Goal: Task Accomplishment & Management: Manage account settings

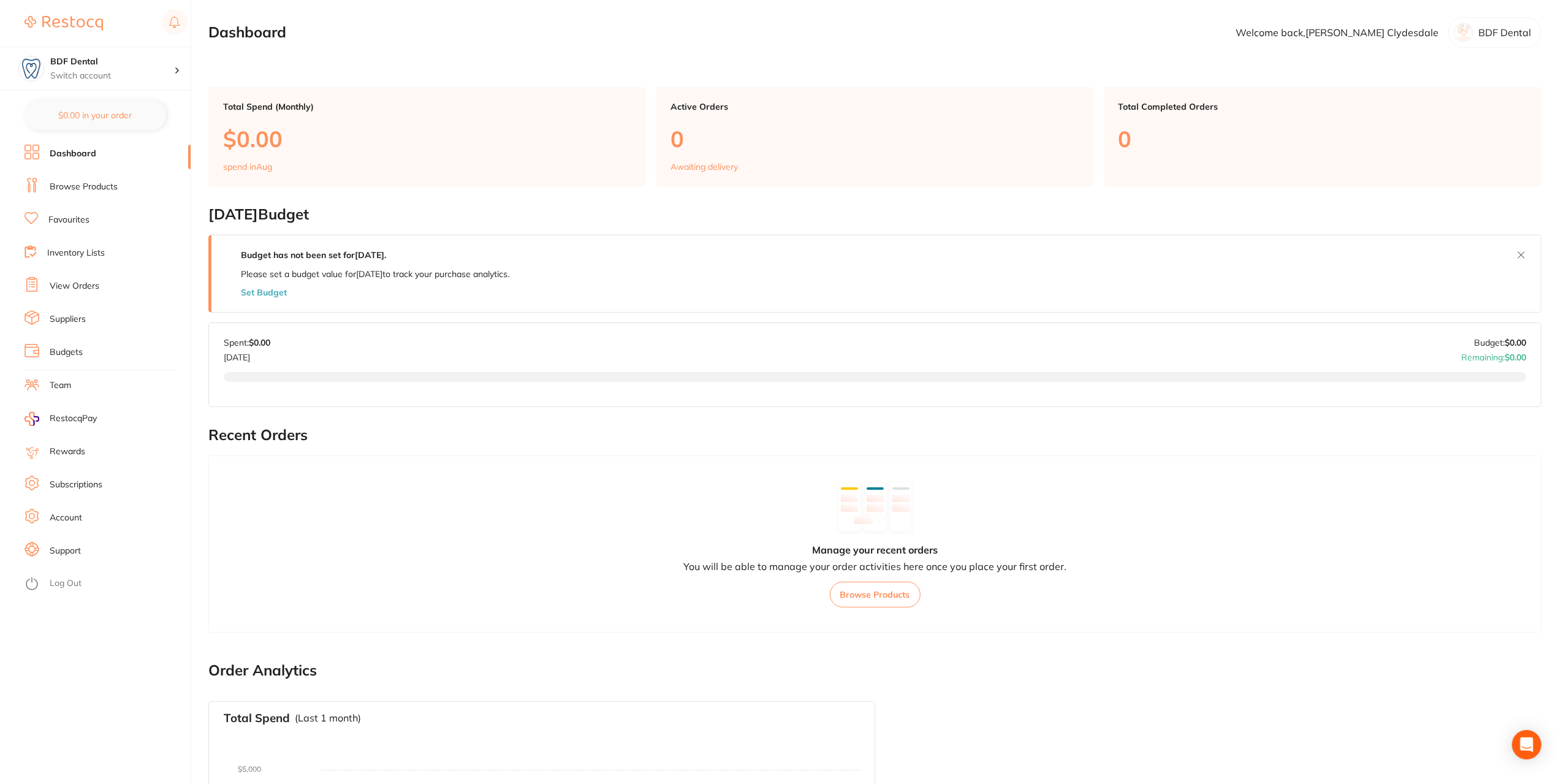
click at [93, 188] on link "Browse Products" at bounding box center [83, 187] width 68 height 12
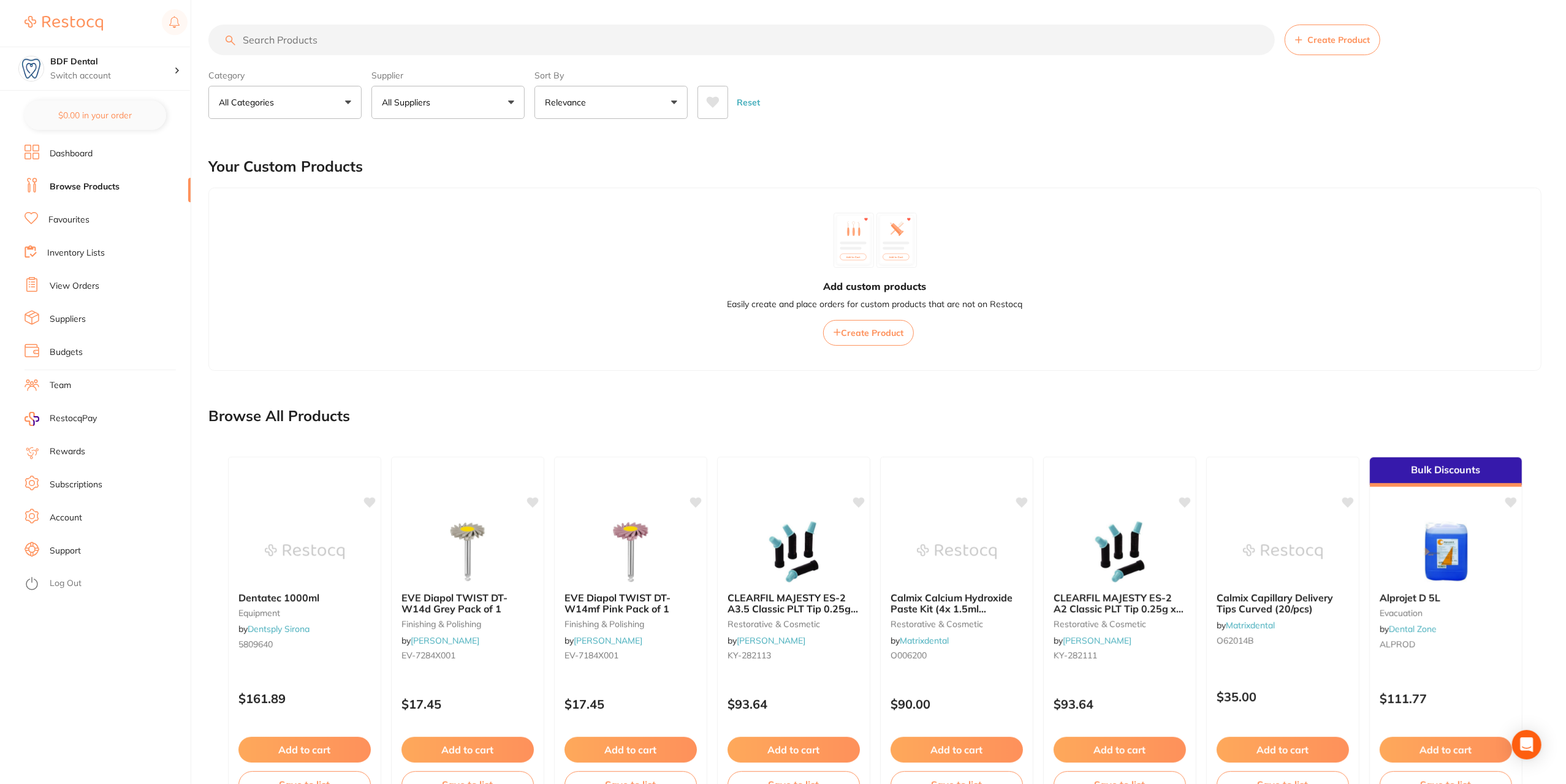
click at [75, 257] on link "Inventory Lists" at bounding box center [75, 253] width 57 height 12
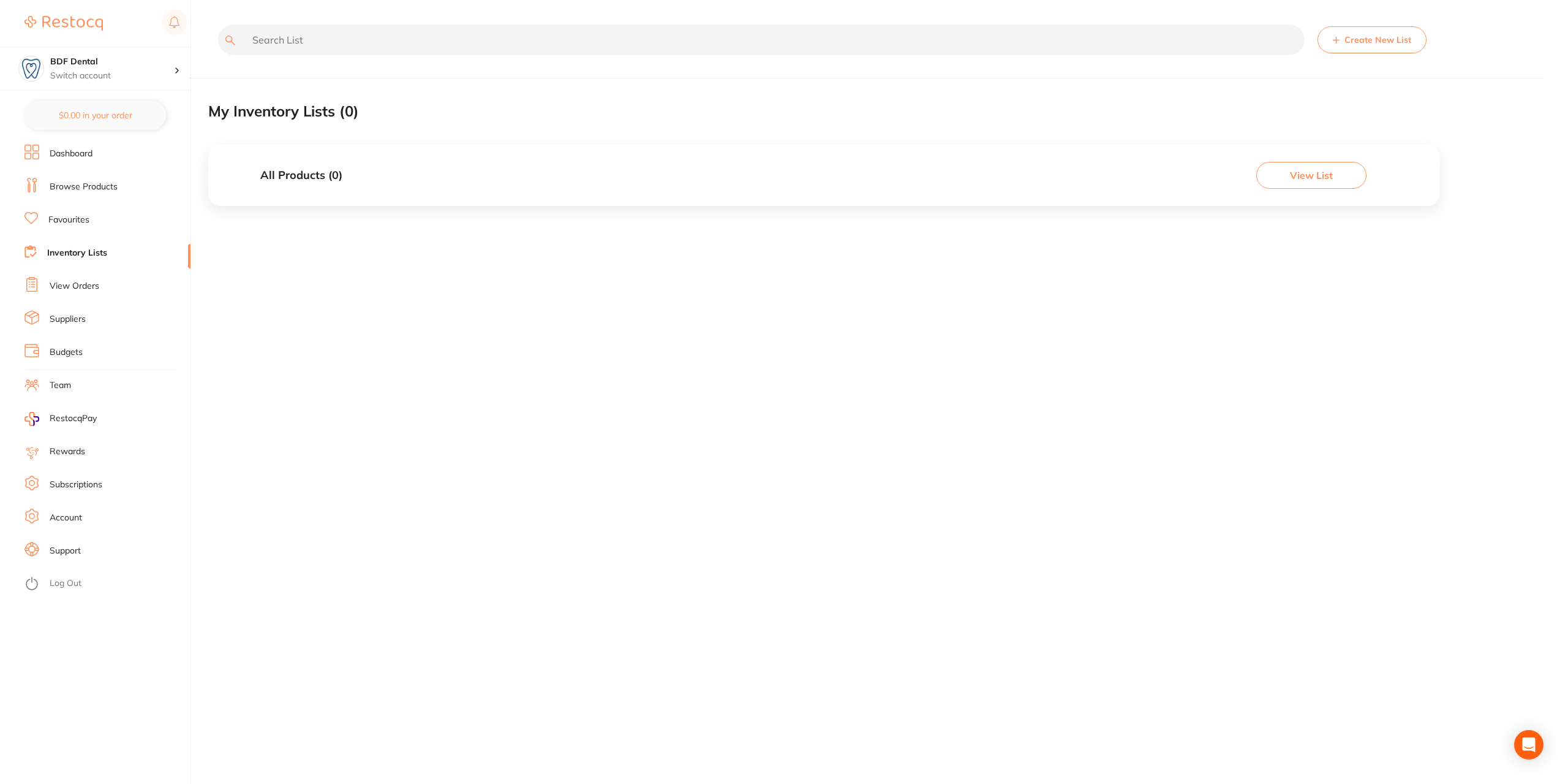
click at [69, 288] on link "View Orders" at bounding box center [74, 286] width 49 height 12
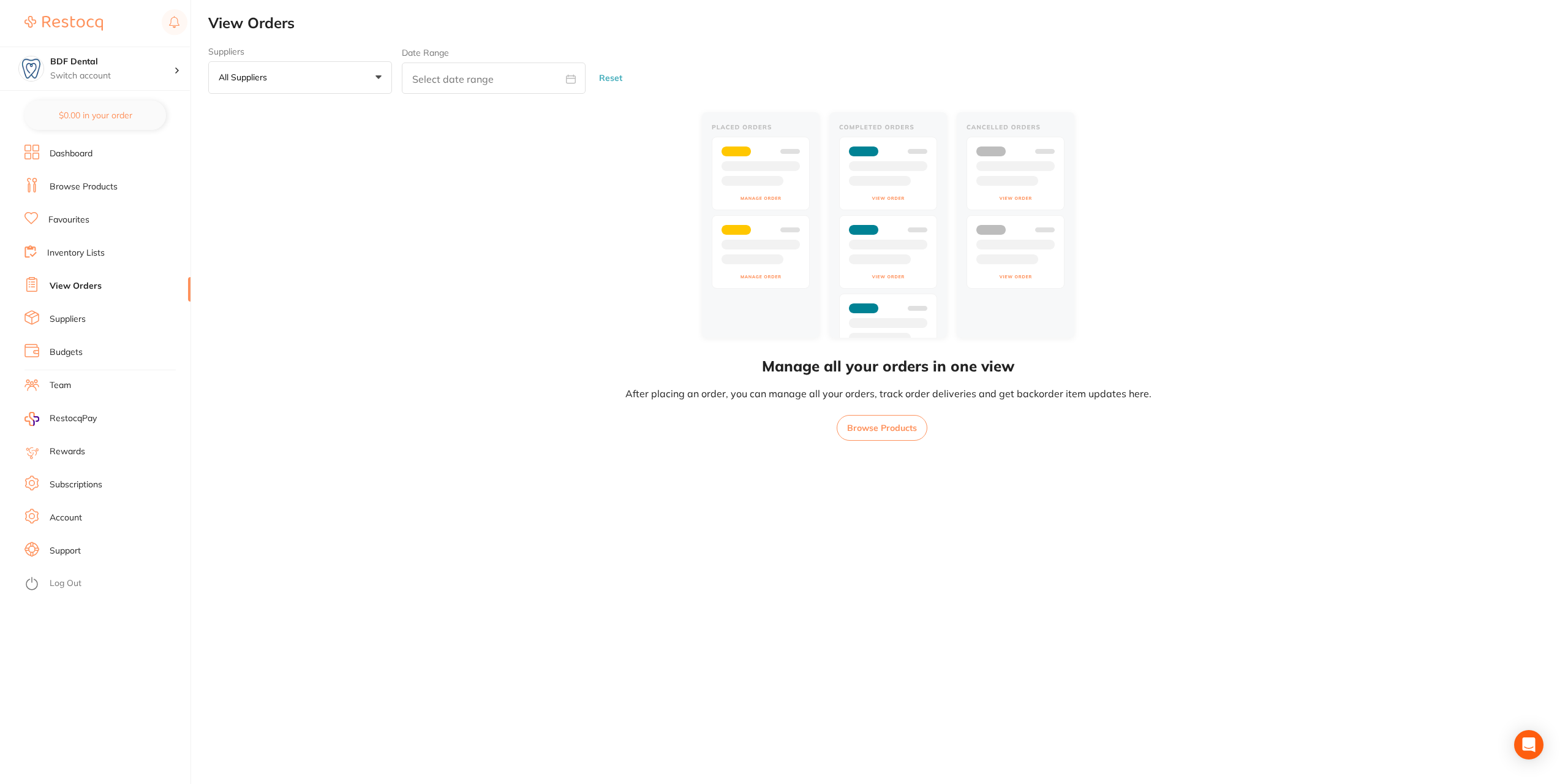
click at [67, 254] on link "Inventory Lists" at bounding box center [75, 253] width 57 height 12
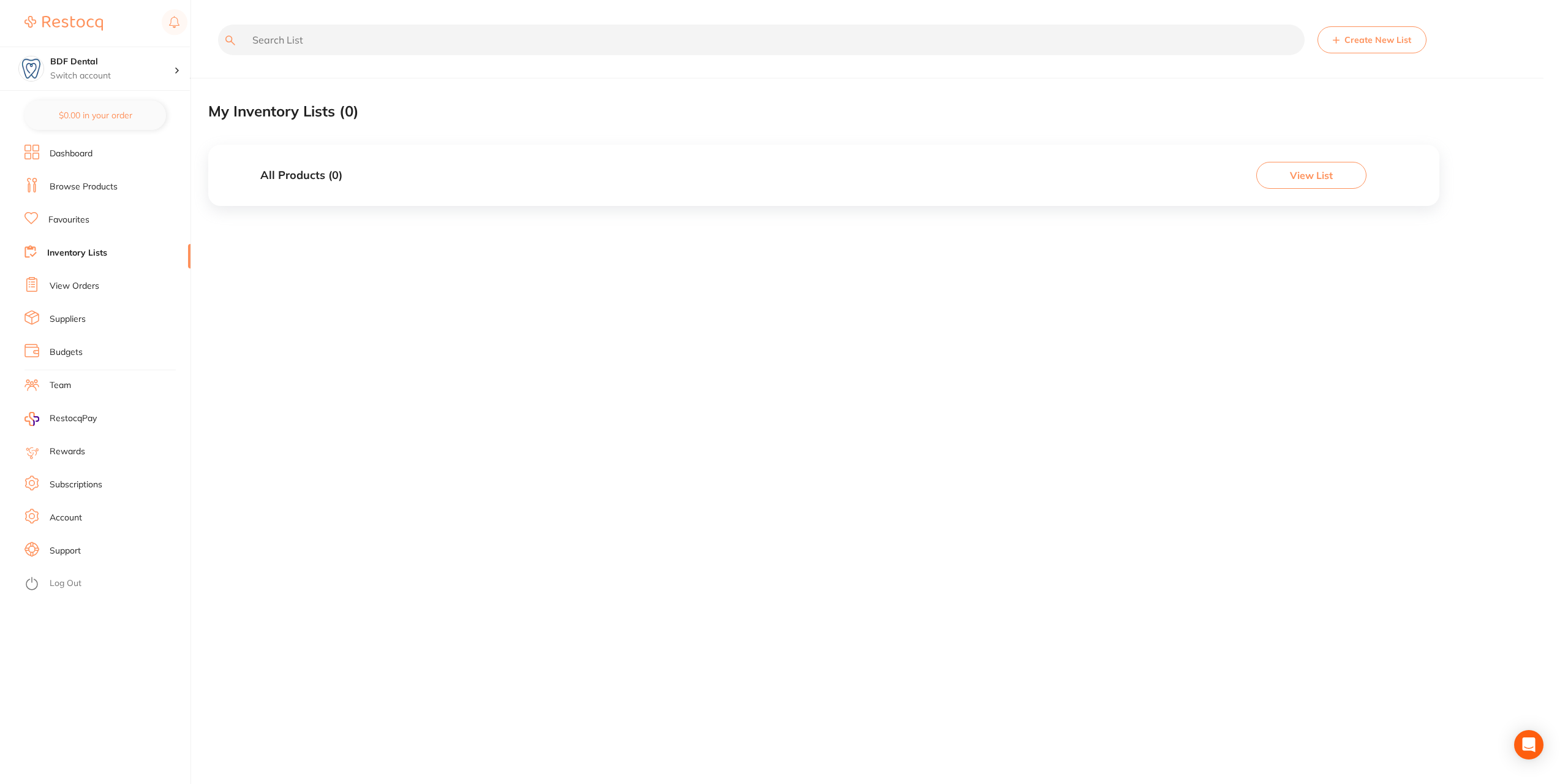
click at [1357, 42] on button "Create New List" at bounding box center [1372, 40] width 109 height 27
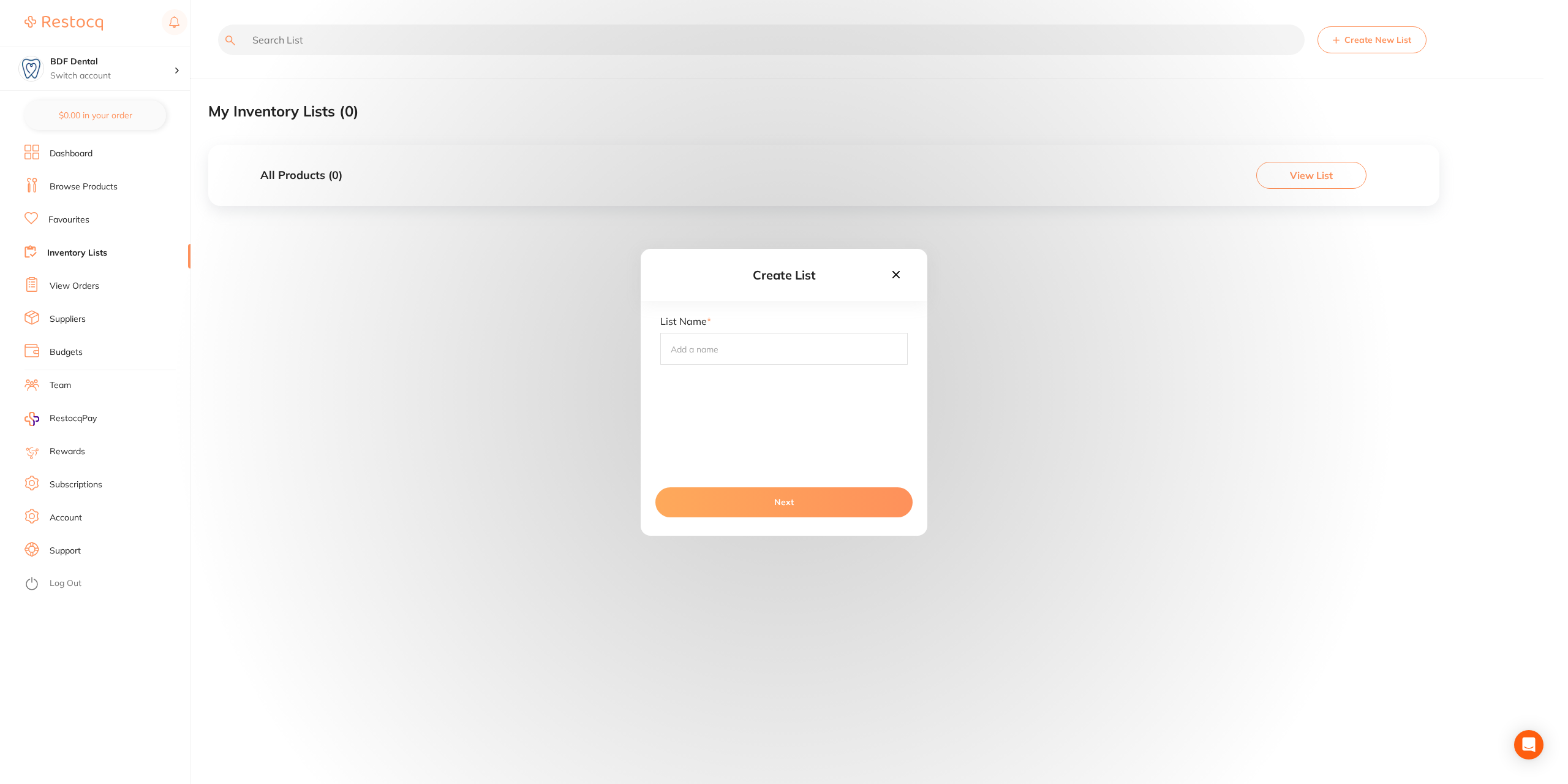
click at [757, 350] on input "text" at bounding box center [784, 348] width 247 height 32
type input "September"
click at [821, 512] on button "Next" at bounding box center [784, 502] width 257 height 29
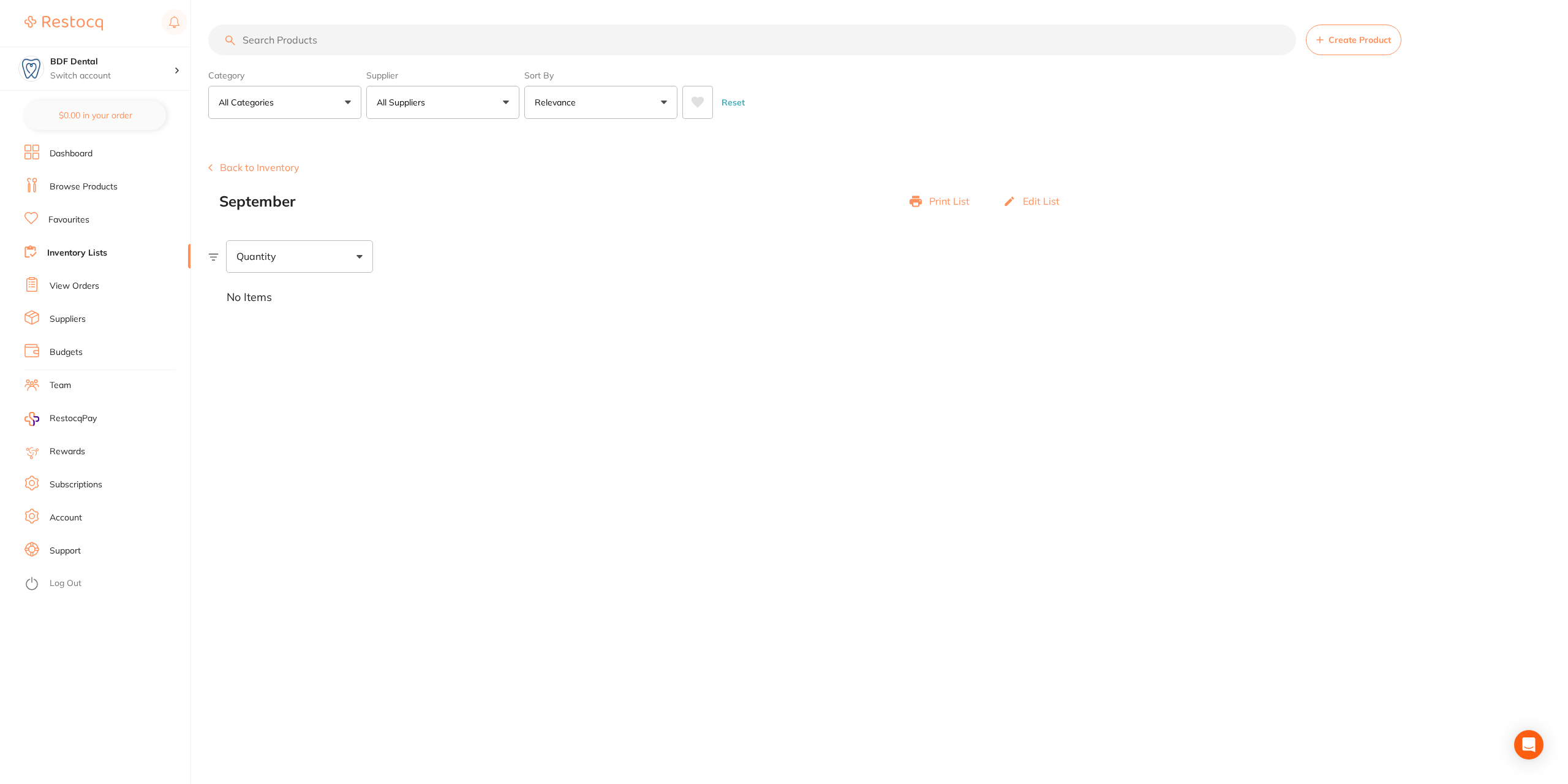
click at [1365, 36] on span "Create Product" at bounding box center [1360, 40] width 62 height 10
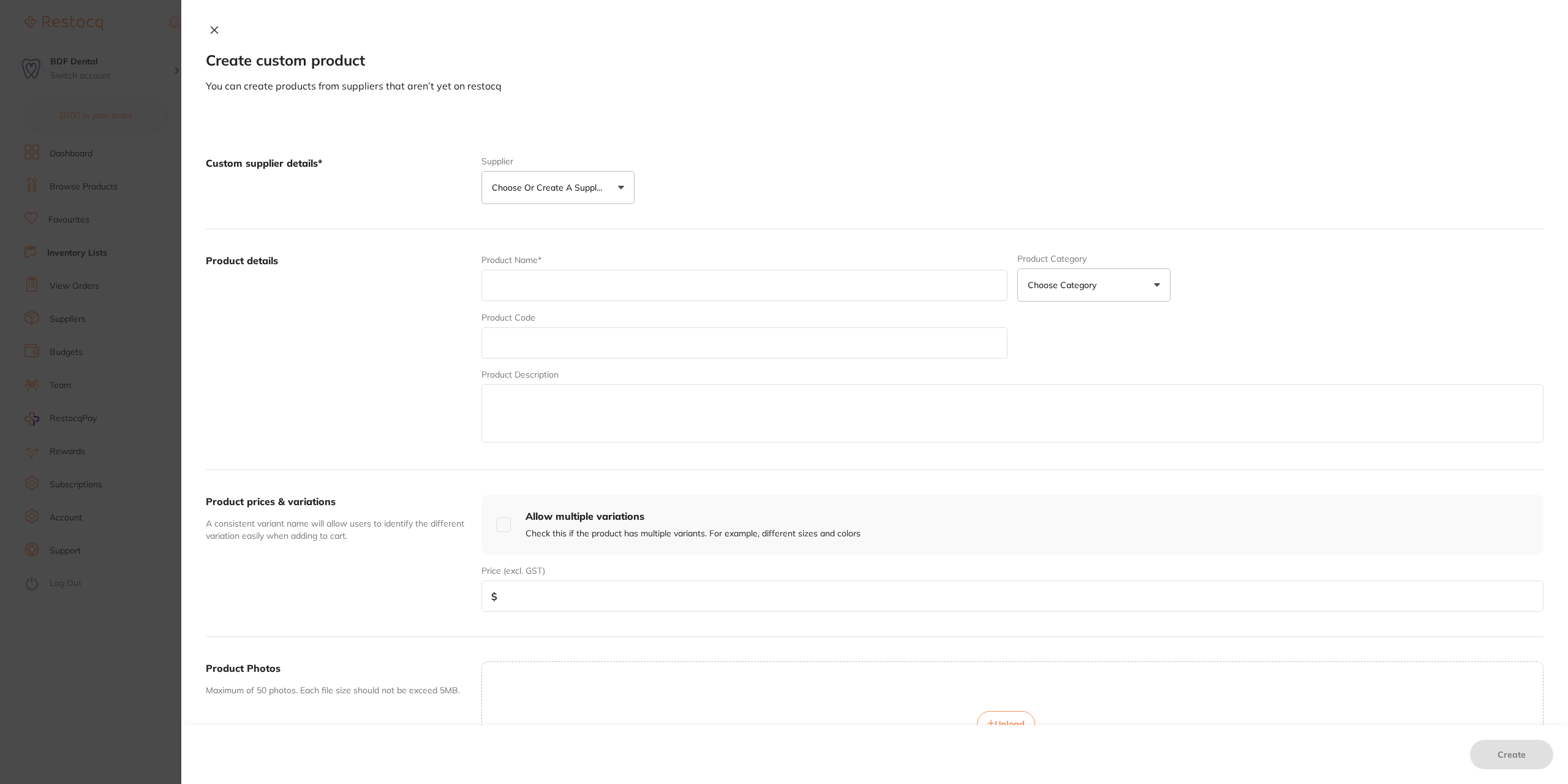
click at [216, 29] on icon at bounding box center [214, 30] width 10 height 10
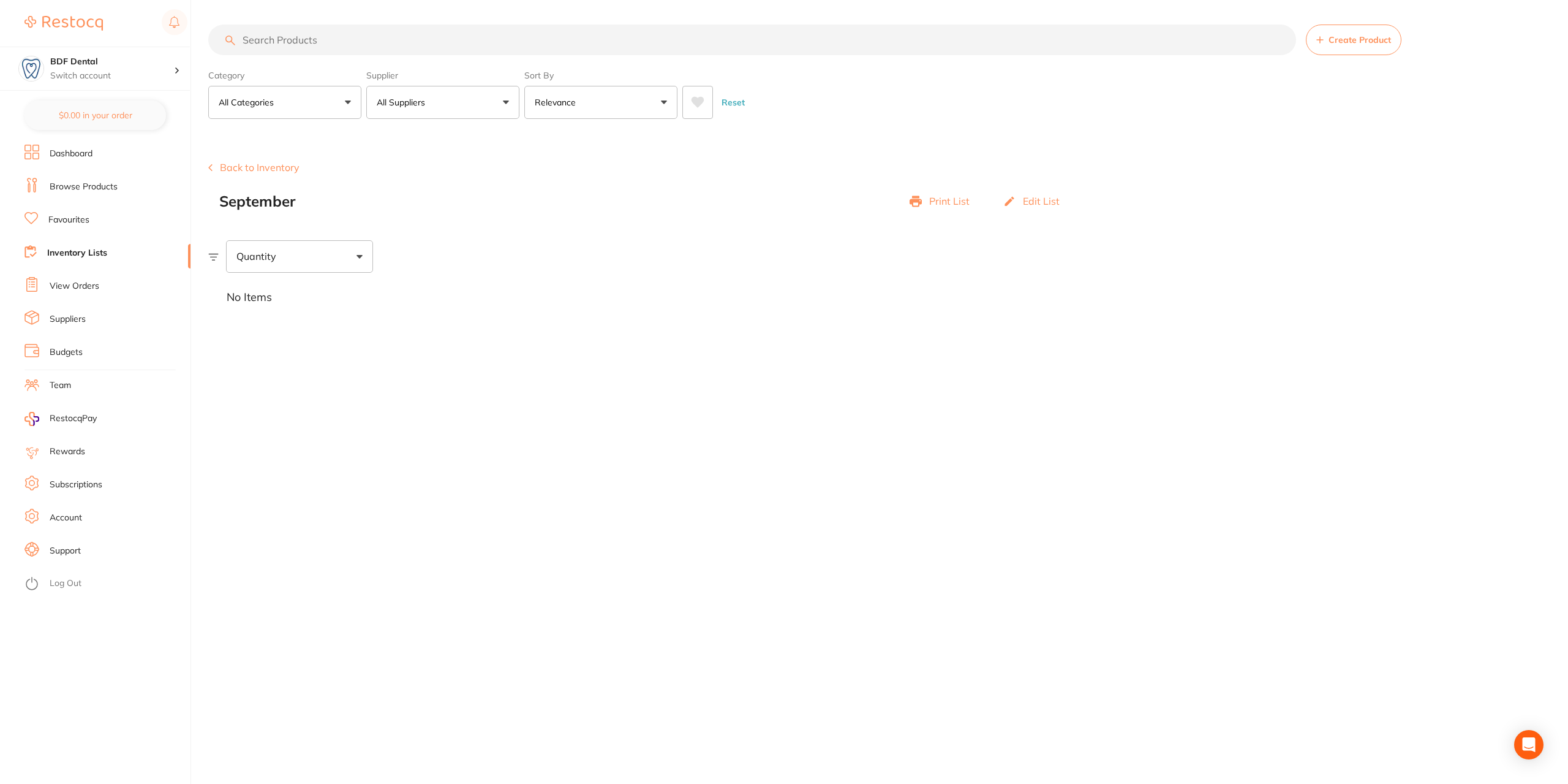
click at [291, 94] on button "All Categories" at bounding box center [285, 102] width 153 height 33
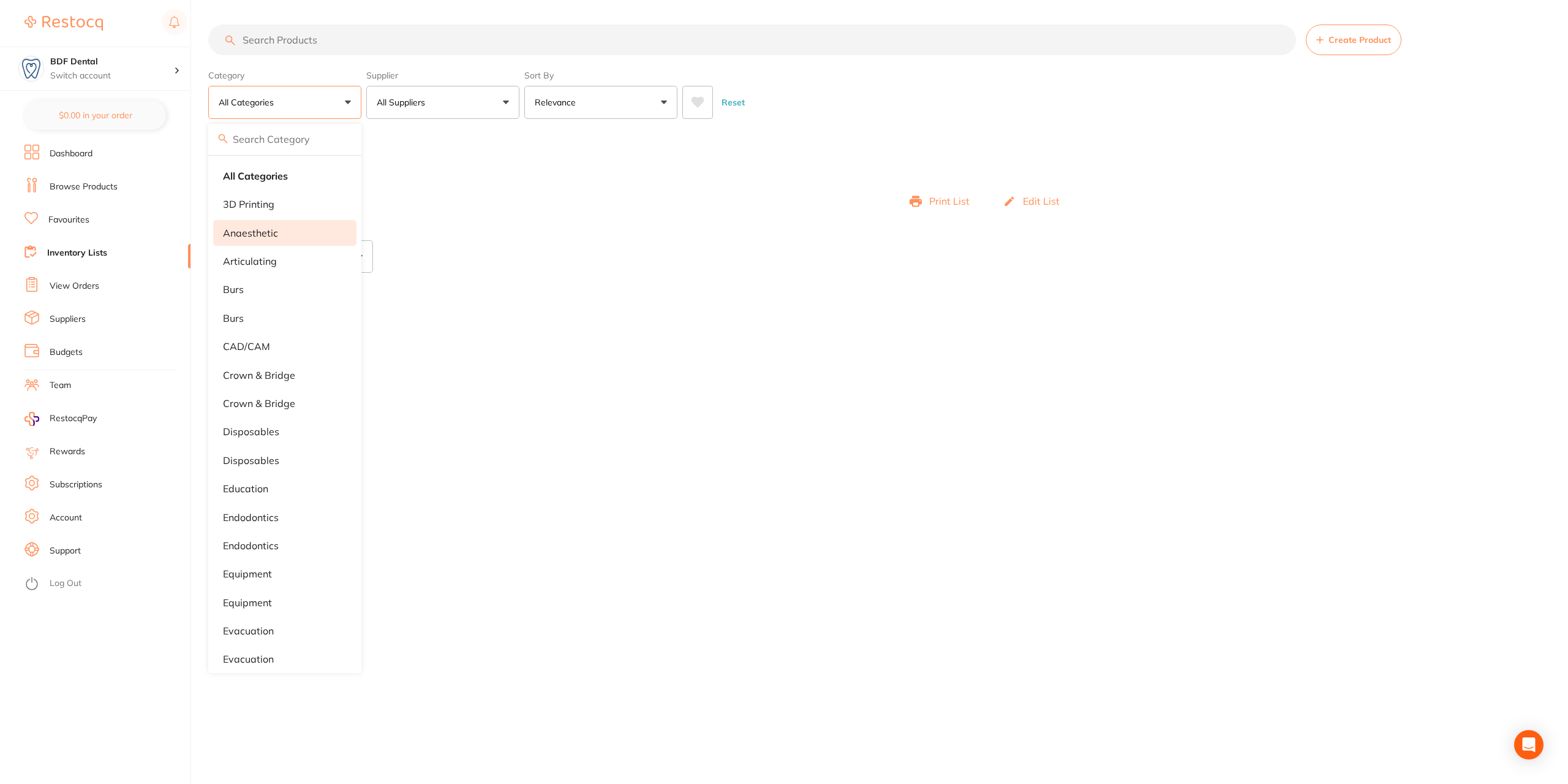
click at [282, 235] on li "anaesthetic" at bounding box center [284, 233] width 143 height 26
click at [254, 232] on p "anaesthetic" at bounding box center [250, 233] width 55 height 11
click at [278, 229] on li "anaesthetic" at bounding box center [284, 233] width 143 height 26
click at [427, 211] on section "Create Product Back to Inventory September Print List Edit List Quantity No Ite…" at bounding box center [888, 226] width 1360 height 191
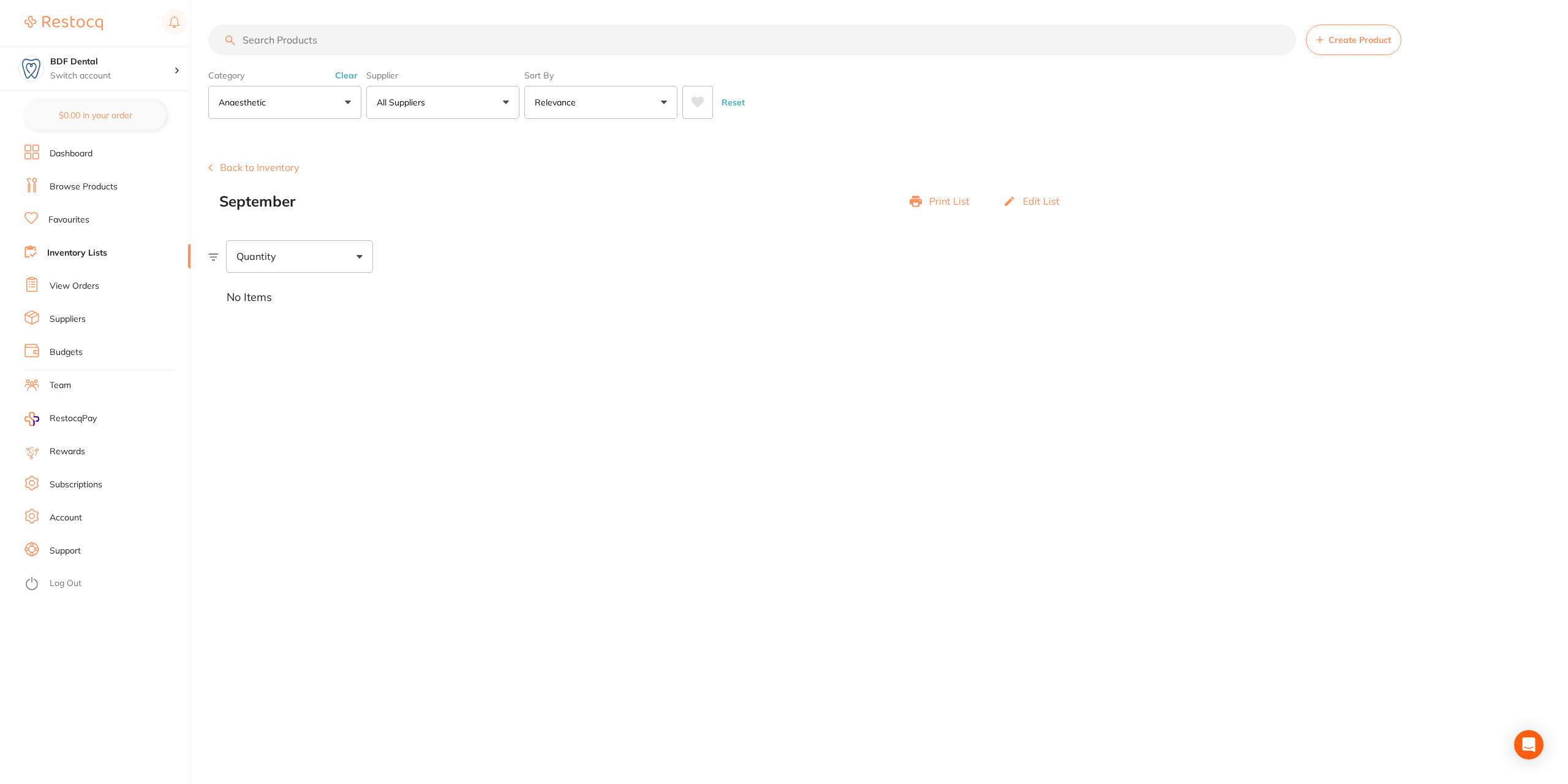
click at [455, 108] on button "All Suppliers" at bounding box center [443, 102] width 153 height 33
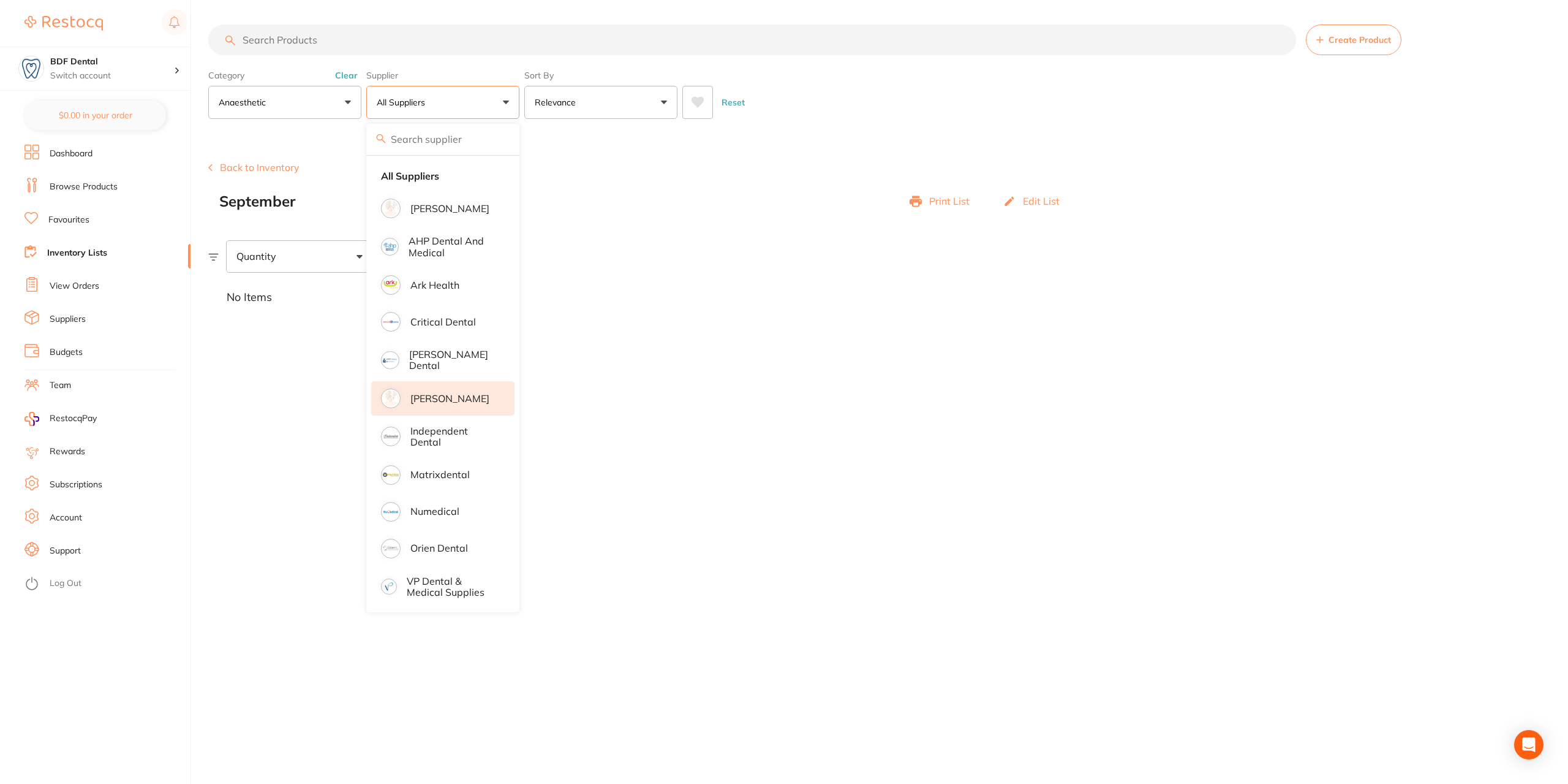
click at [448, 393] on p "[PERSON_NAME]" at bounding box center [450, 398] width 79 height 11
click at [604, 105] on button "Relevance" at bounding box center [601, 102] width 153 height 33
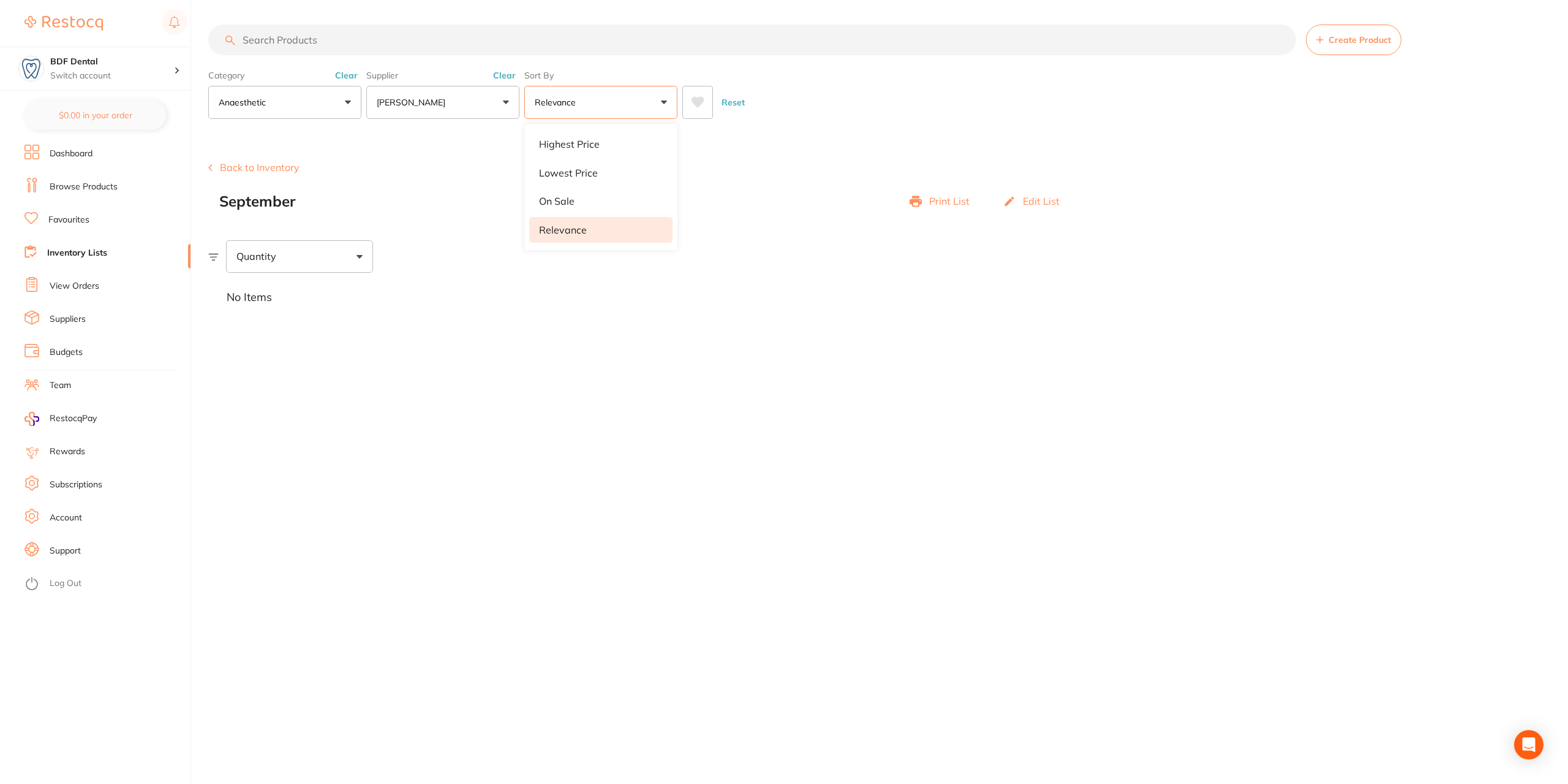
click at [577, 232] on p "Relevance" at bounding box center [562, 230] width 48 height 11
click at [439, 381] on main "Create Product Category anaesthetic All Categories 3D Printing anaesthetic arti…" at bounding box center [888, 392] width 1360 height 784
click at [342, 50] on input "search" at bounding box center [752, 40] width 1088 height 31
click at [691, 103] on icon at bounding box center [697, 102] width 14 height 12
click at [347, 258] on div "Quantity" at bounding box center [300, 255] width 147 height 32
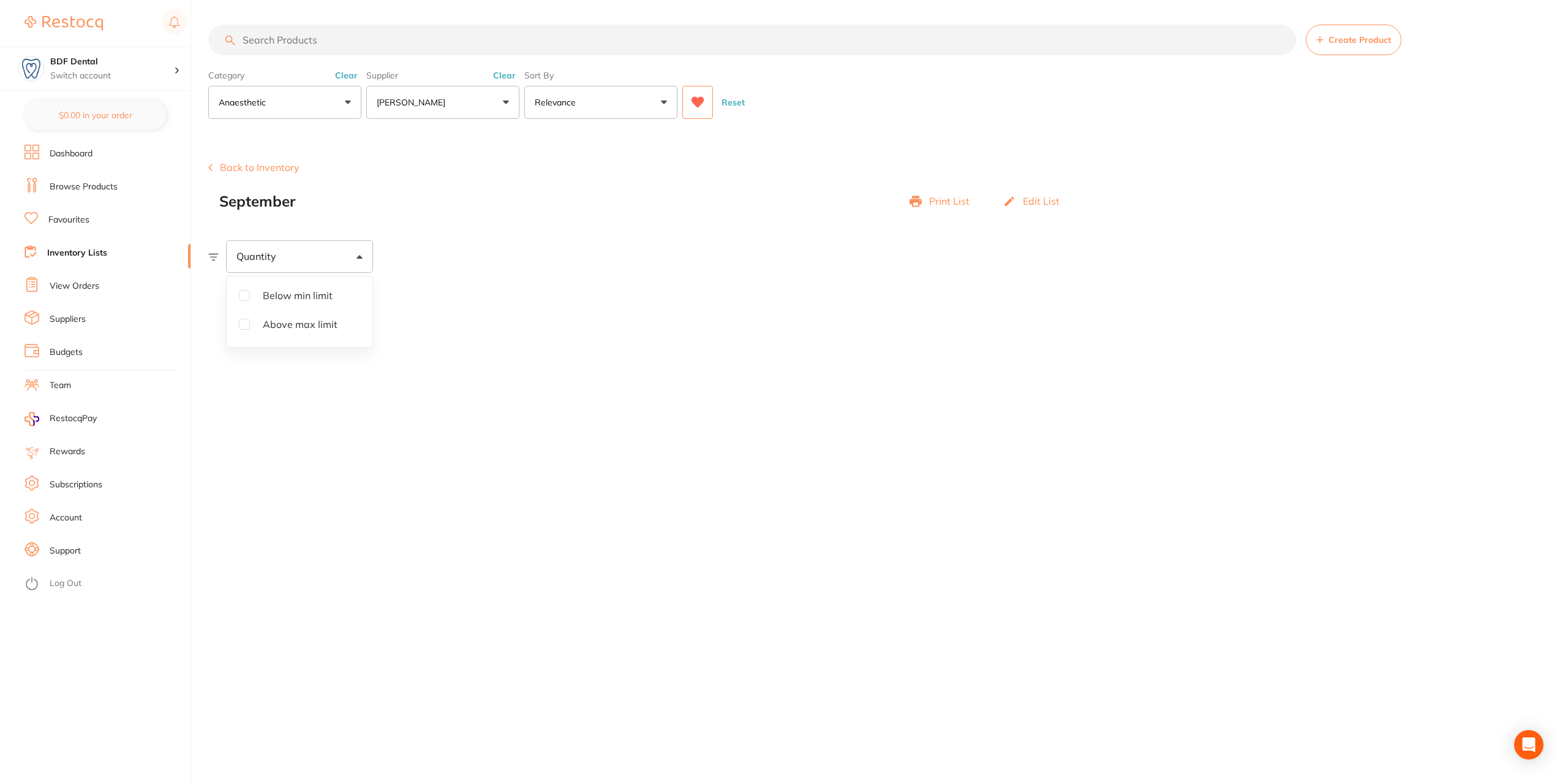
click at [347, 258] on div "Quantity" at bounding box center [300, 255] width 147 height 32
click at [259, 290] on div "No Items" at bounding box center [888, 297] width 1360 height 49
click at [208, 254] on icon at bounding box center [213, 256] width 11 height 7
click at [273, 44] on input "search" at bounding box center [752, 40] width 1088 height 31
click at [252, 107] on p "anaesthetic" at bounding box center [245, 102] width 52 height 12
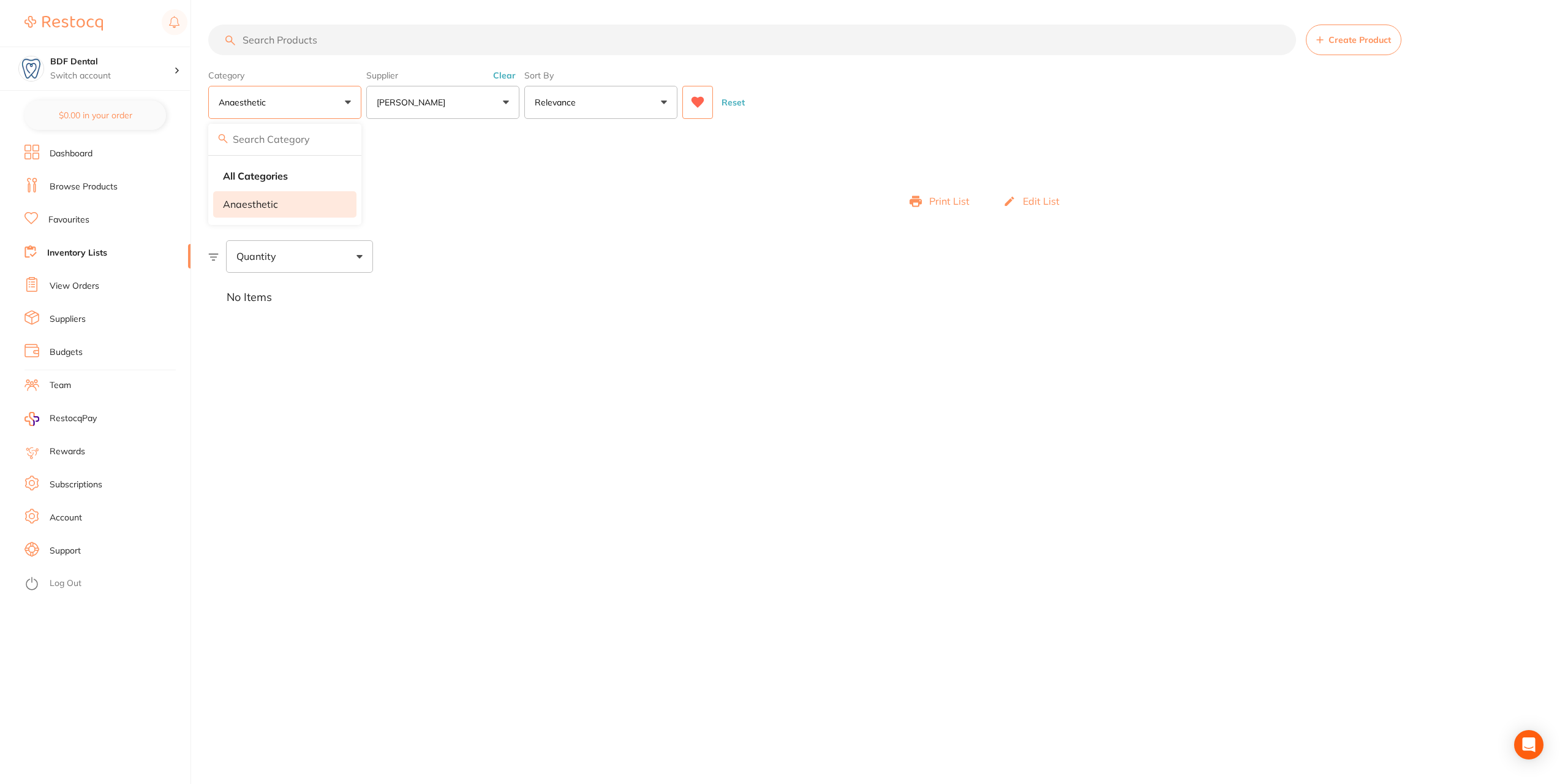
click at [277, 98] on button "anaesthetic" at bounding box center [285, 102] width 153 height 33
click at [722, 100] on button "Reset" at bounding box center [734, 102] width 31 height 33
click at [282, 107] on button "All Categories" at bounding box center [285, 102] width 153 height 33
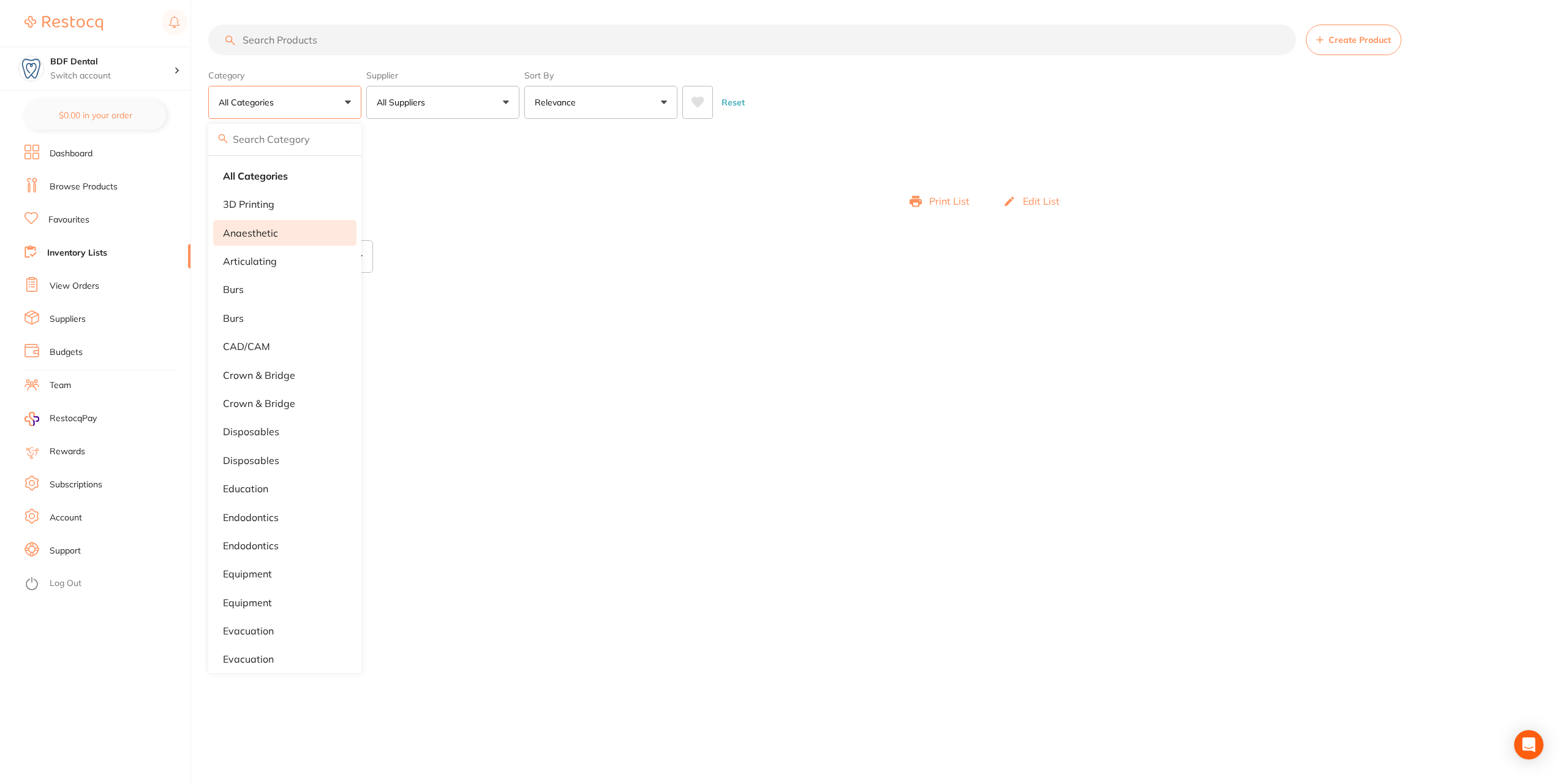
click at [267, 233] on p "anaesthetic" at bounding box center [250, 233] width 55 height 11
click at [406, 103] on p "All Suppliers" at bounding box center [403, 102] width 53 height 12
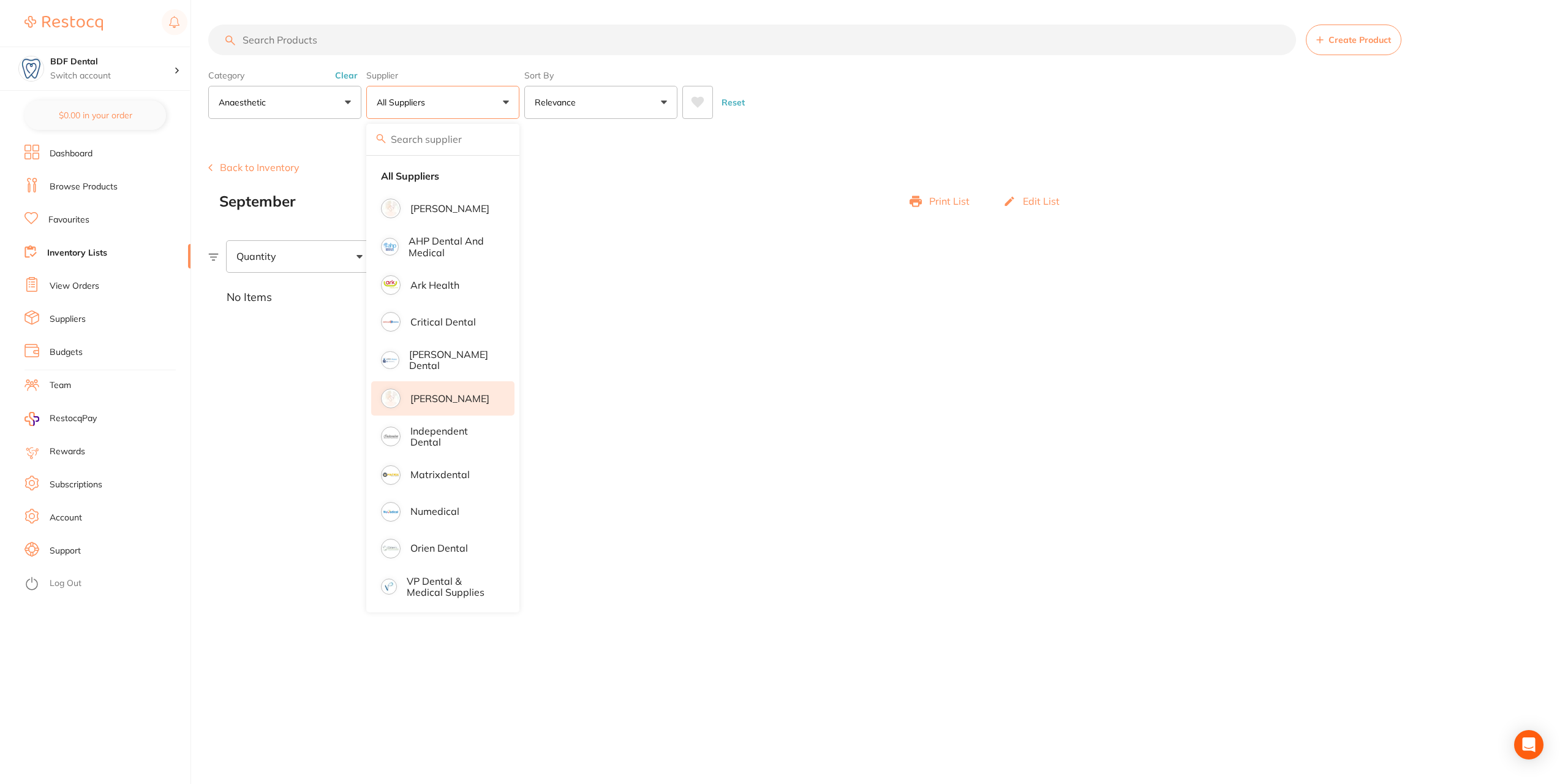
click at [430, 394] on p "[PERSON_NAME]" at bounding box center [450, 398] width 79 height 11
click at [570, 102] on p "Relevance" at bounding box center [557, 102] width 46 height 12
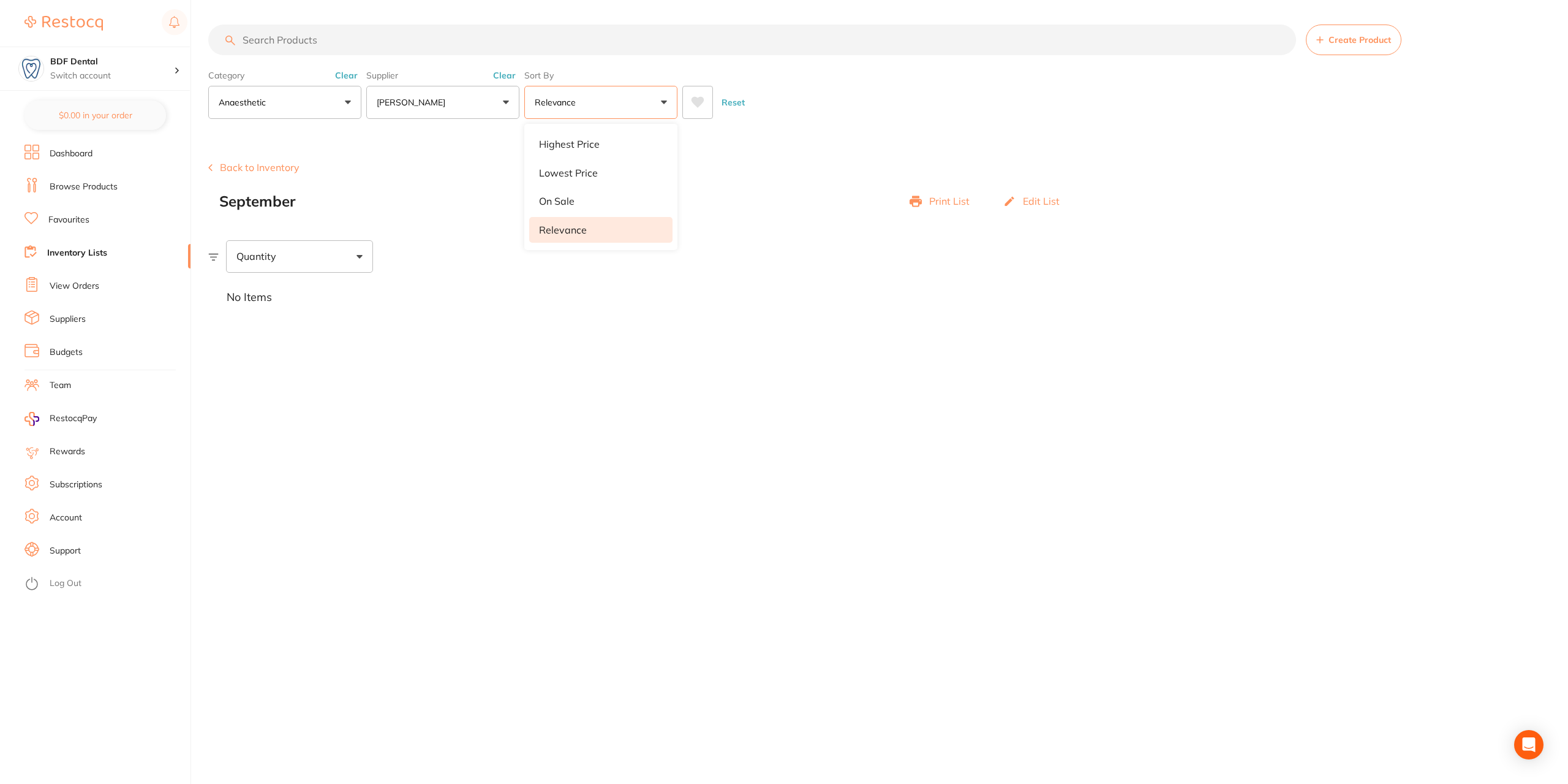
click at [602, 103] on button "Relevance" at bounding box center [601, 102] width 153 height 33
click at [1523, 744] on icon "Open Intercom Messenger" at bounding box center [1529, 744] width 16 height 16
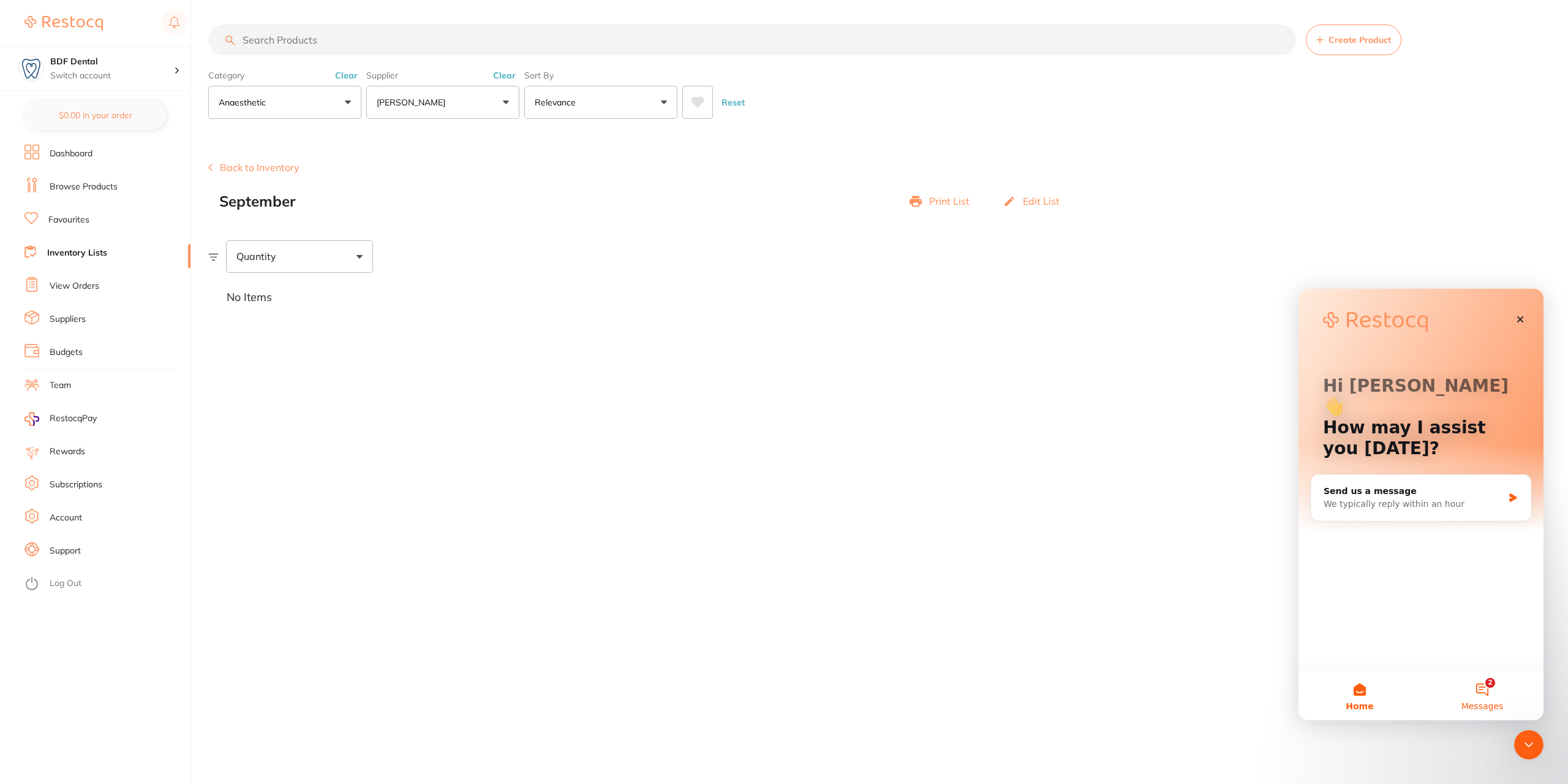
click at [1489, 691] on button "2 Messages" at bounding box center [1482, 695] width 123 height 49
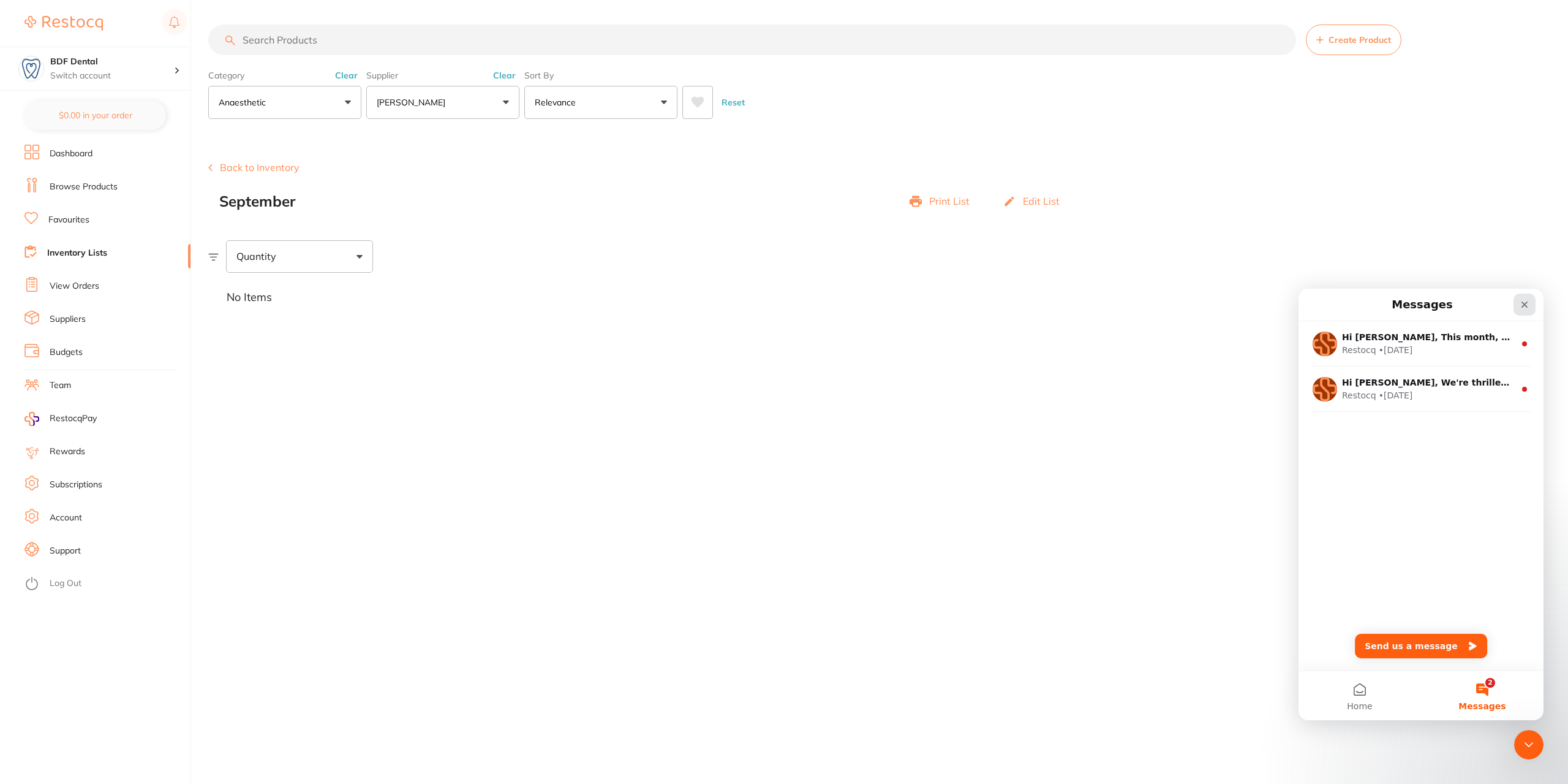
click at [1522, 306] on icon "Close" at bounding box center [1525, 305] width 6 height 6
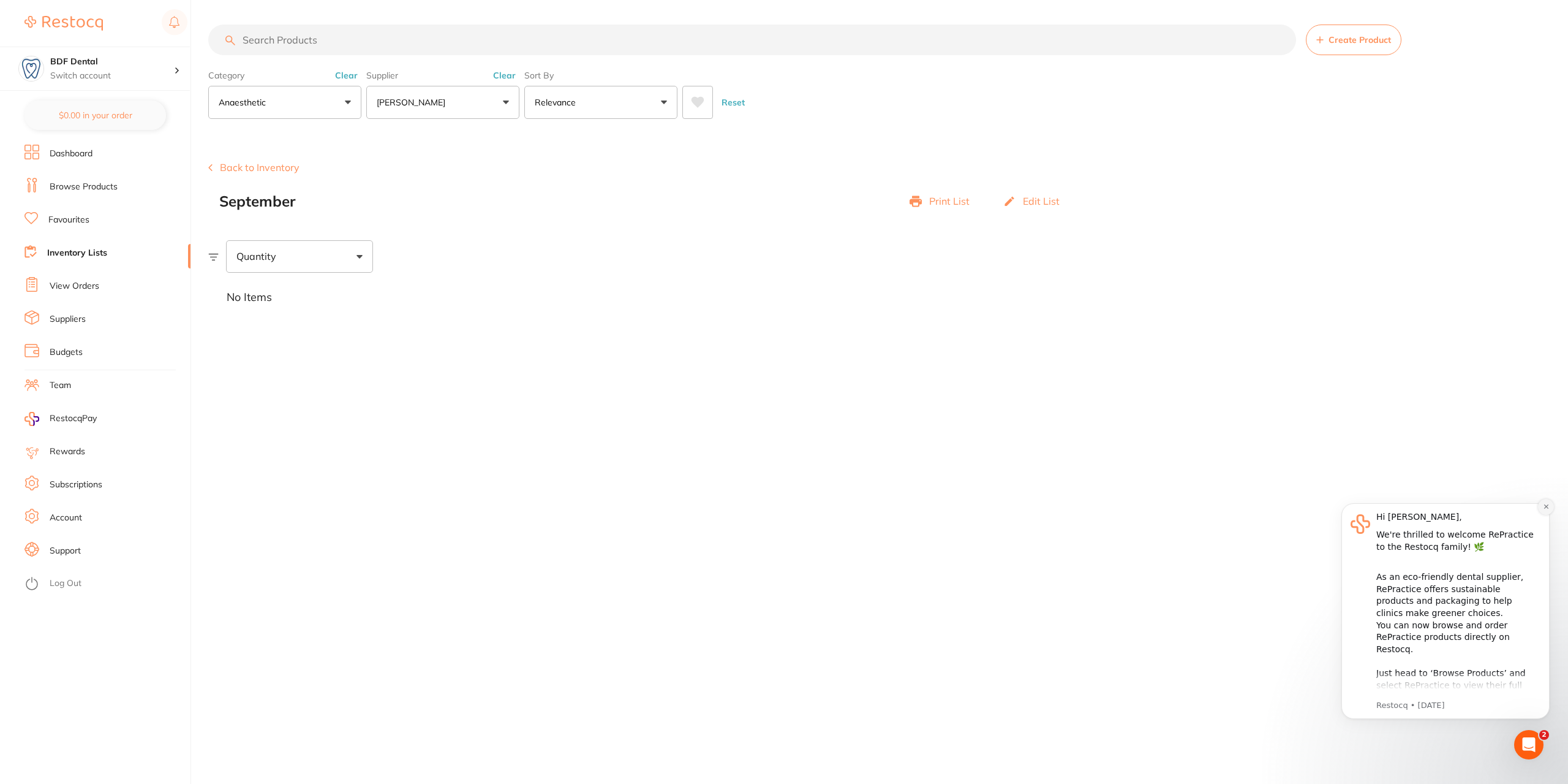
click at [1548, 511] on button "Dismiss notification" at bounding box center [1546, 507] width 16 height 16
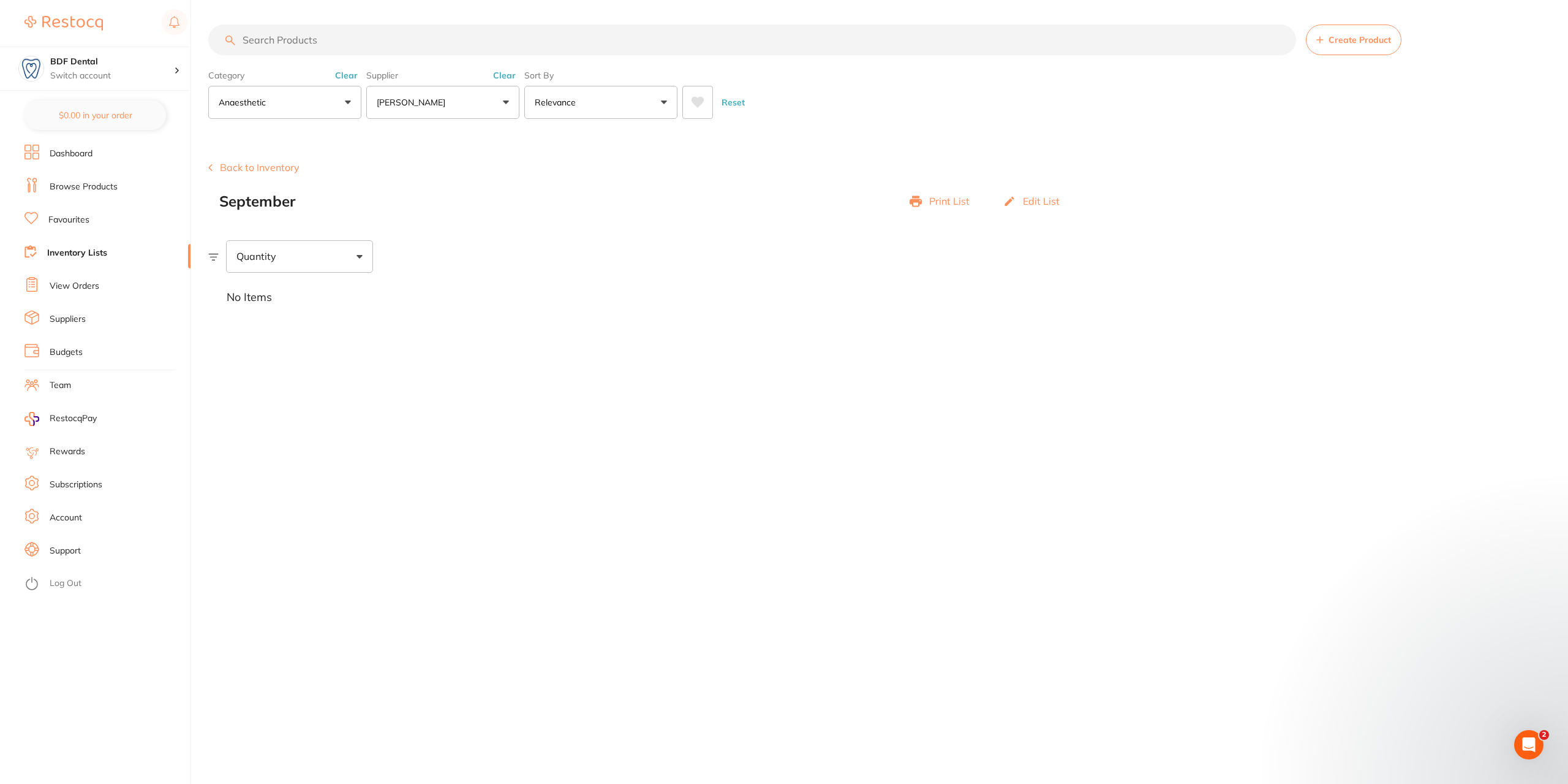
click at [1040, 201] on p "Edit List" at bounding box center [1040, 201] width 36 height 11
click at [1048, 198] on p "Close" at bounding box center [1047, 201] width 25 height 11
click at [86, 321] on link "Suppliers" at bounding box center [67, 318] width 36 height 12
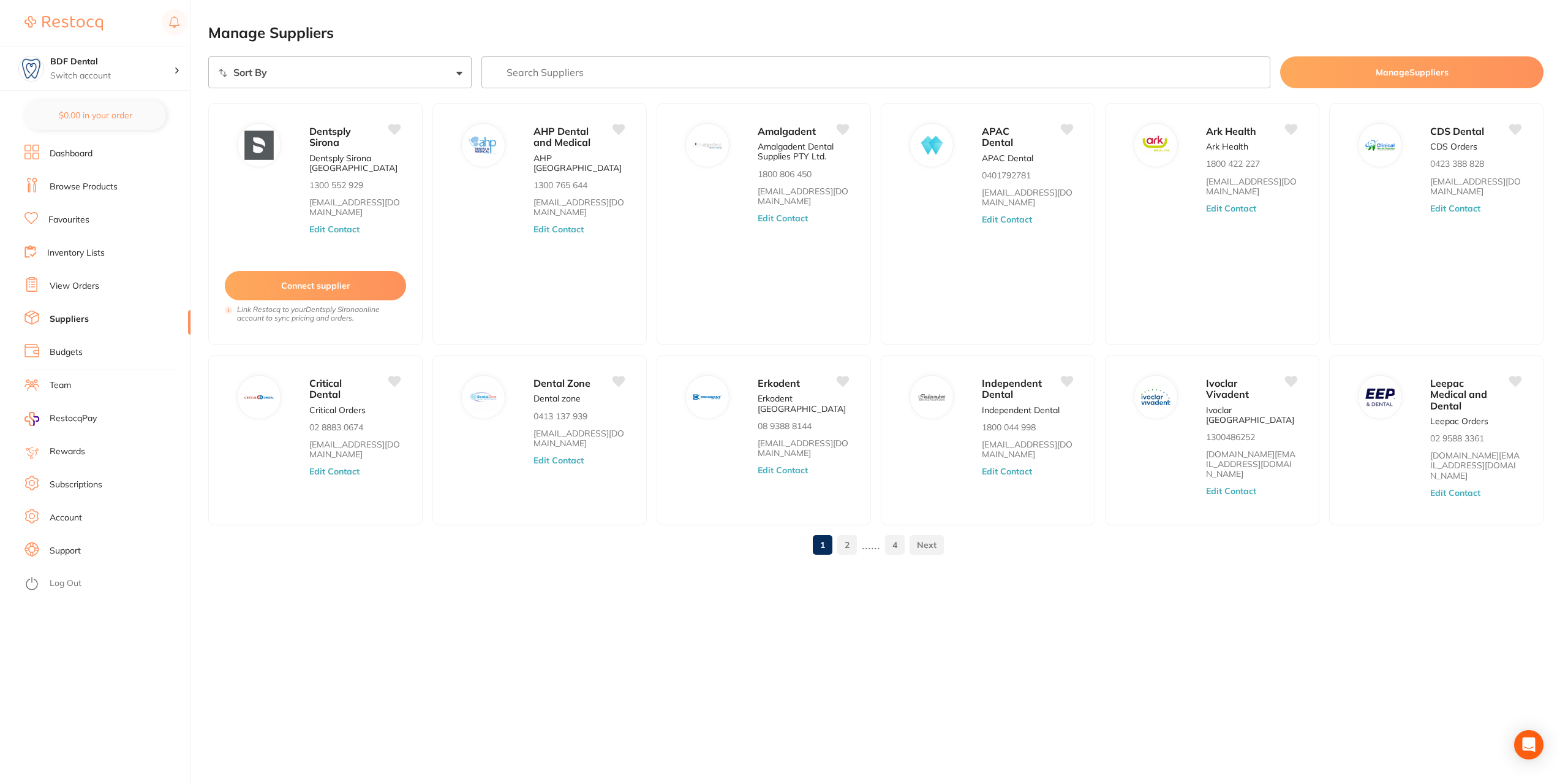
click at [854, 537] on link "2" at bounding box center [847, 545] width 19 height 24
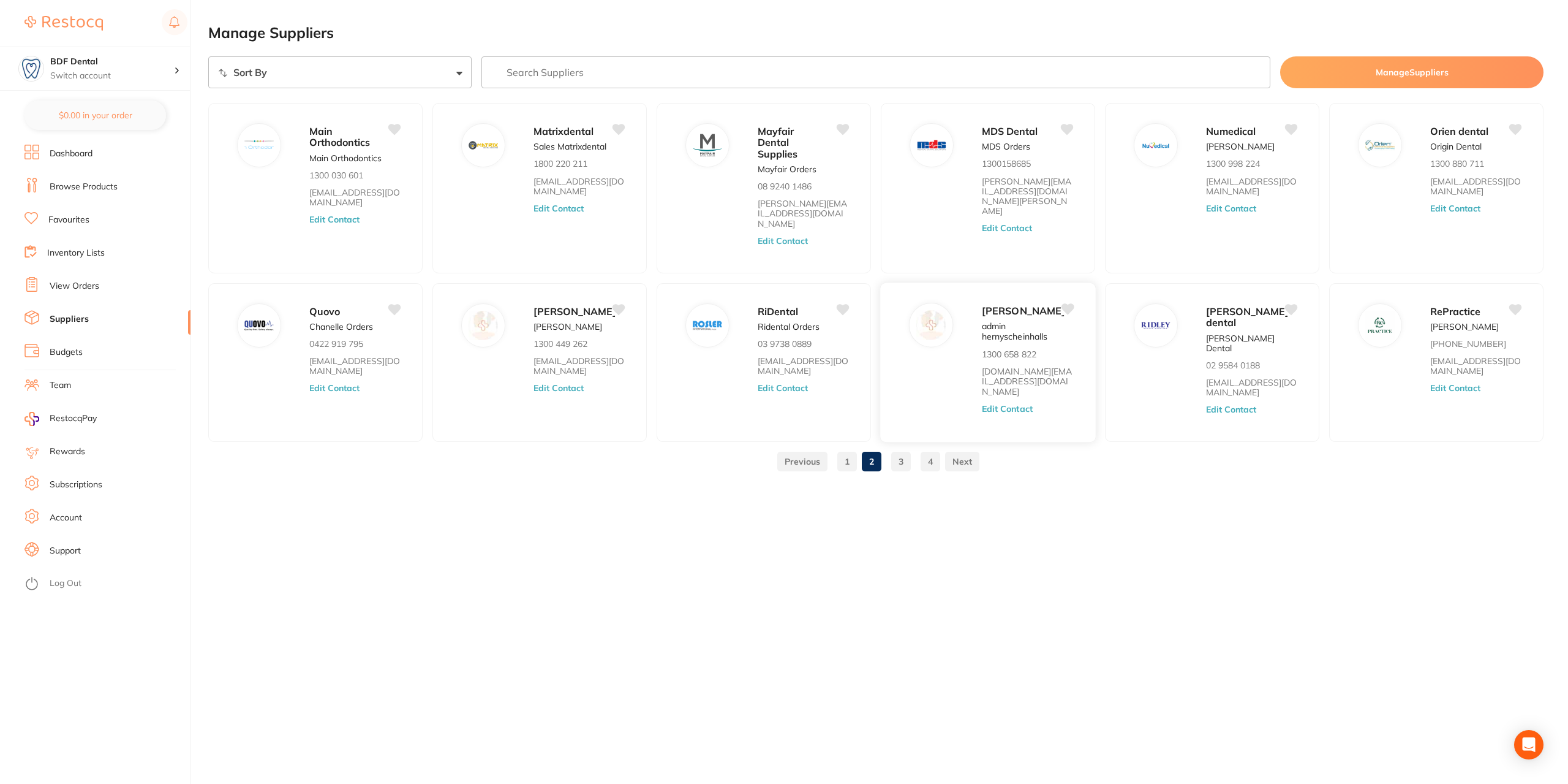
click at [1016, 312] on p "[PERSON_NAME]" at bounding box center [1024, 311] width 83 height 11
click at [1005, 331] on div "[PERSON_NAME] admin hernyscheinhalls 1300 658 822 [DOMAIN_NAME][EMAIL_ADDRESS][…" at bounding box center [1033, 366] width 102 height 127
click at [1012, 334] on p "admin hernyscheinhalls" at bounding box center [1028, 331] width 91 height 20
click at [921, 310] on img at bounding box center [931, 325] width 29 height 29
click at [1029, 306] on p "[PERSON_NAME]" at bounding box center [1024, 311] width 83 height 11
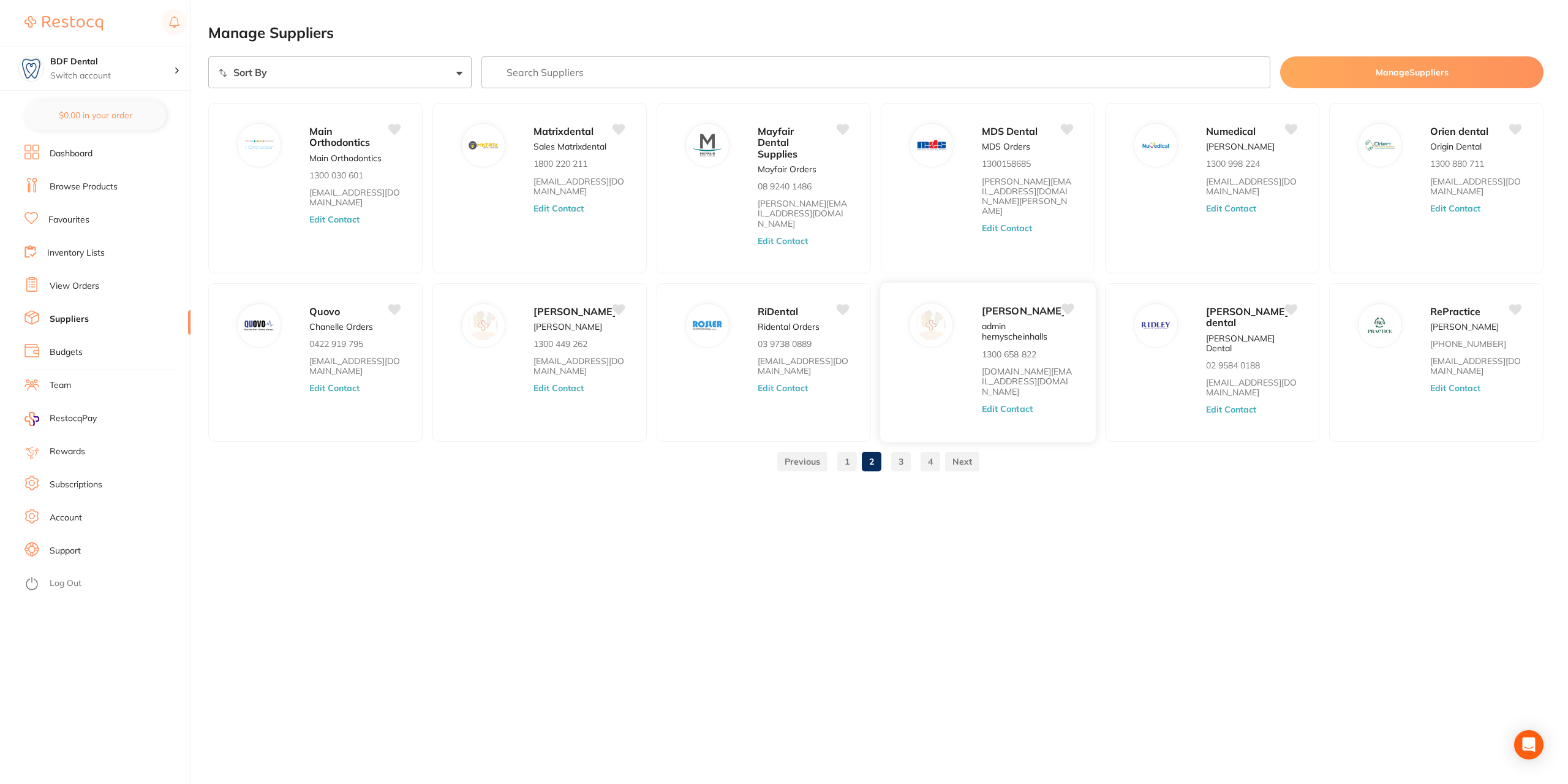
click at [1007, 341] on p "admin hernyscheinhalls" at bounding box center [1028, 331] width 91 height 20
click at [1065, 303] on icon at bounding box center [1068, 309] width 13 height 11
click at [994, 359] on p "1300 658 822" at bounding box center [1009, 353] width 54 height 10
click at [84, 192] on link "Browse Products" at bounding box center [83, 187] width 68 height 12
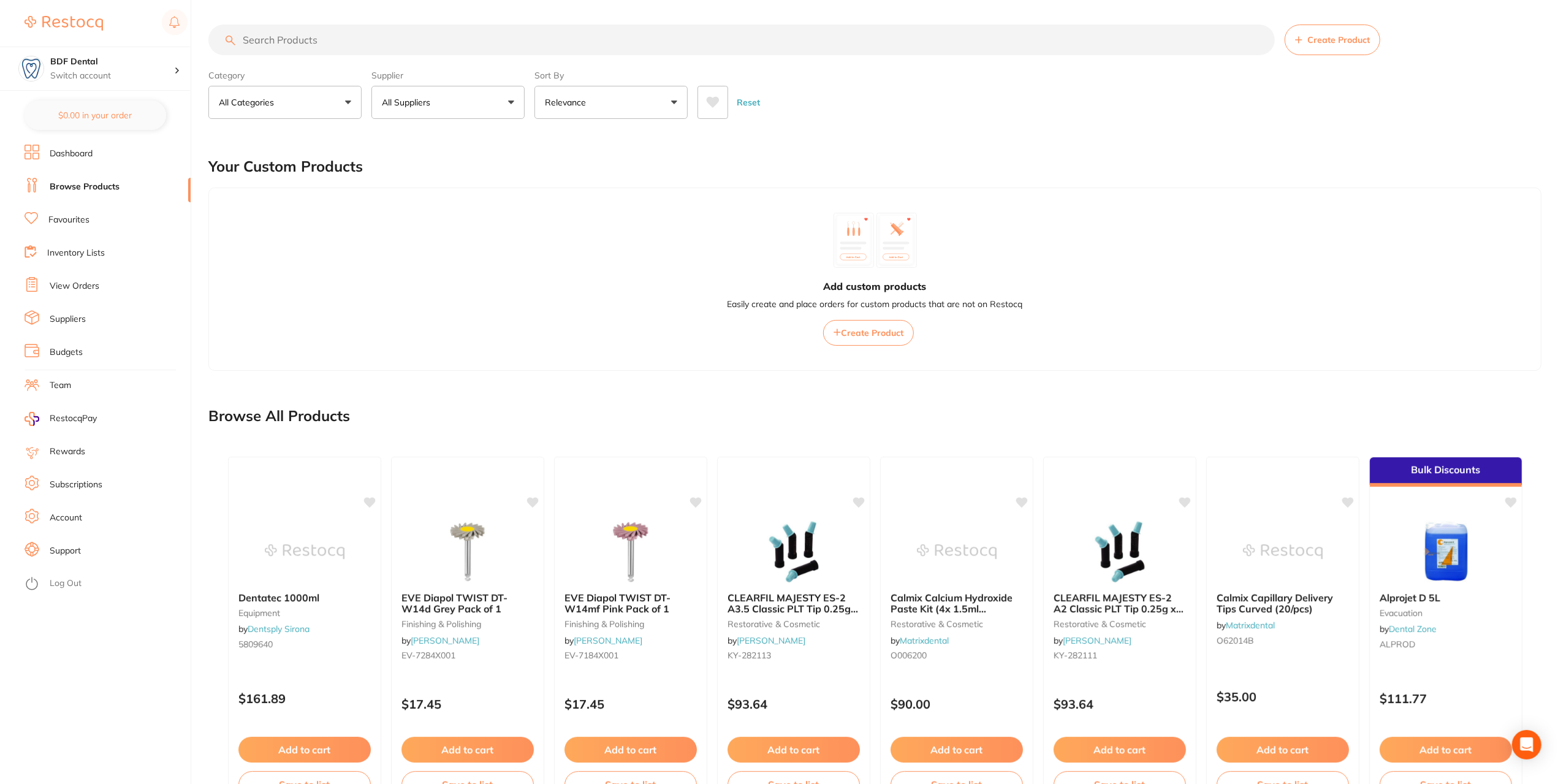
click at [441, 44] on input "search" at bounding box center [741, 40] width 1066 height 31
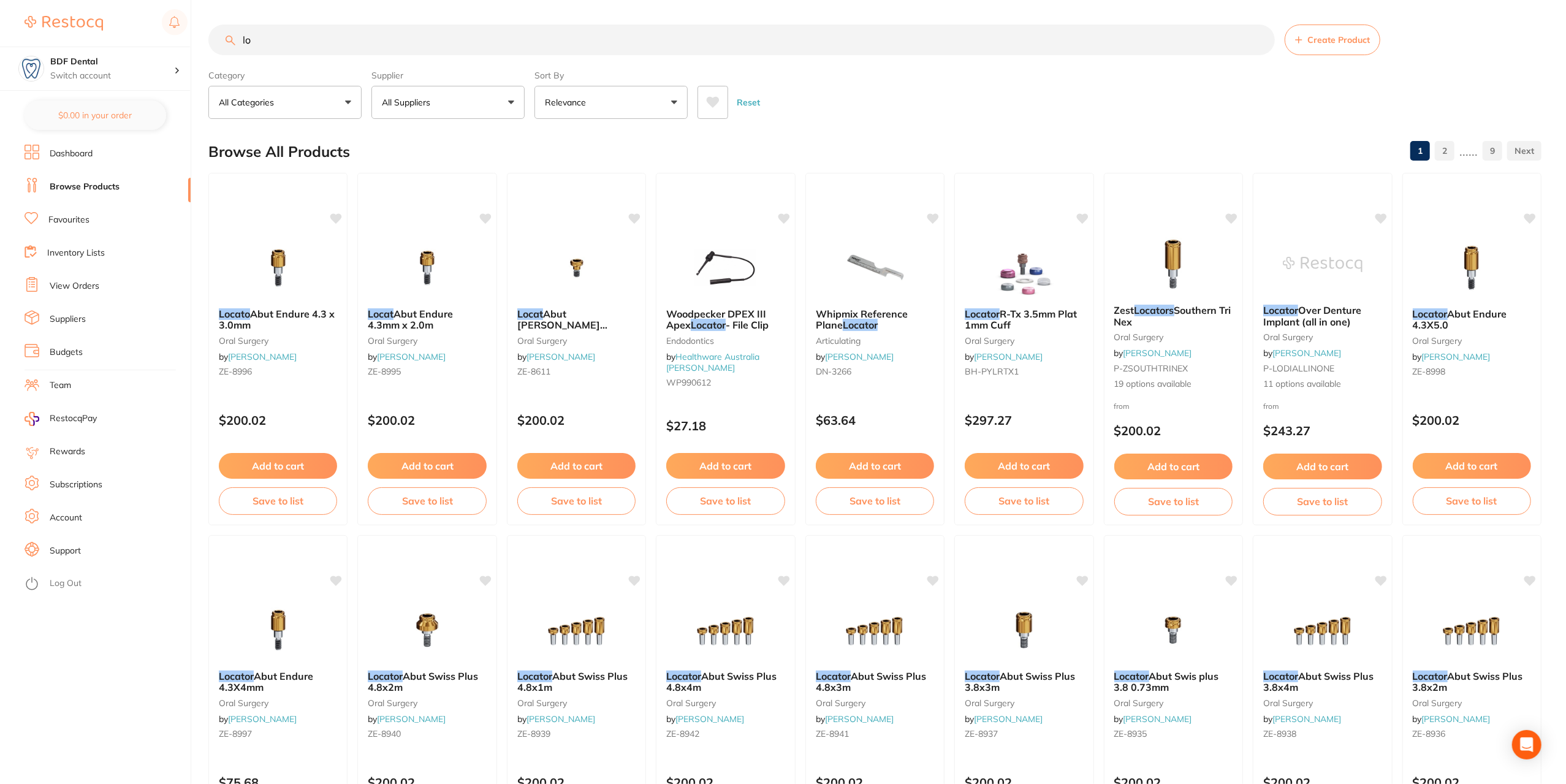
type input "l"
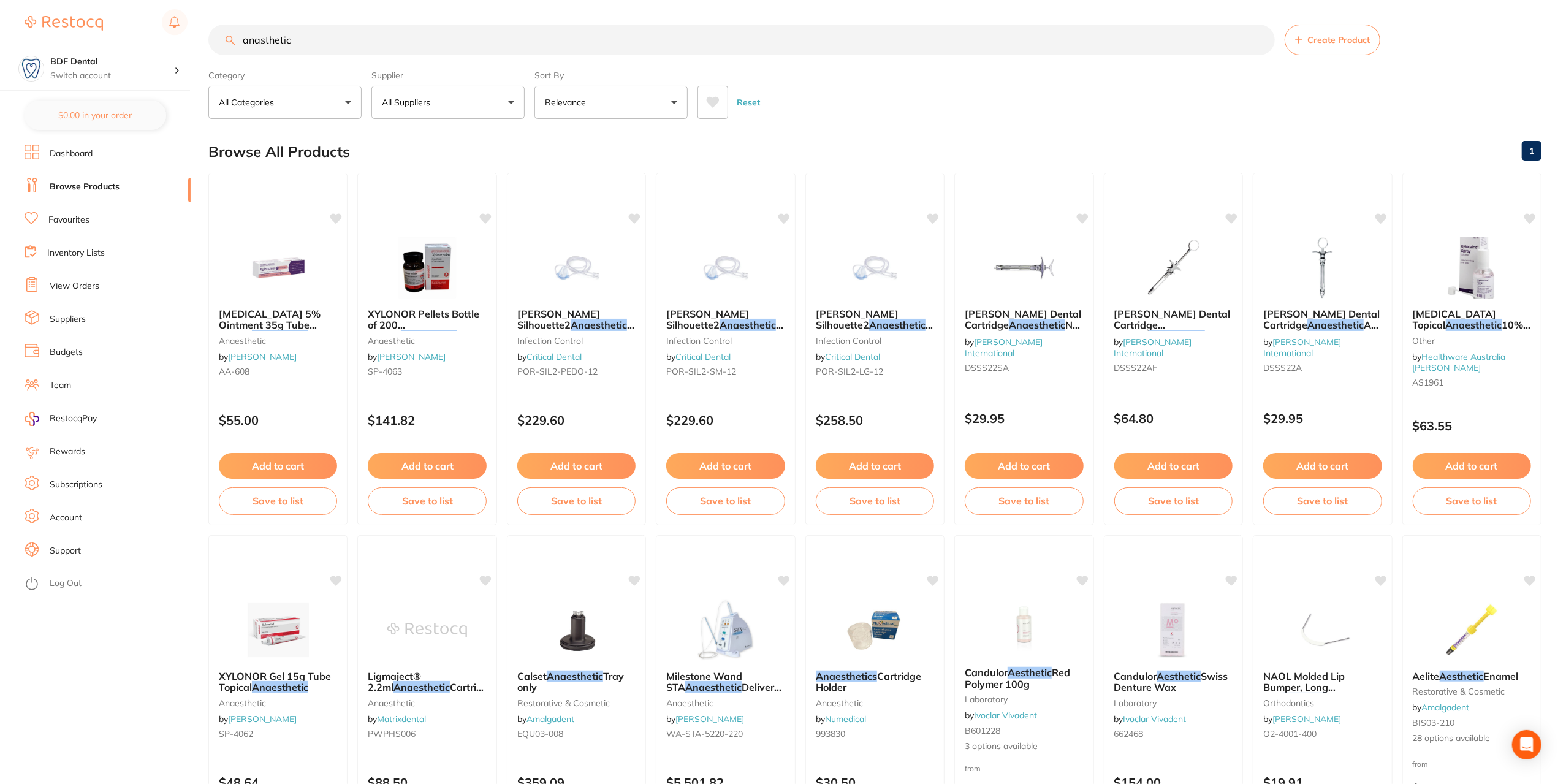
click at [260, 38] on input "anasthetic" at bounding box center [741, 40] width 1066 height 31
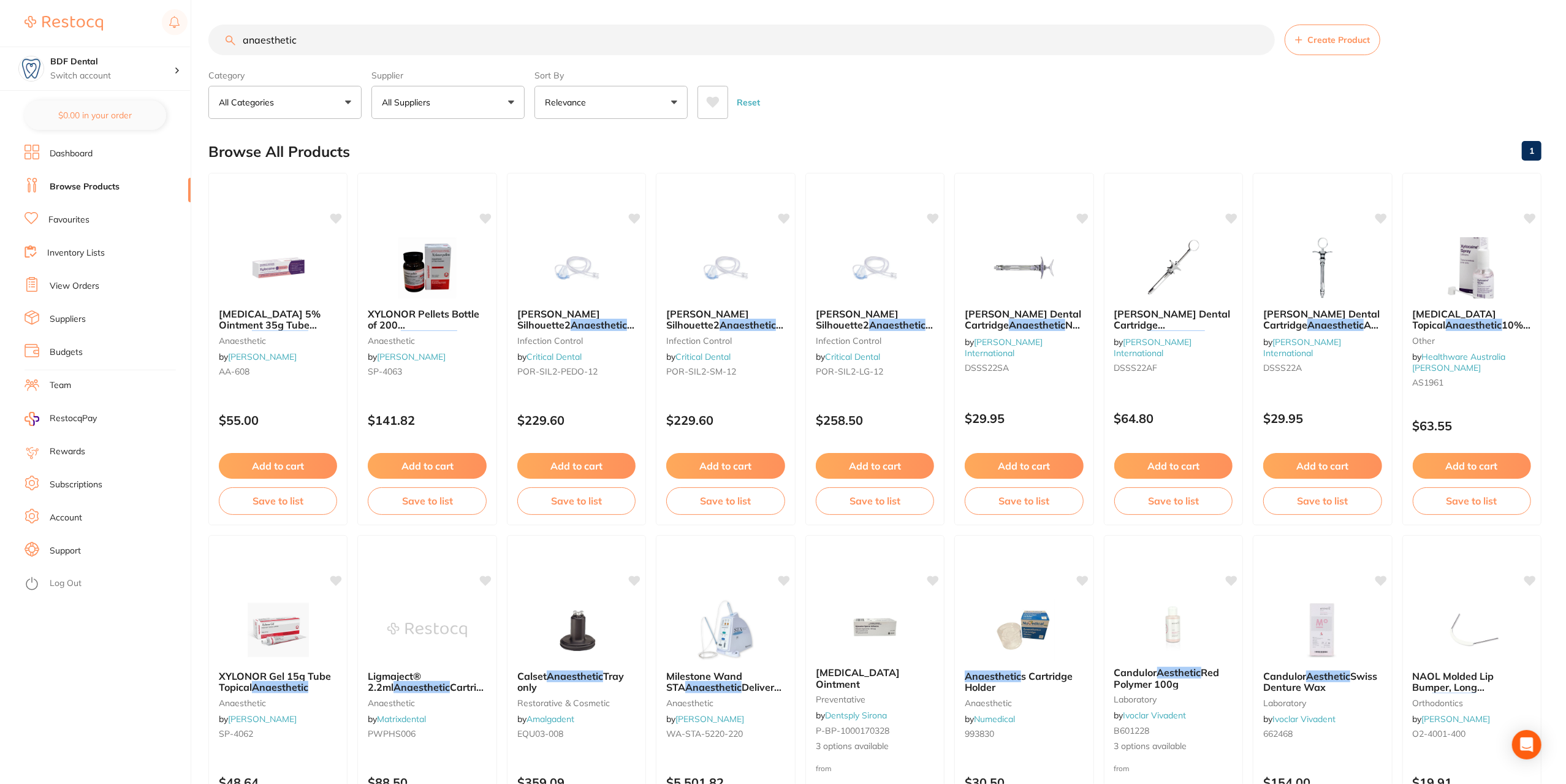
drag, startPoint x: 323, startPoint y: 42, endPoint x: 234, endPoint y: 55, distance: 89.9
click at [234, 55] on input "anaesthetic" at bounding box center [741, 40] width 1066 height 31
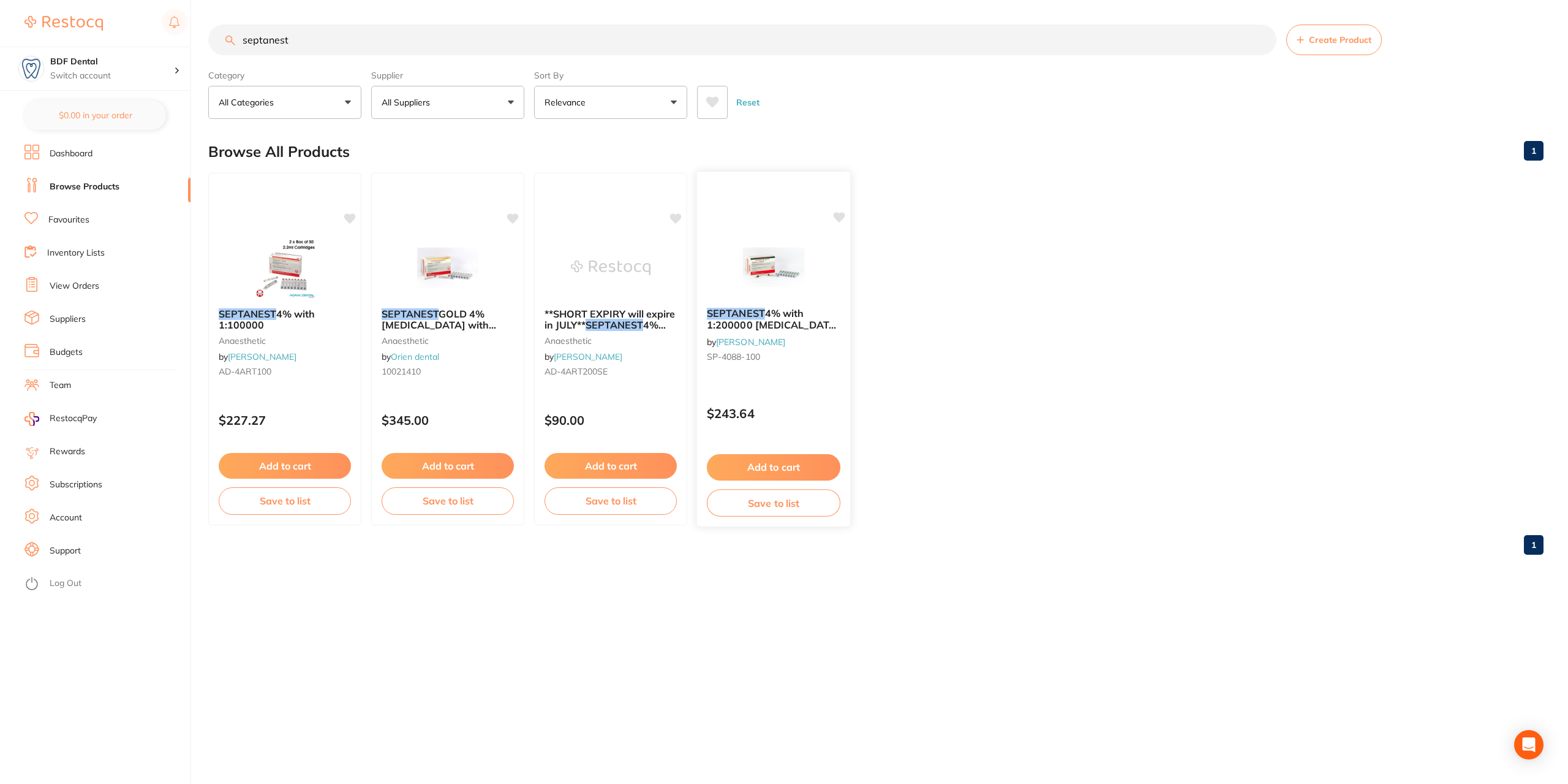
click at [786, 320] on span "4% with 1:200000 [MEDICAL_DATA] 2.2ml 2xBox 50 D.GRN" at bounding box center [773, 324] width 133 height 35
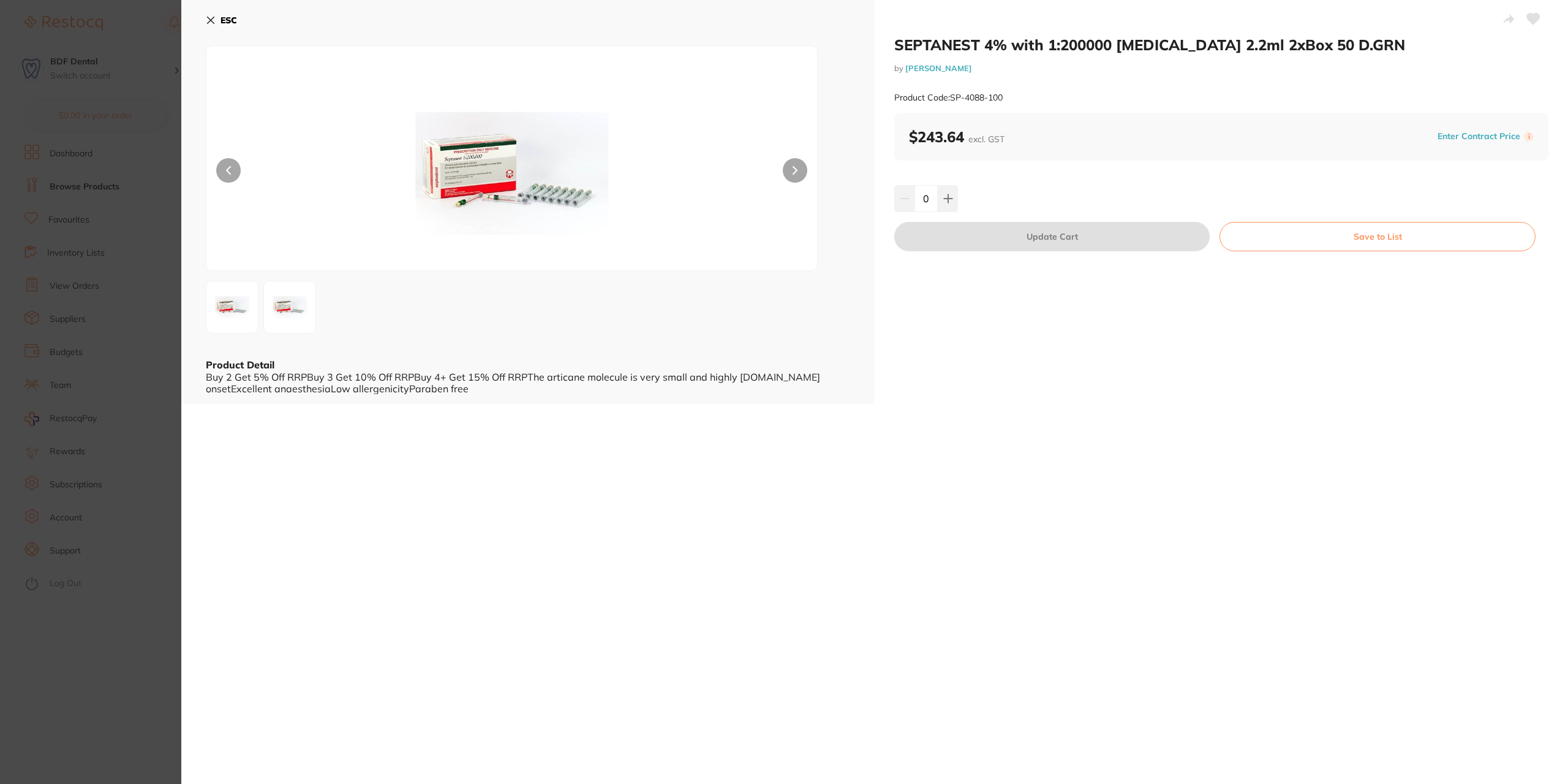
click at [209, 23] on icon at bounding box center [211, 20] width 10 height 10
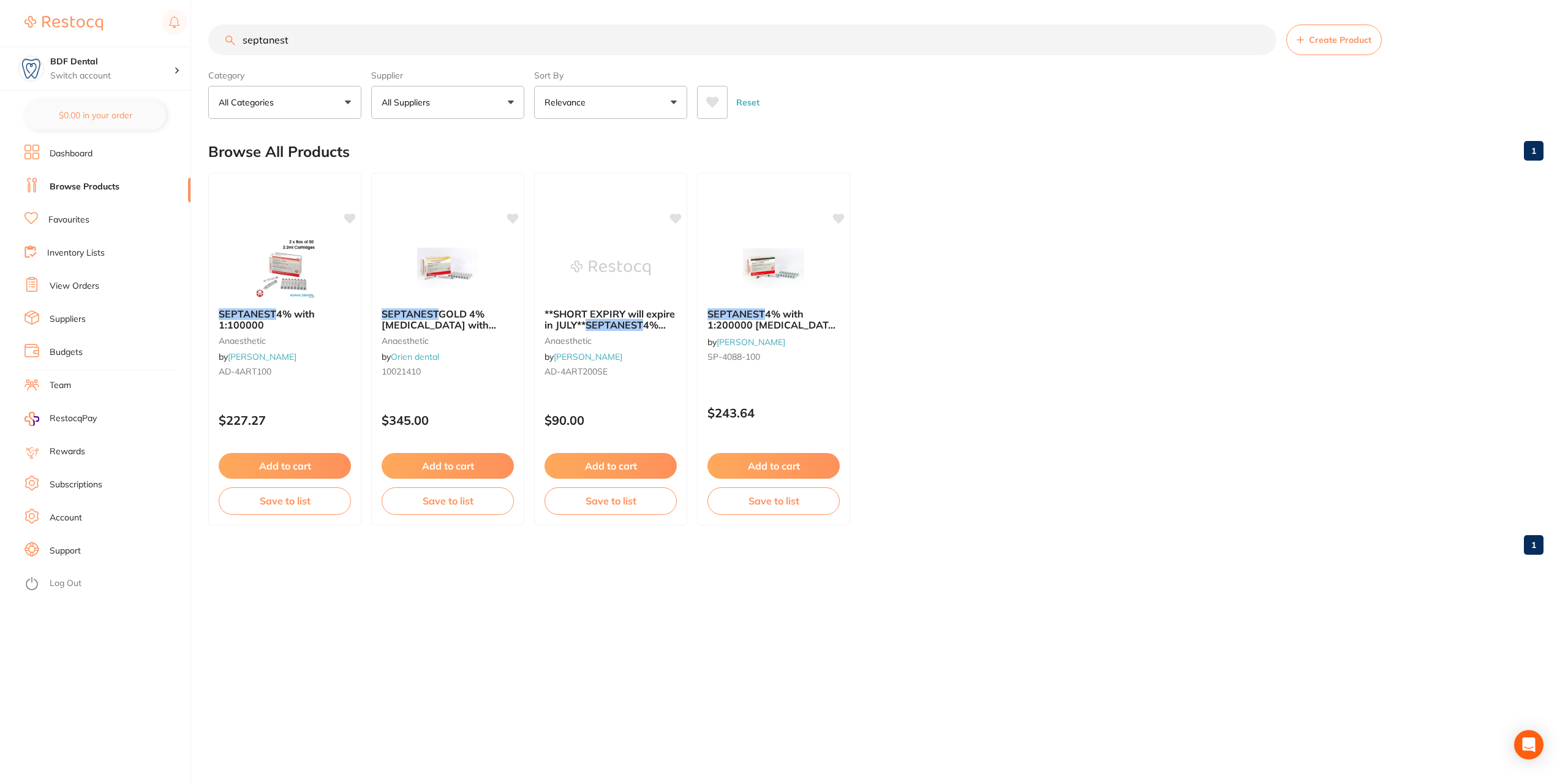
click at [322, 47] on input "septanest" at bounding box center [742, 40] width 1069 height 31
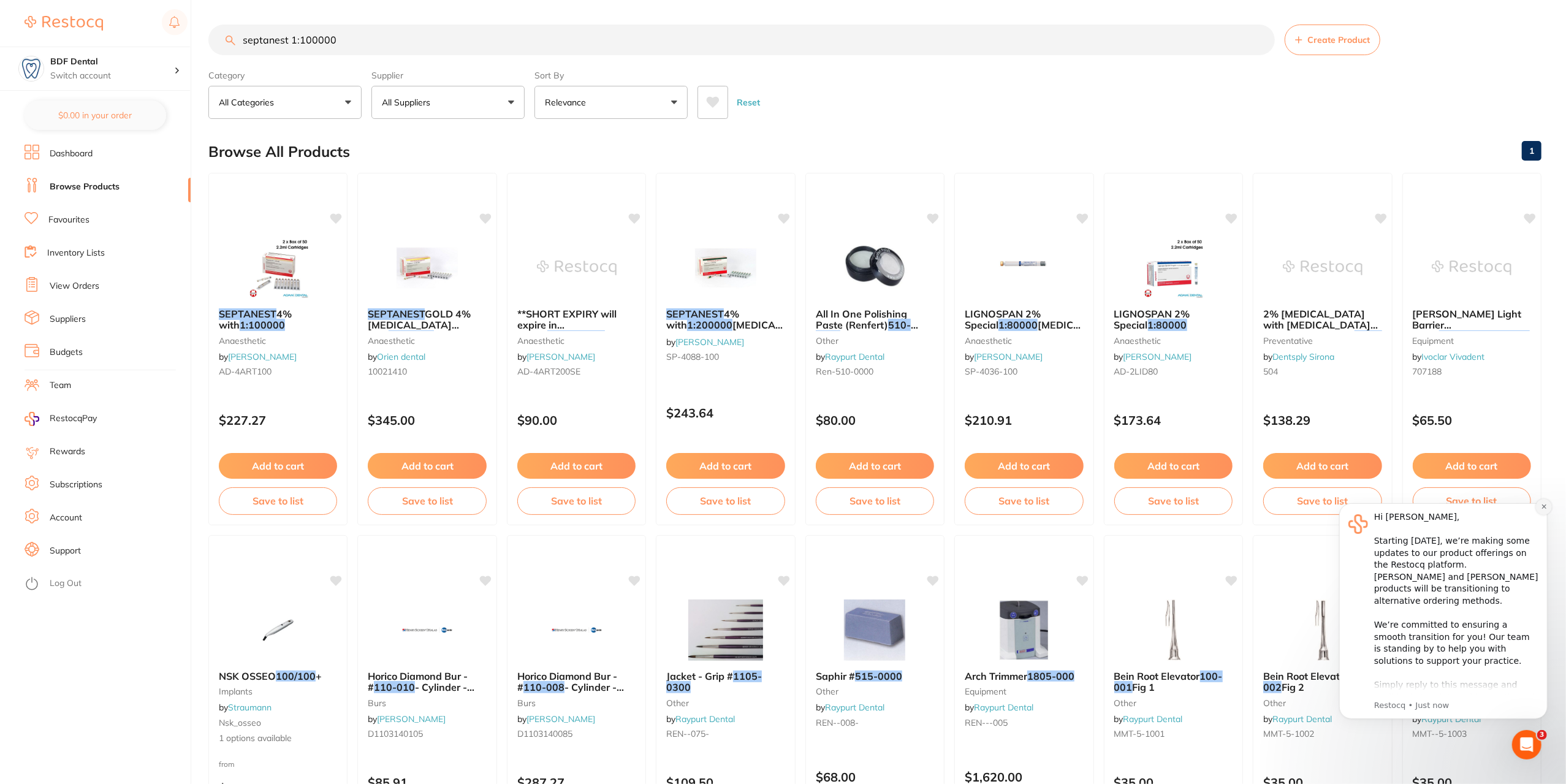
type input "septanest 1:100000"
click at [1539, 508] on button "Dismiss notification" at bounding box center [1544, 507] width 16 height 16
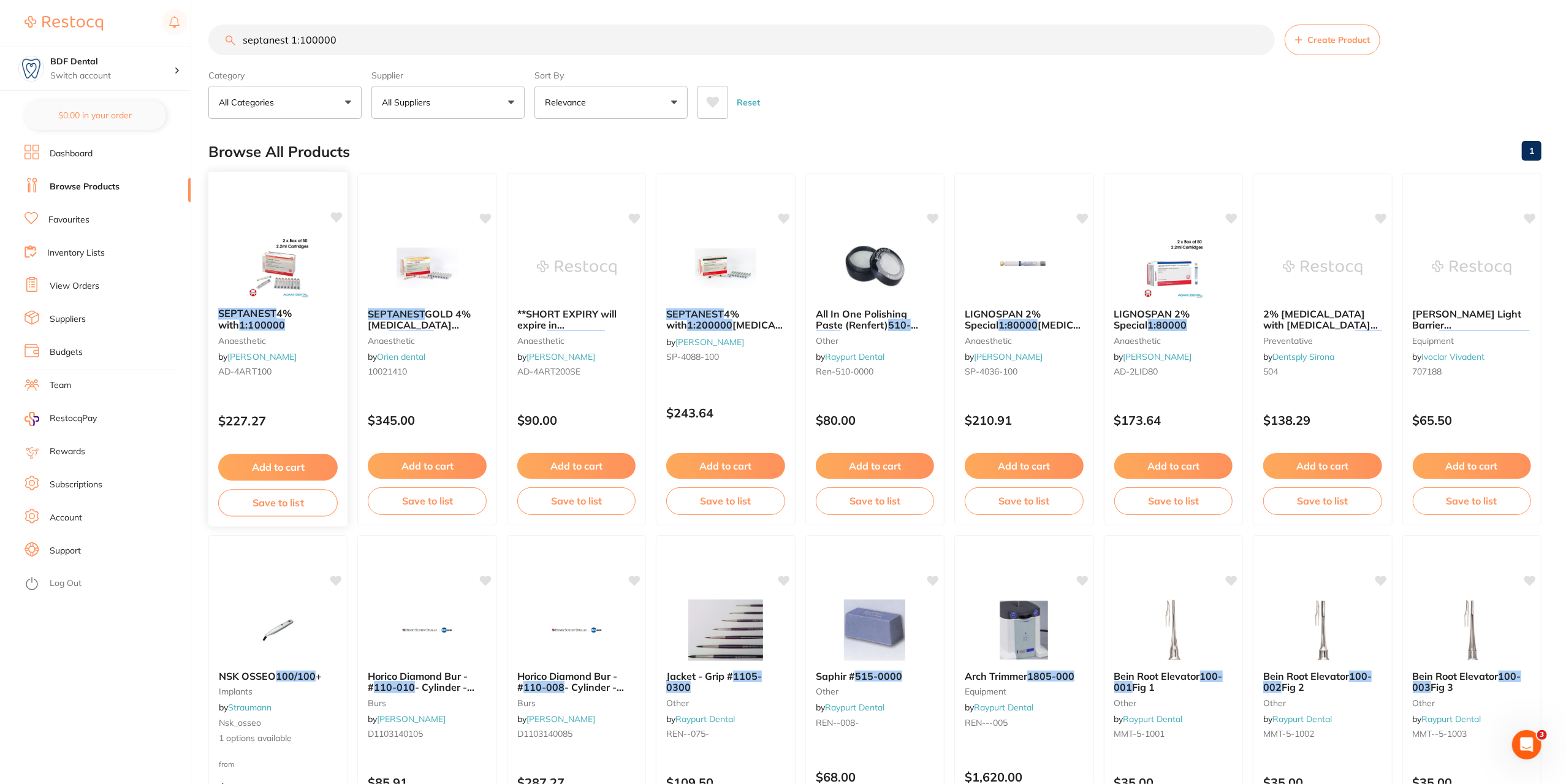
click at [251, 318] on em "1:100000" at bounding box center [262, 324] width 46 height 12
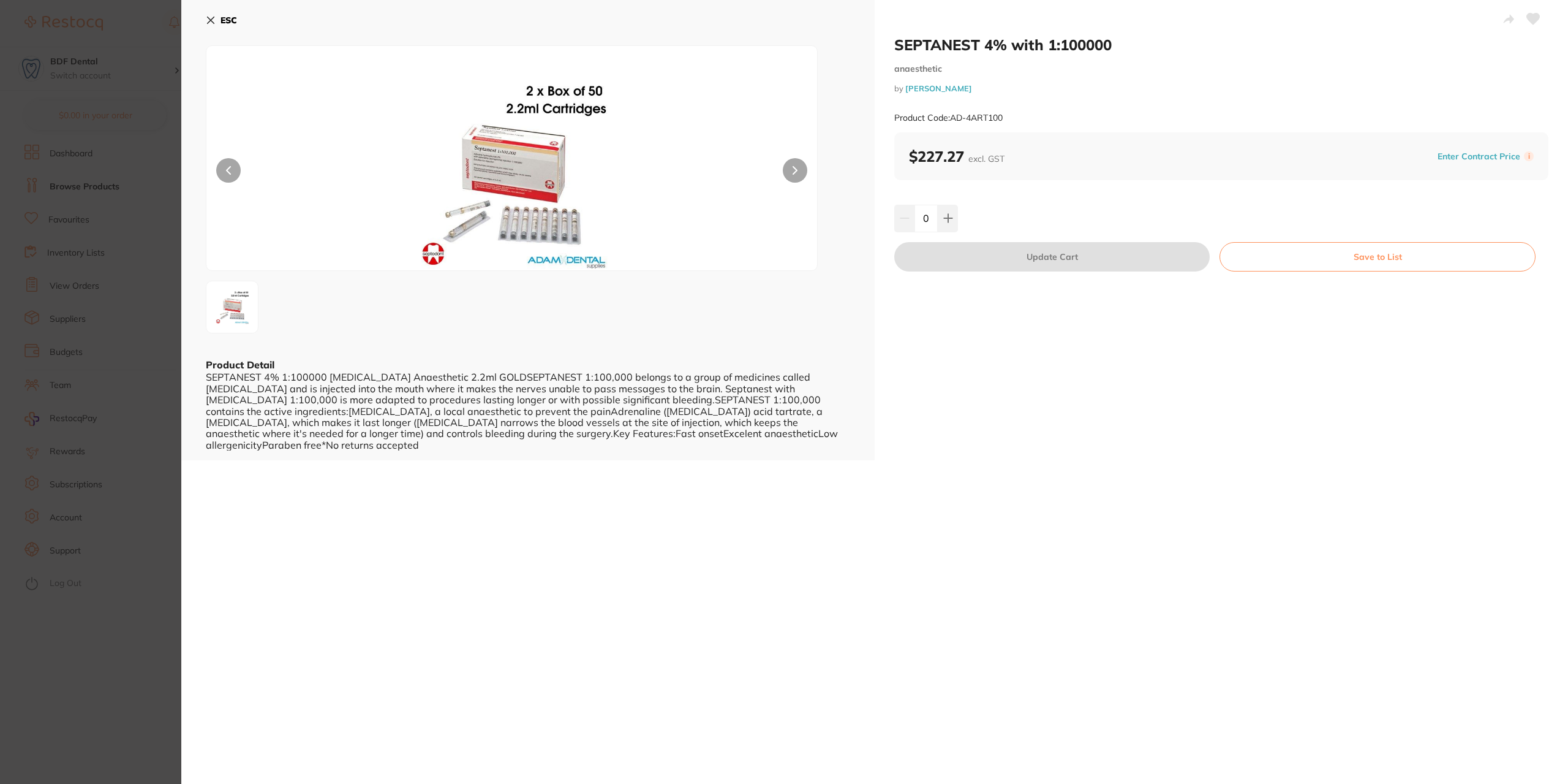
click at [1414, 259] on button "Save to List" at bounding box center [1377, 257] width 316 height 29
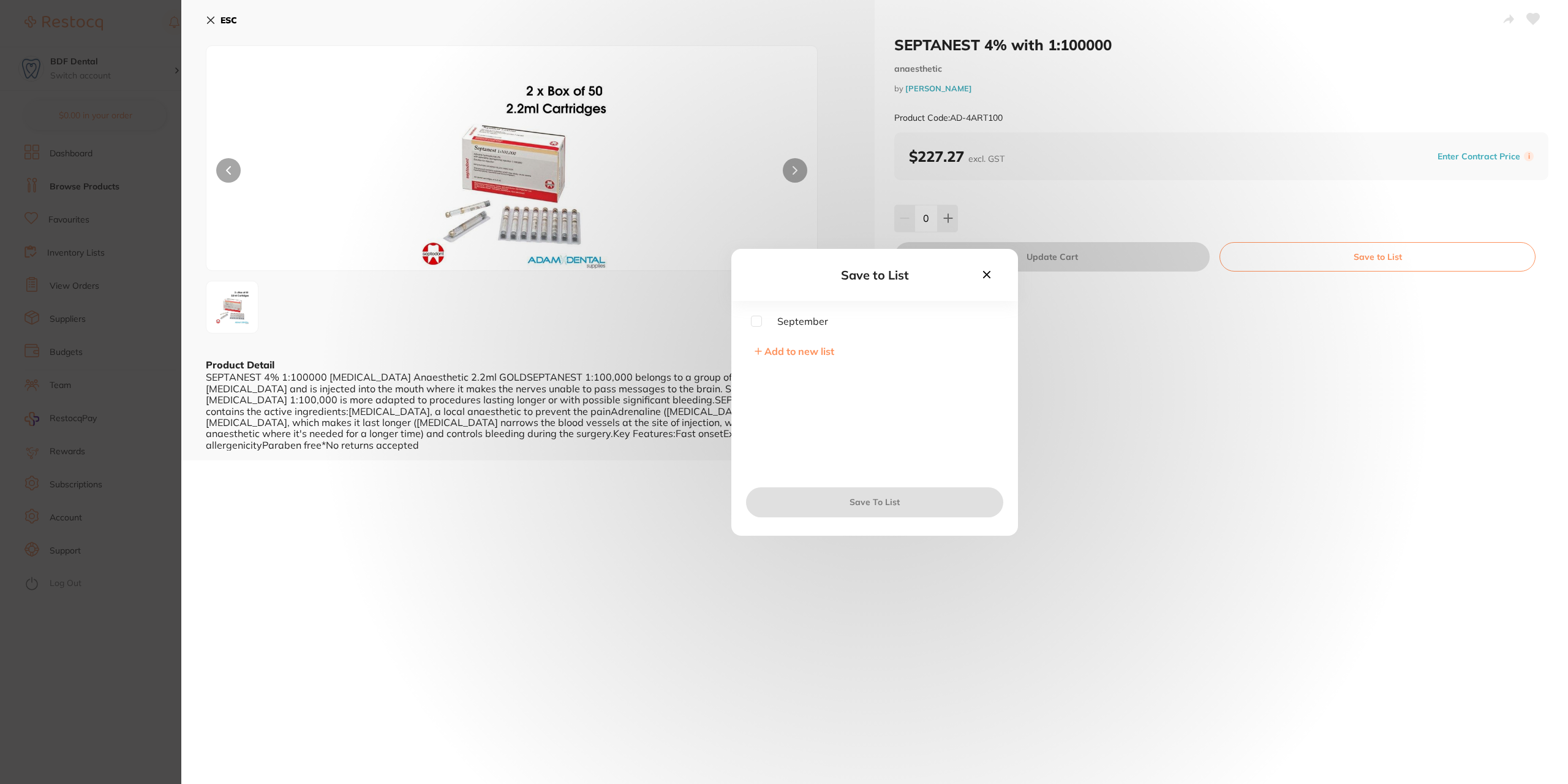
click at [761, 323] on input "checkbox" at bounding box center [757, 322] width 11 height 11
checkbox input "true"
click at [873, 505] on button "Save To List" at bounding box center [875, 502] width 257 height 29
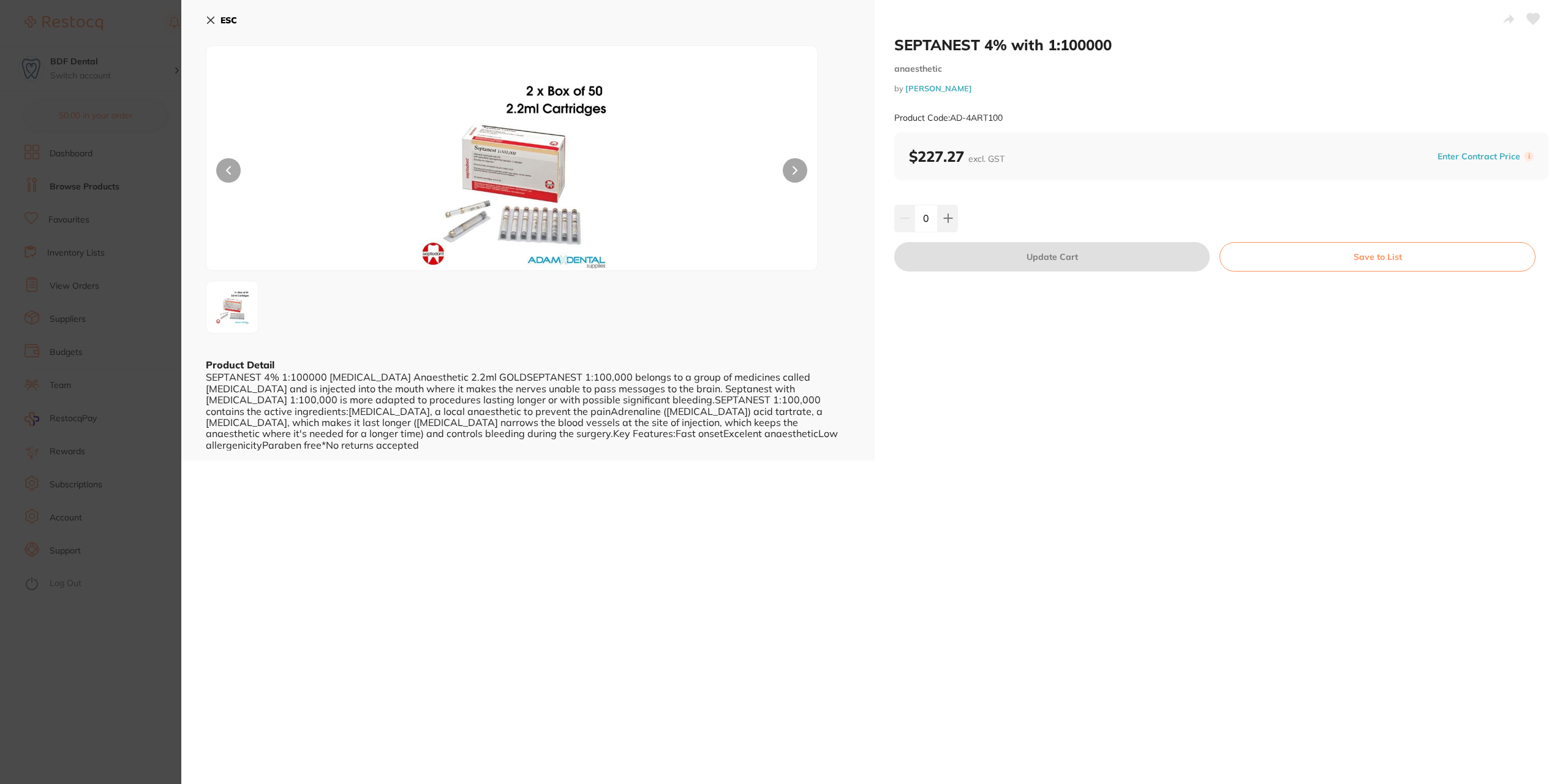
click at [211, 19] on icon at bounding box center [211, 20] width 6 height 6
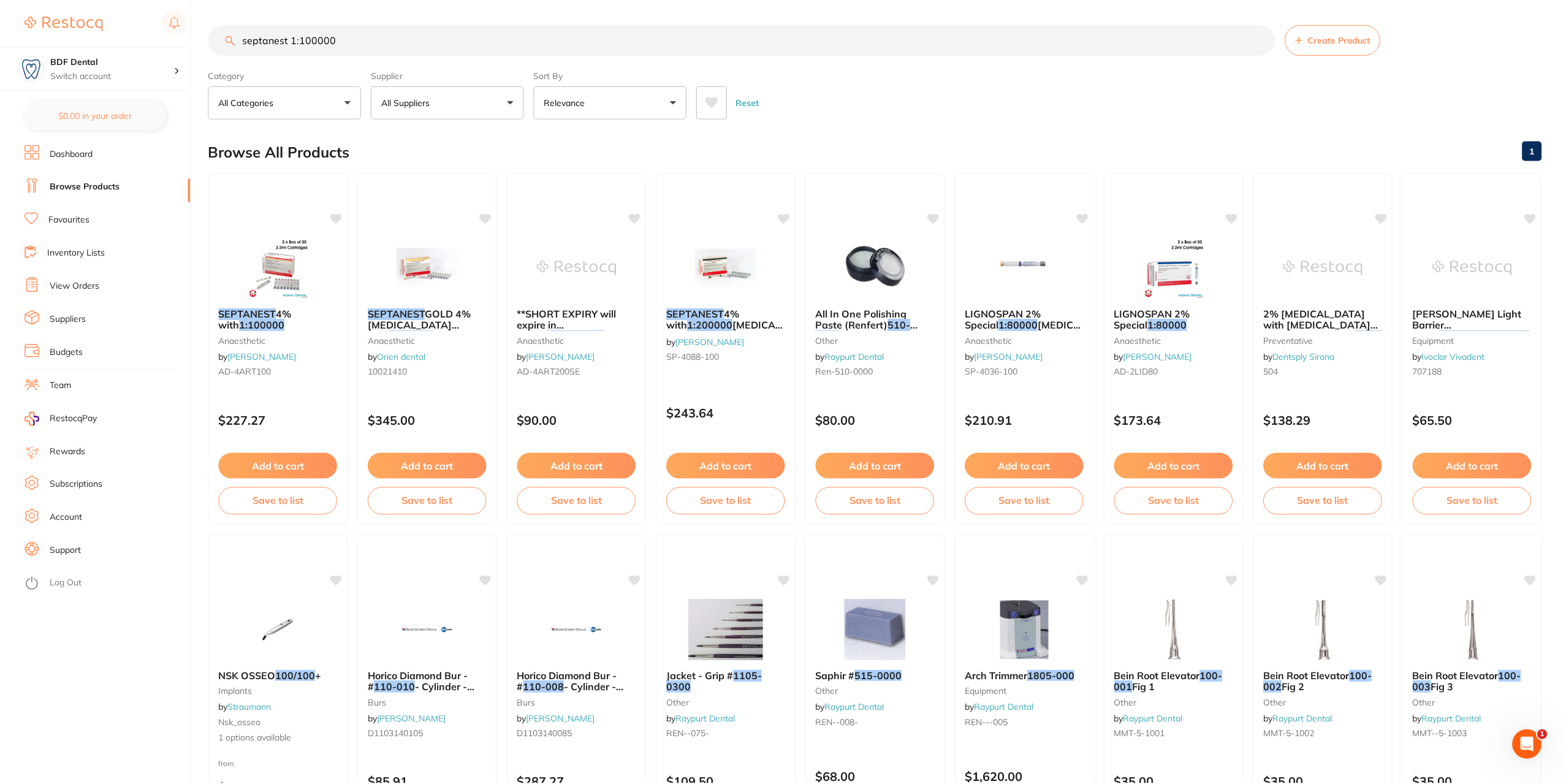
scroll to position [2, 0]
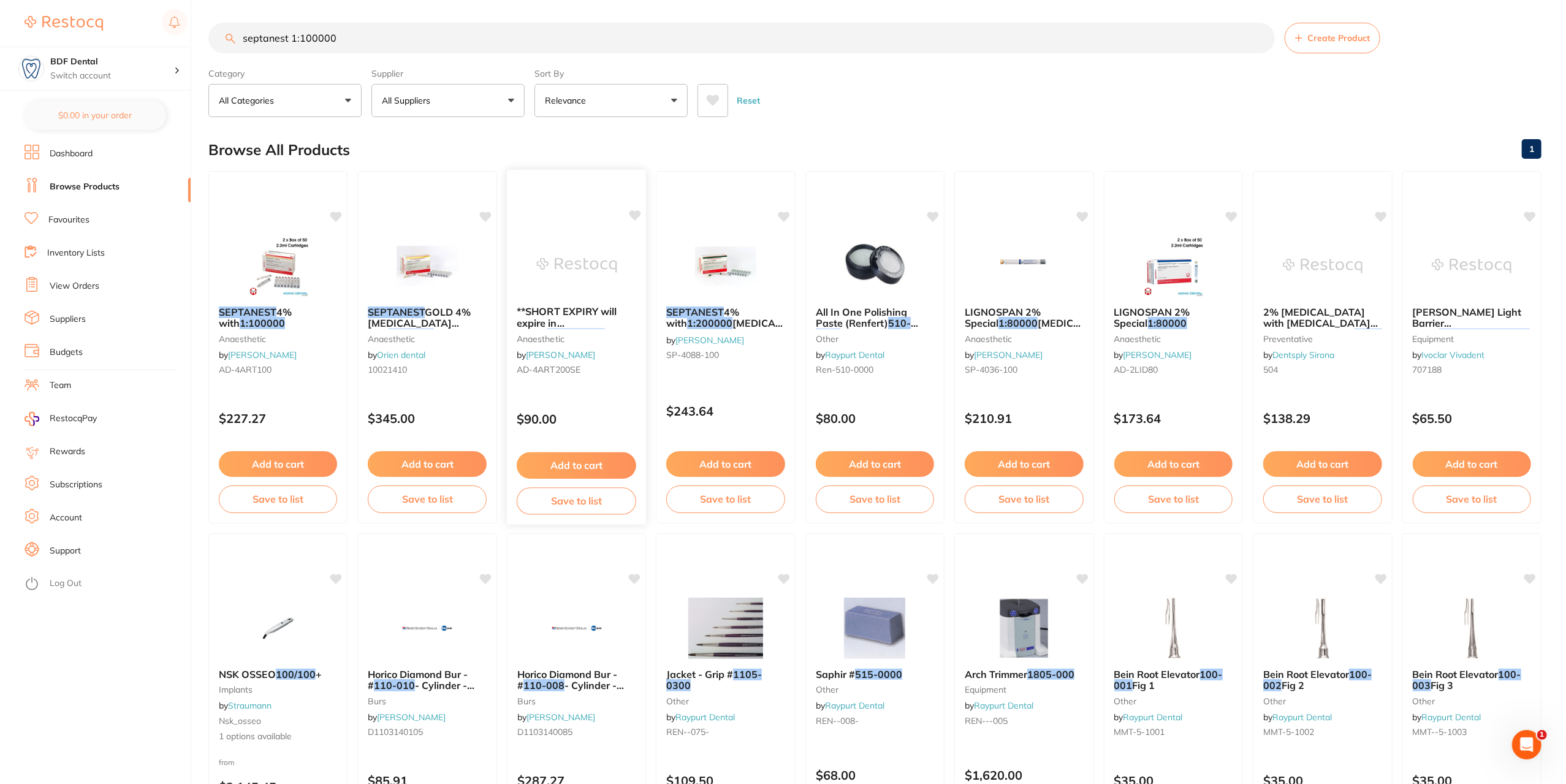
click at [564, 318] on span "**SHORT EXPIRY will expire in JULY**" at bounding box center [567, 322] width 100 height 35
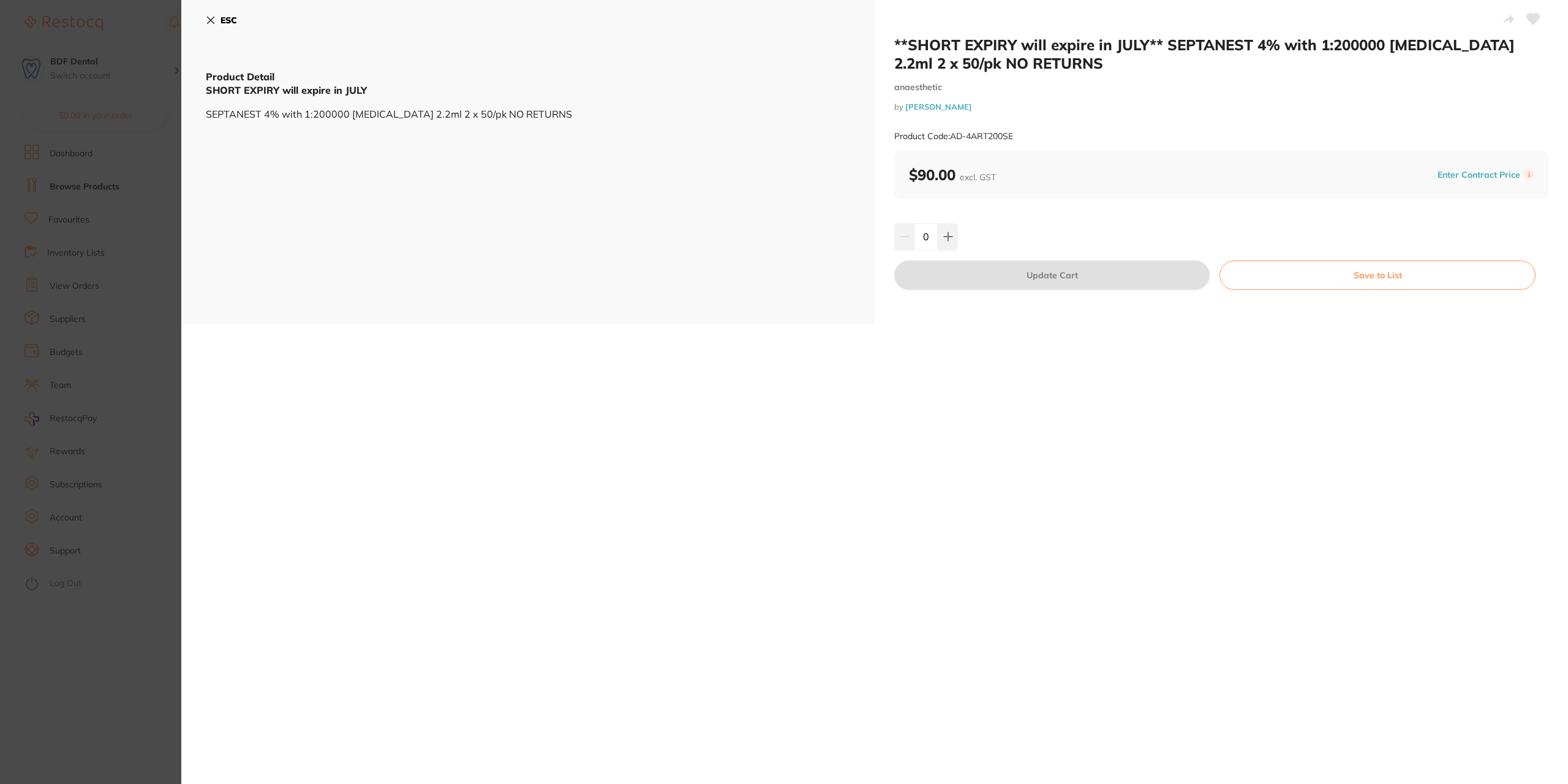
click at [212, 19] on icon at bounding box center [211, 20] width 6 height 6
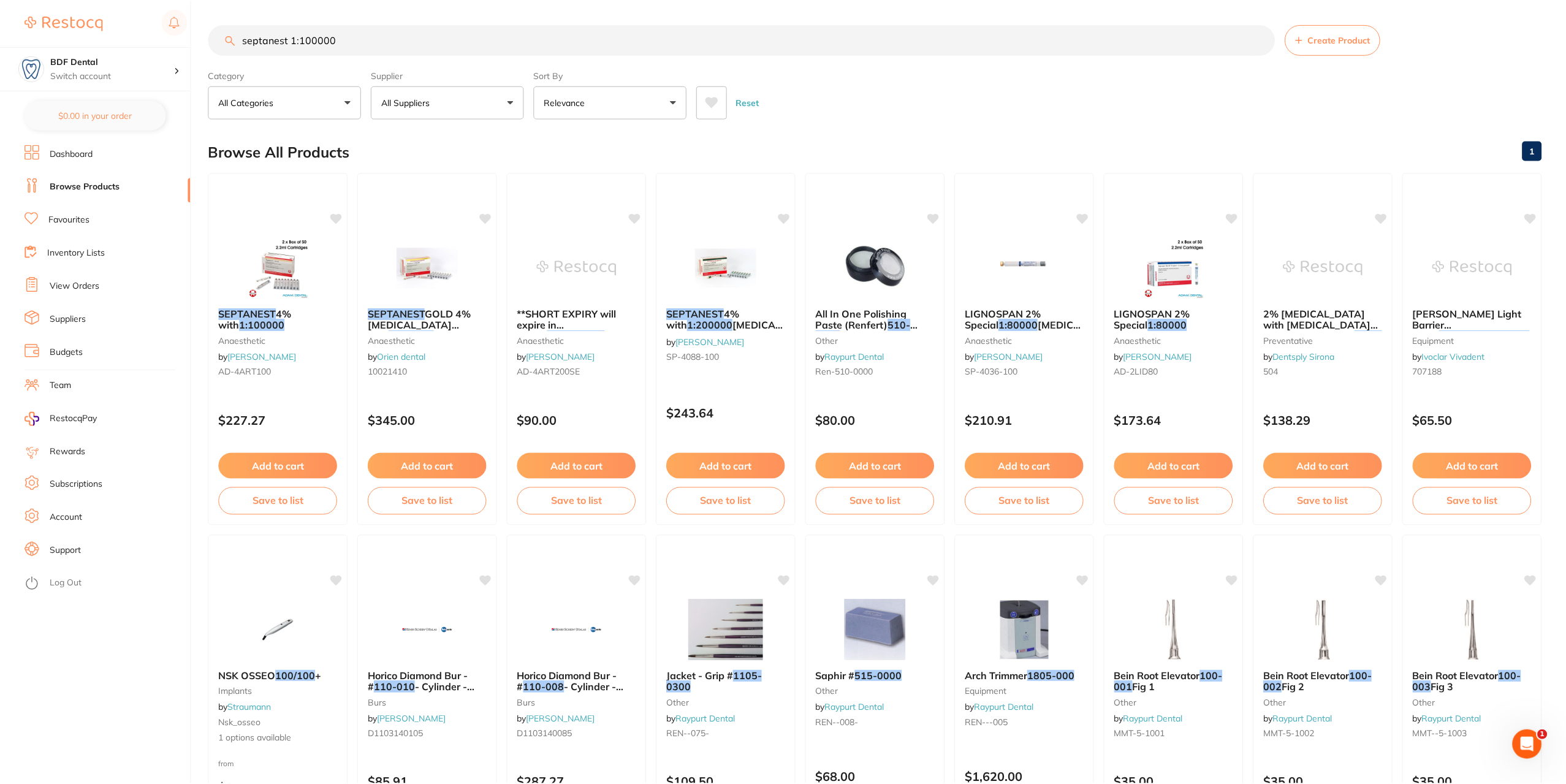
scroll to position [2, 0]
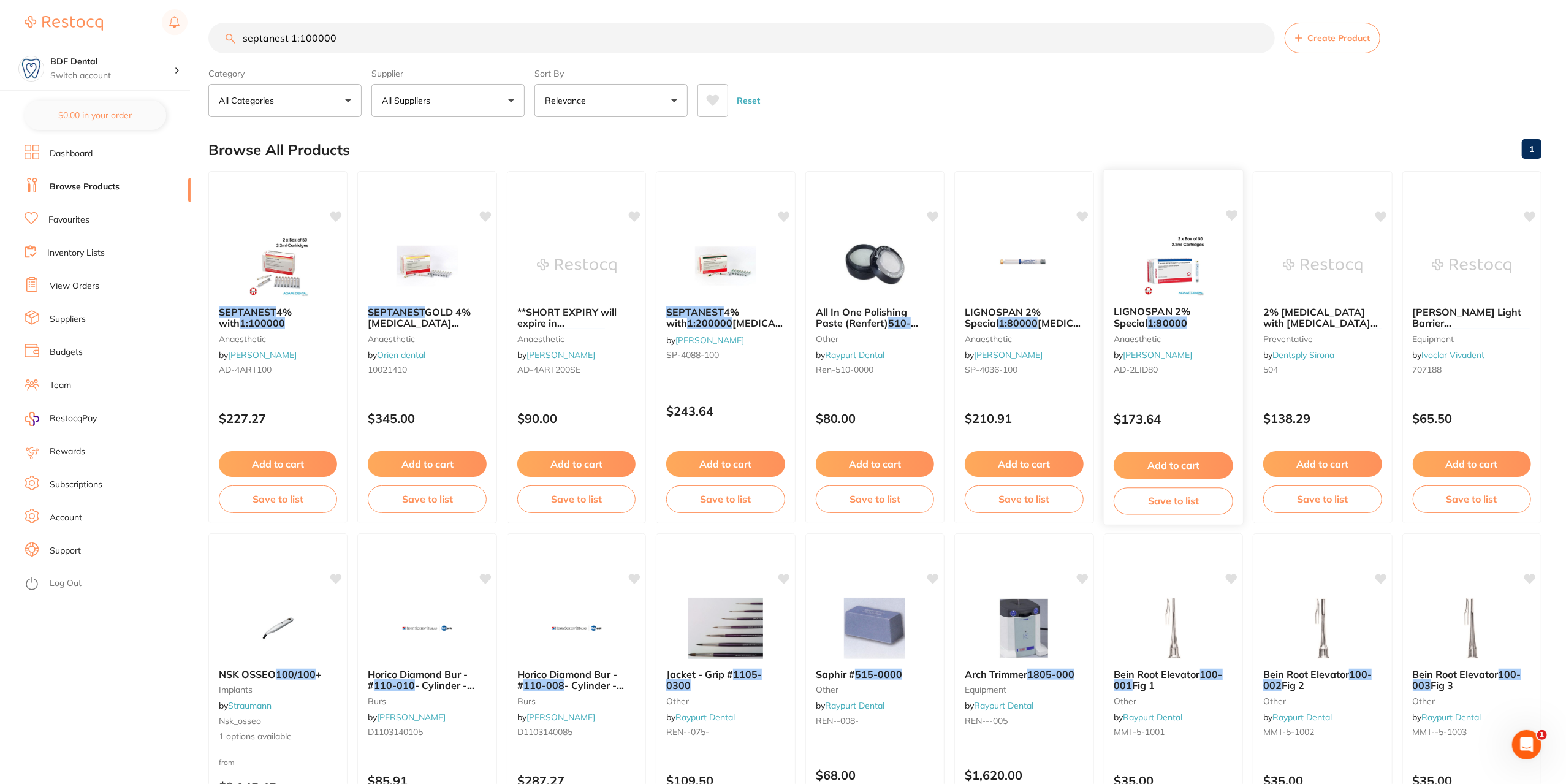
click at [1163, 308] on span "LIGNOSPAN 2% Special" at bounding box center [1152, 318] width 77 height 24
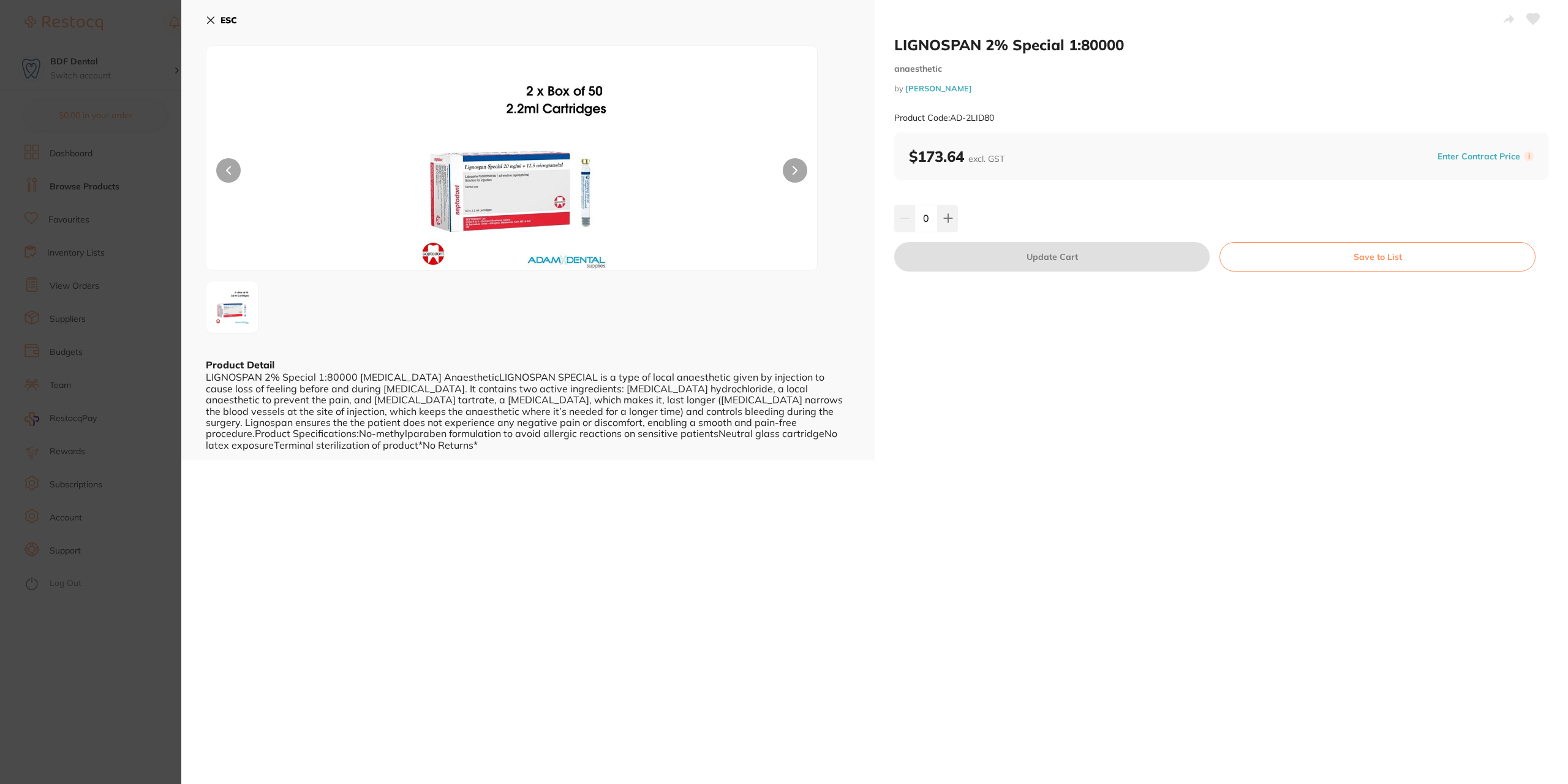
click at [214, 22] on icon at bounding box center [211, 20] width 10 height 10
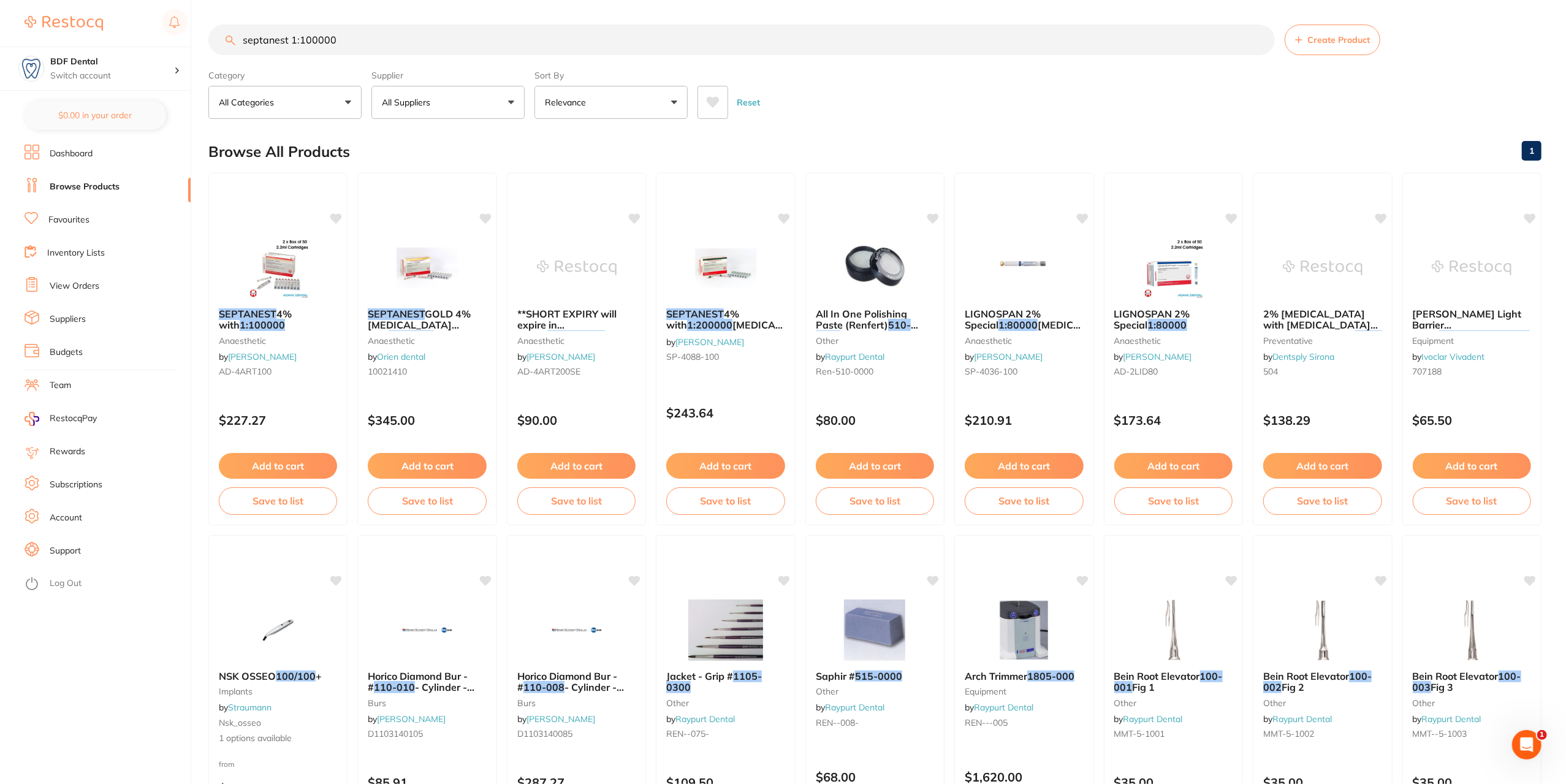
drag, startPoint x: 352, startPoint y: 40, endPoint x: 240, endPoint y: 47, distance: 112.2
click at [240, 47] on input "septanest 1:100000" at bounding box center [741, 40] width 1066 height 31
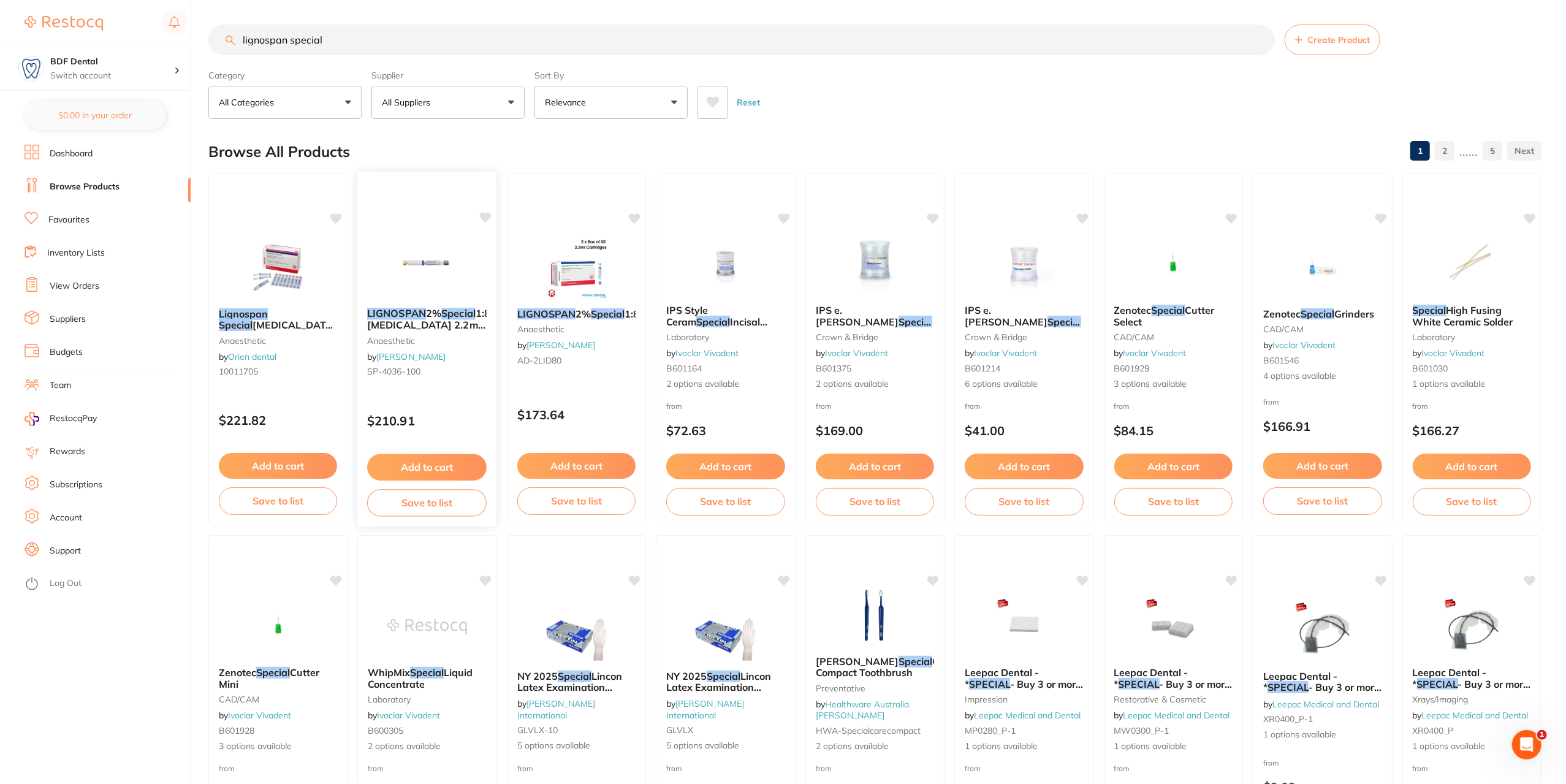
type input "lignospan special"
drag, startPoint x: 413, startPoint y: 310, endPoint x: 461, endPoint y: 308, distance: 48.0
click at [413, 310] on em "LIGNOSPAN" at bounding box center [397, 314] width 58 height 12
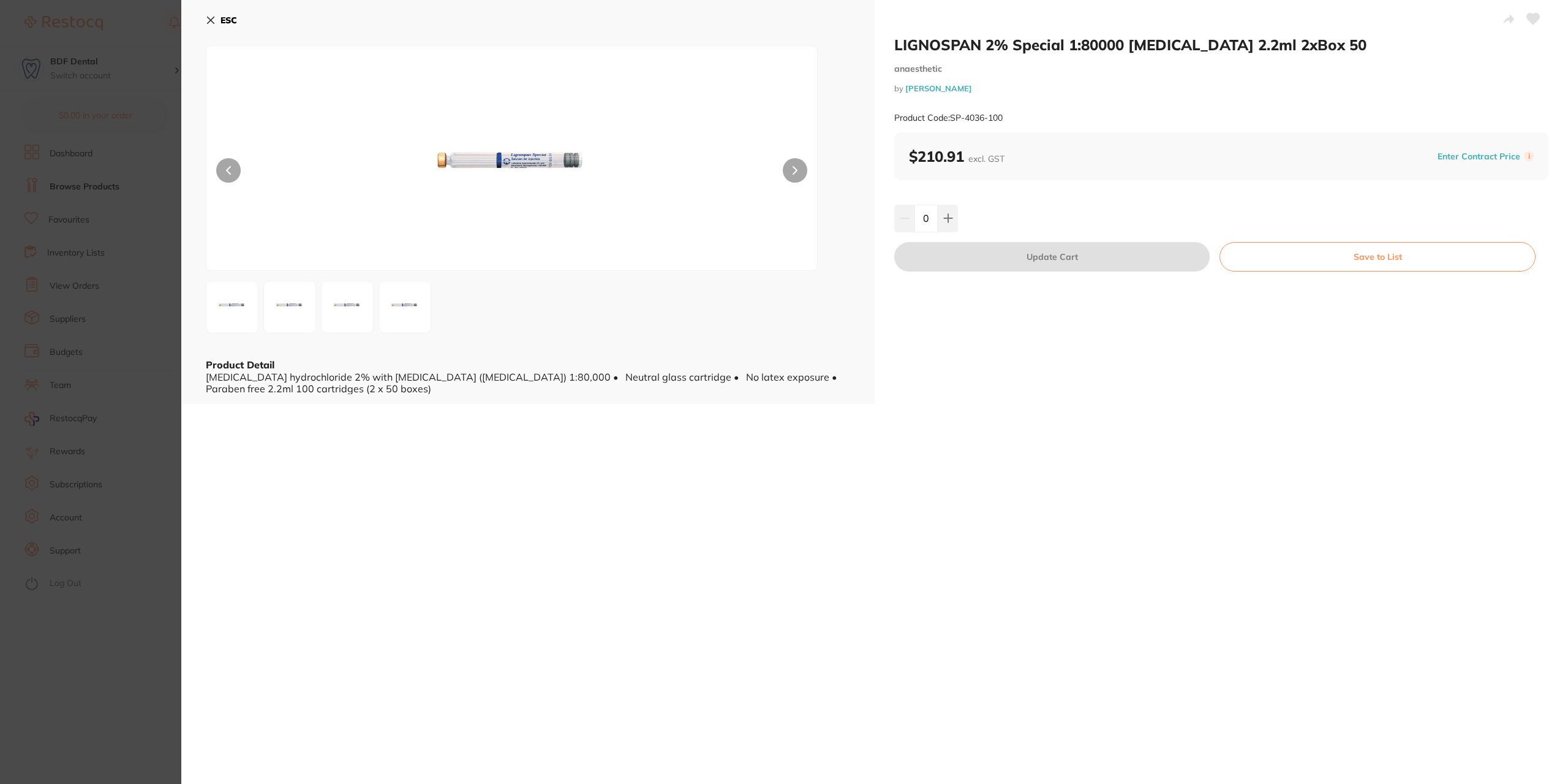
click at [208, 19] on icon at bounding box center [211, 20] width 10 height 10
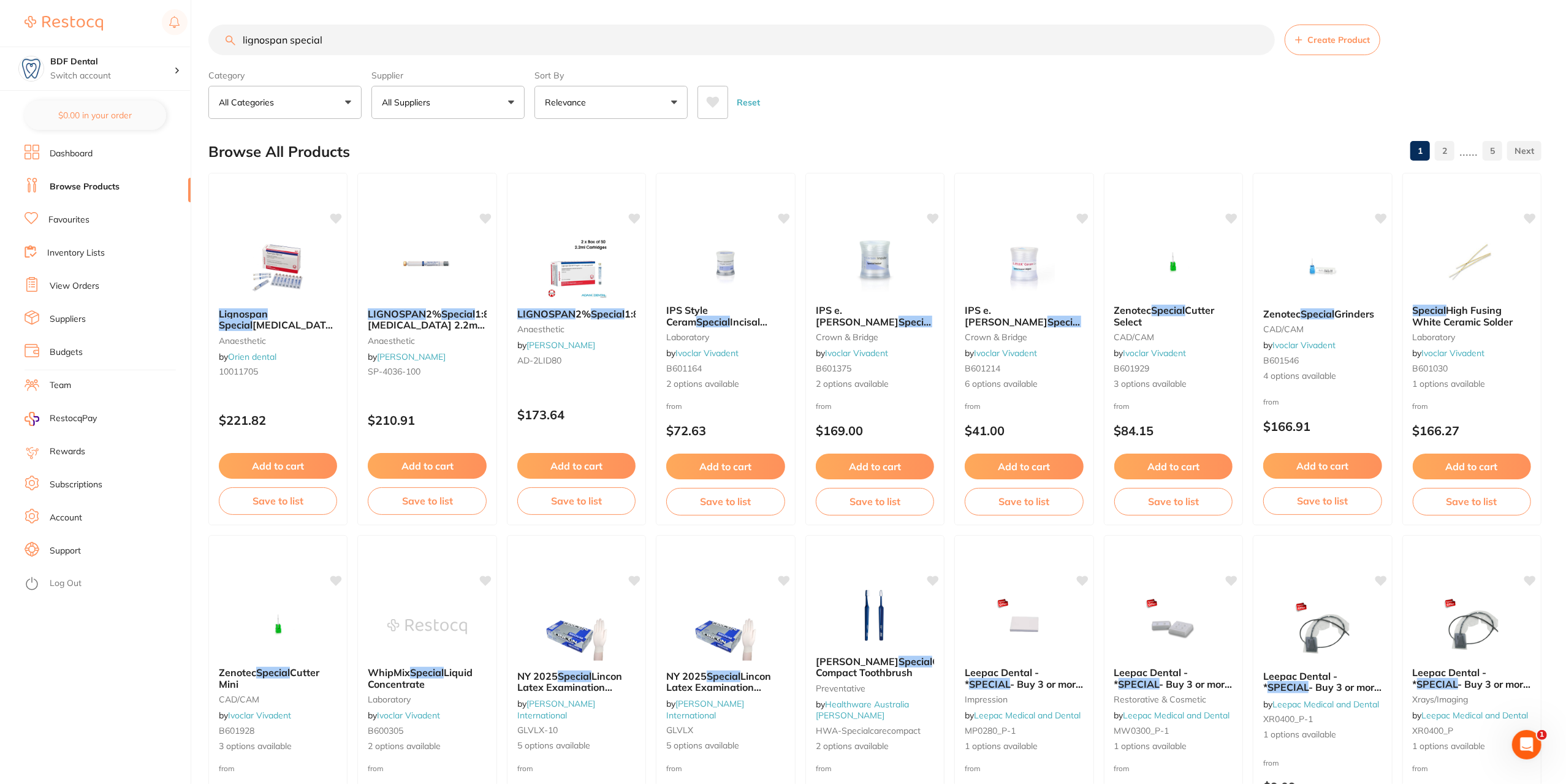
click at [474, 98] on button "All Suppliers" at bounding box center [449, 102] width 154 height 33
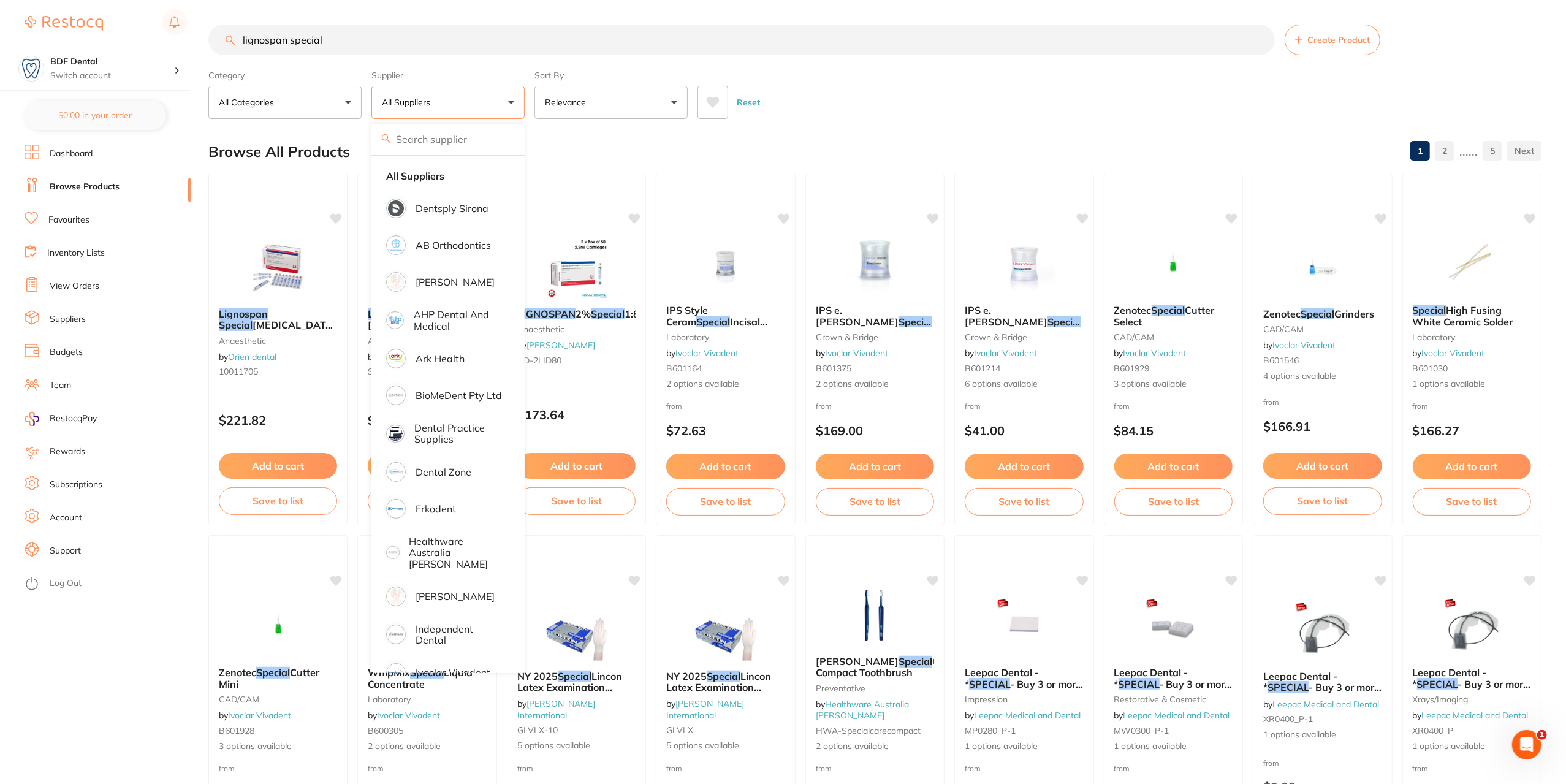
click at [95, 316] on li "Suppliers" at bounding box center [108, 319] width 167 height 19
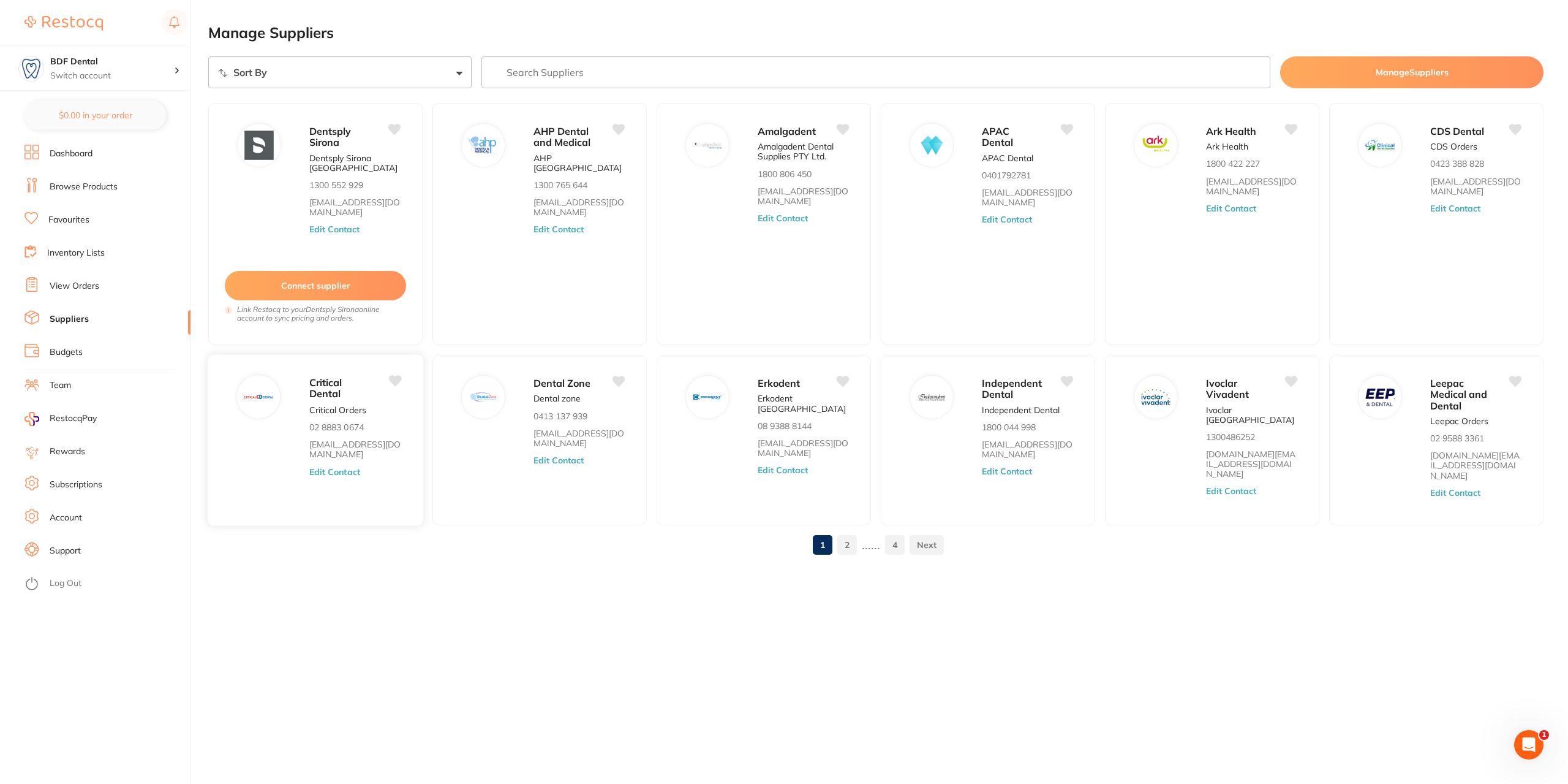
click at [334, 471] on button "Edit Contact" at bounding box center [334, 472] width 51 height 10
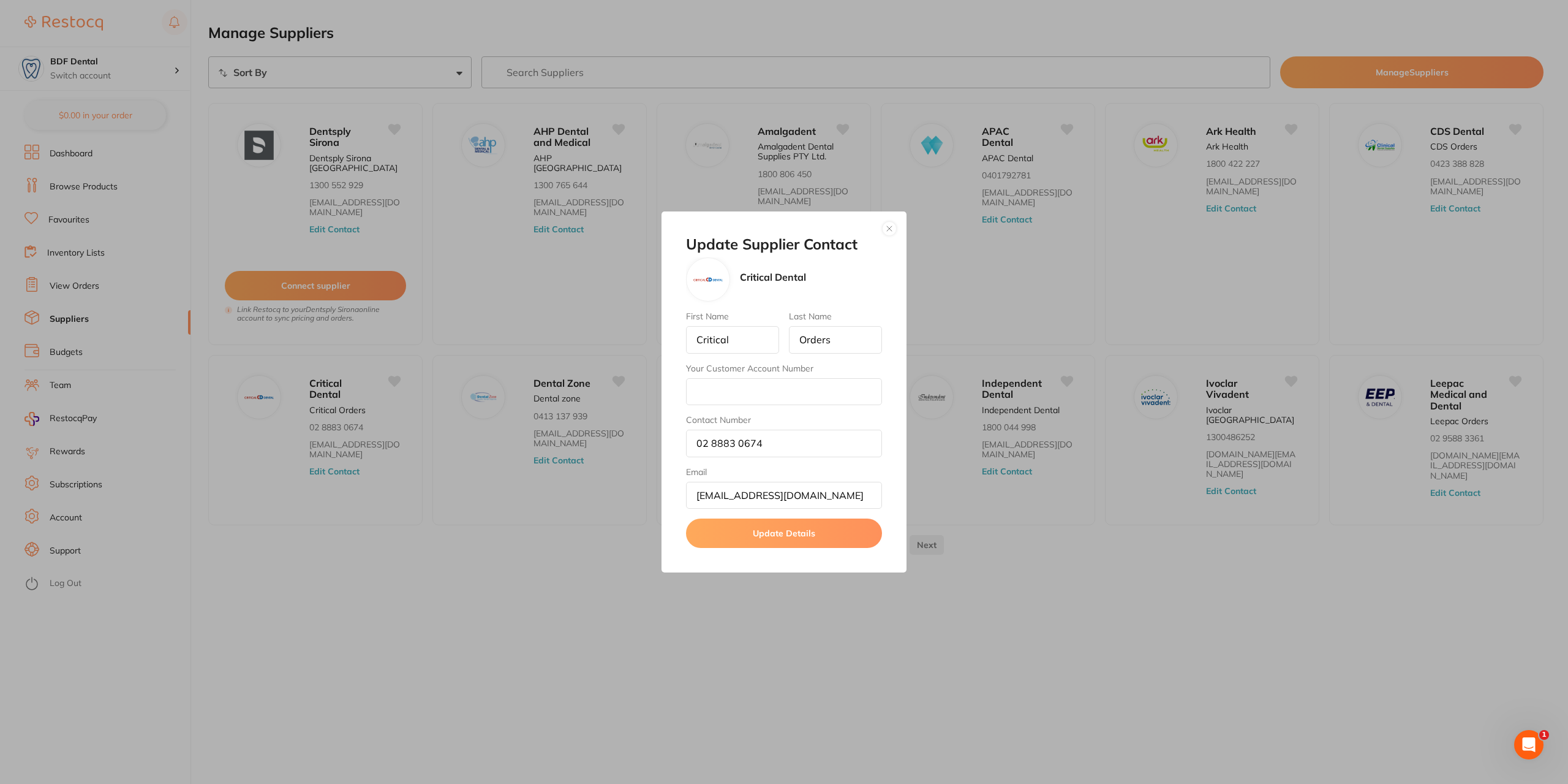
click at [889, 232] on button "button" at bounding box center [889, 229] width 15 height 15
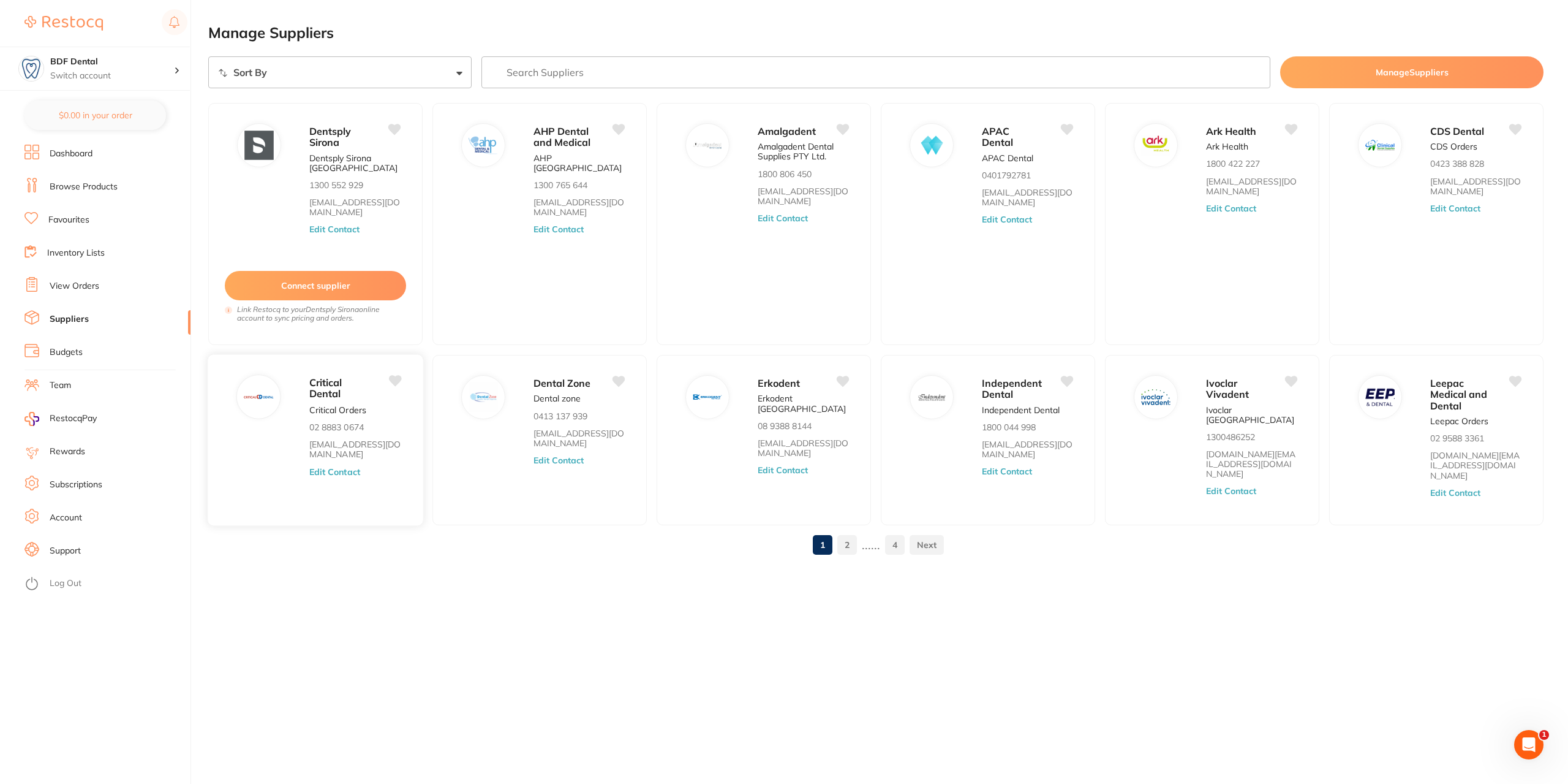
drag, startPoint x: 285, startPoint y: 409, endPoint x: 275, endPoint y: 449, distance: 41.2
click at [282, 448] on div "Critical Dental Critical Orders 02 8883 0674 info@criticaldental.com.au Edit Co…" at bounding box center [315, 440] width 216 height 172
click at [253, 450] on div "Critical Dental Critical Orders 02 8883 0674 info@criticaldental.com.au Edit Co…" at bounding box center [315, 440] width 216 height 172
click at [348, 378] on p "Critical Dental" at bounding box center [340, 388] width 61 height 23
click at [244, 445] on div "Critical Dental Critical Orders 02 8883 0674 info@criticaldental.com.au Edit Co…" at bounding box center [315, 440] width 216 height 172
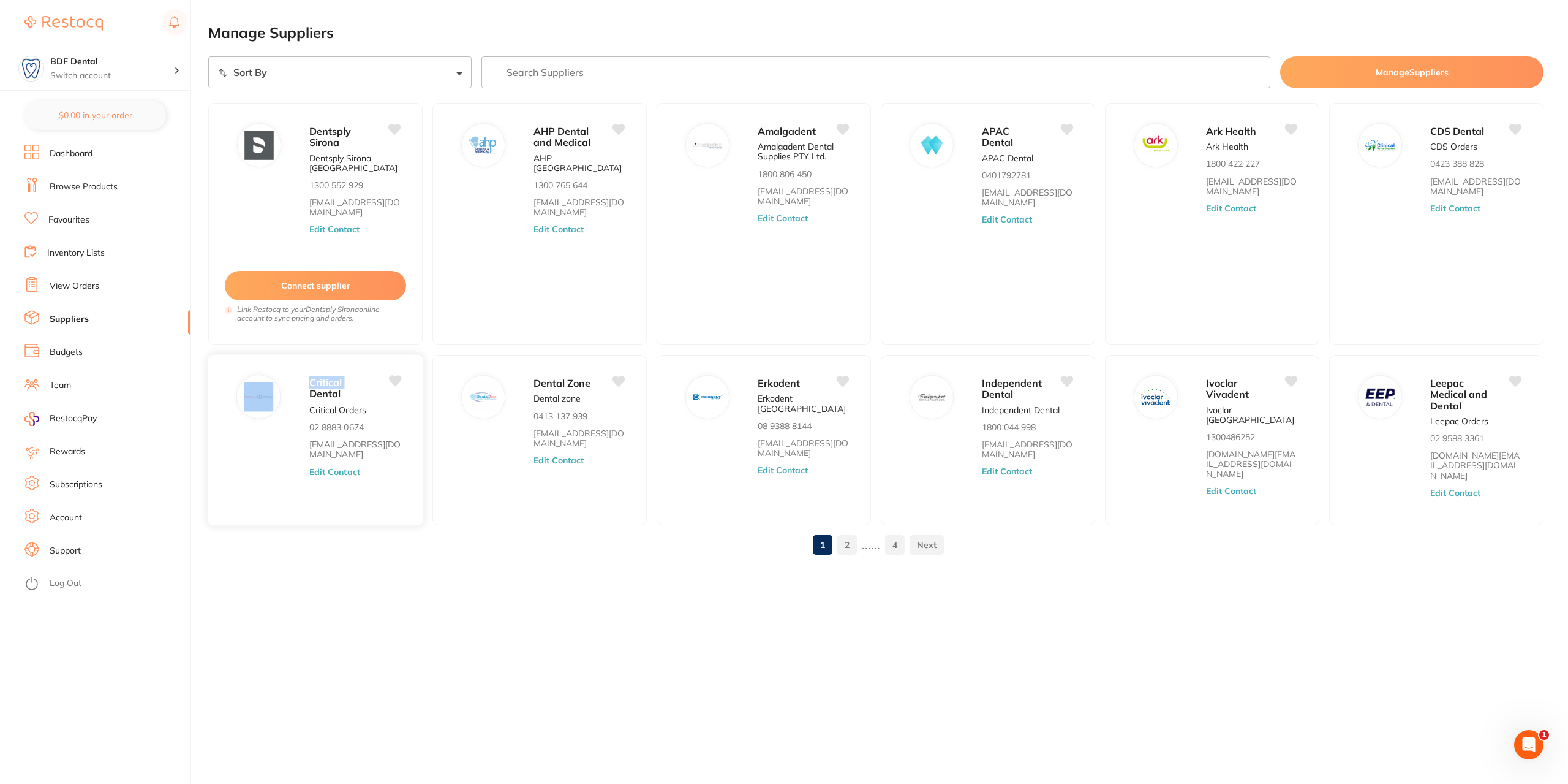
click at [244, 445] on div "Critical Dental Critical Orders 02 8883 0674 info@criticaldental.com.au Edit Co…" at bounding box center [315, 440] width 216 height 172
click at [87, 249] on link "Inventory Lists" at bounding box center [75, 253] width 57 height 12
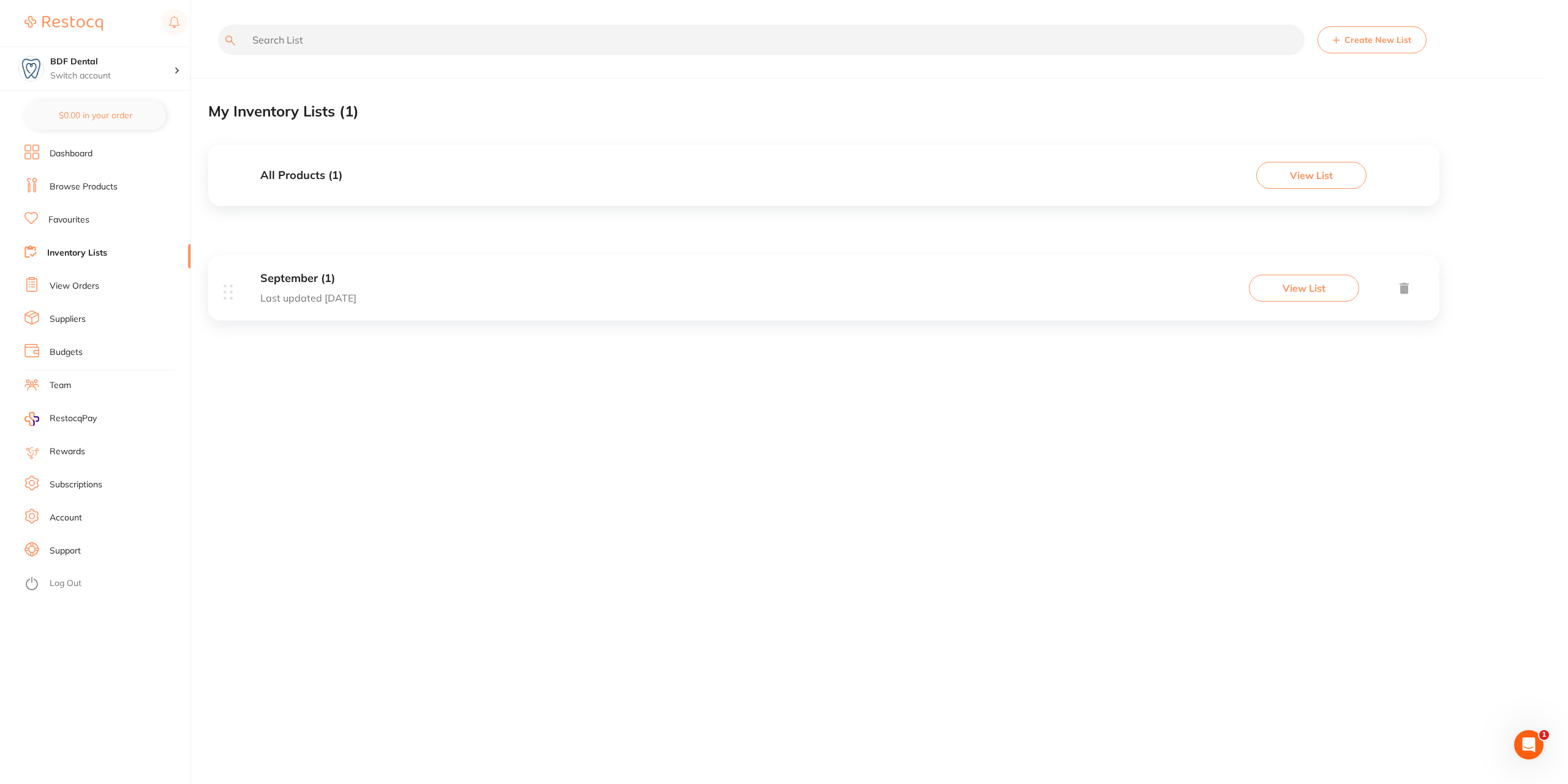
click at [499, 298] on div "September (1) Last updated today View List" at bounding box center [824, 287] width 1231 height 65
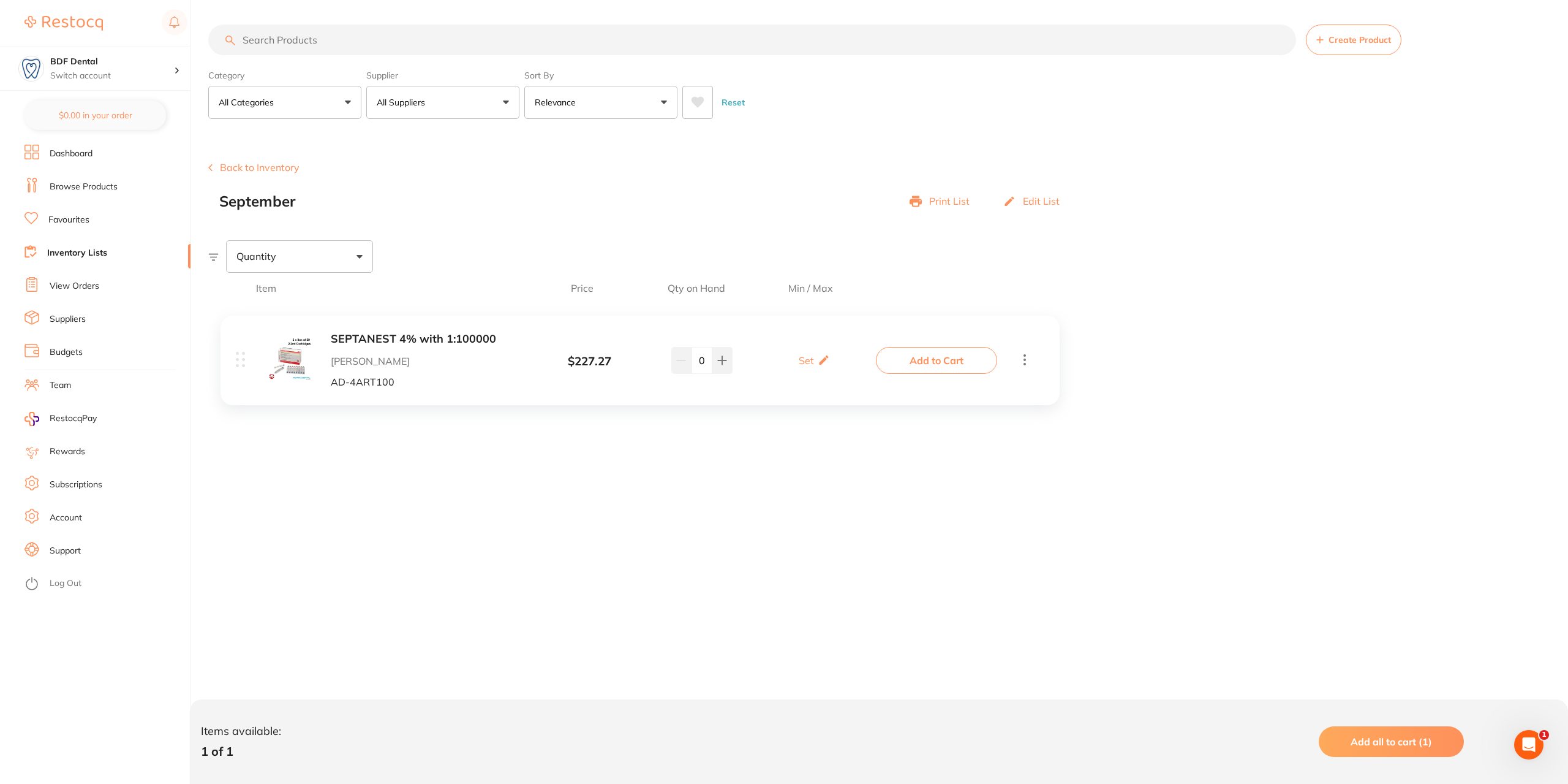
click at [1028, 355] on icon at bounding box center [1025, 359] width 15 height 15
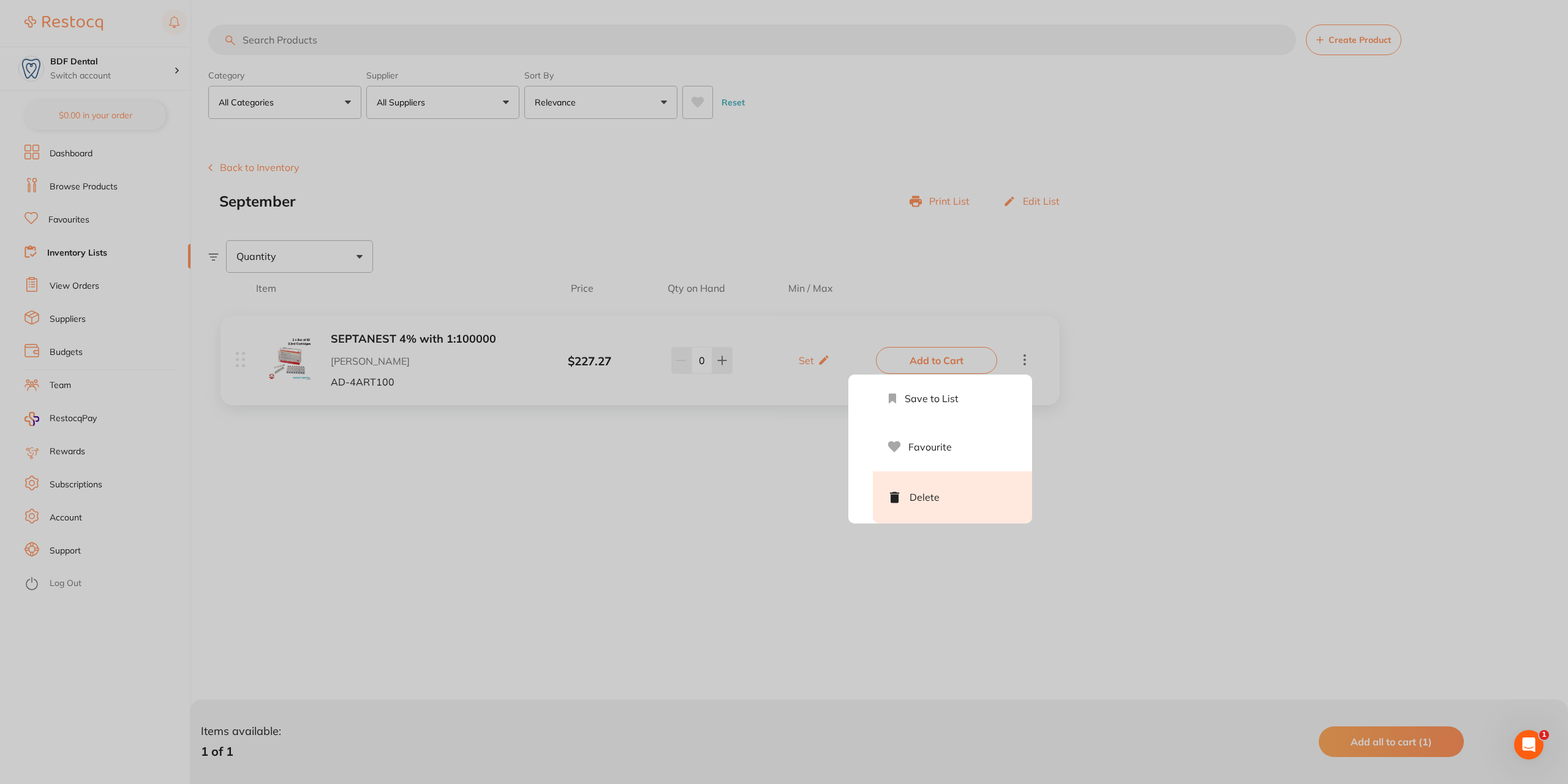
click at [926, 490] on li "Delete" at bounding box center [952, 497] width 159 height 52
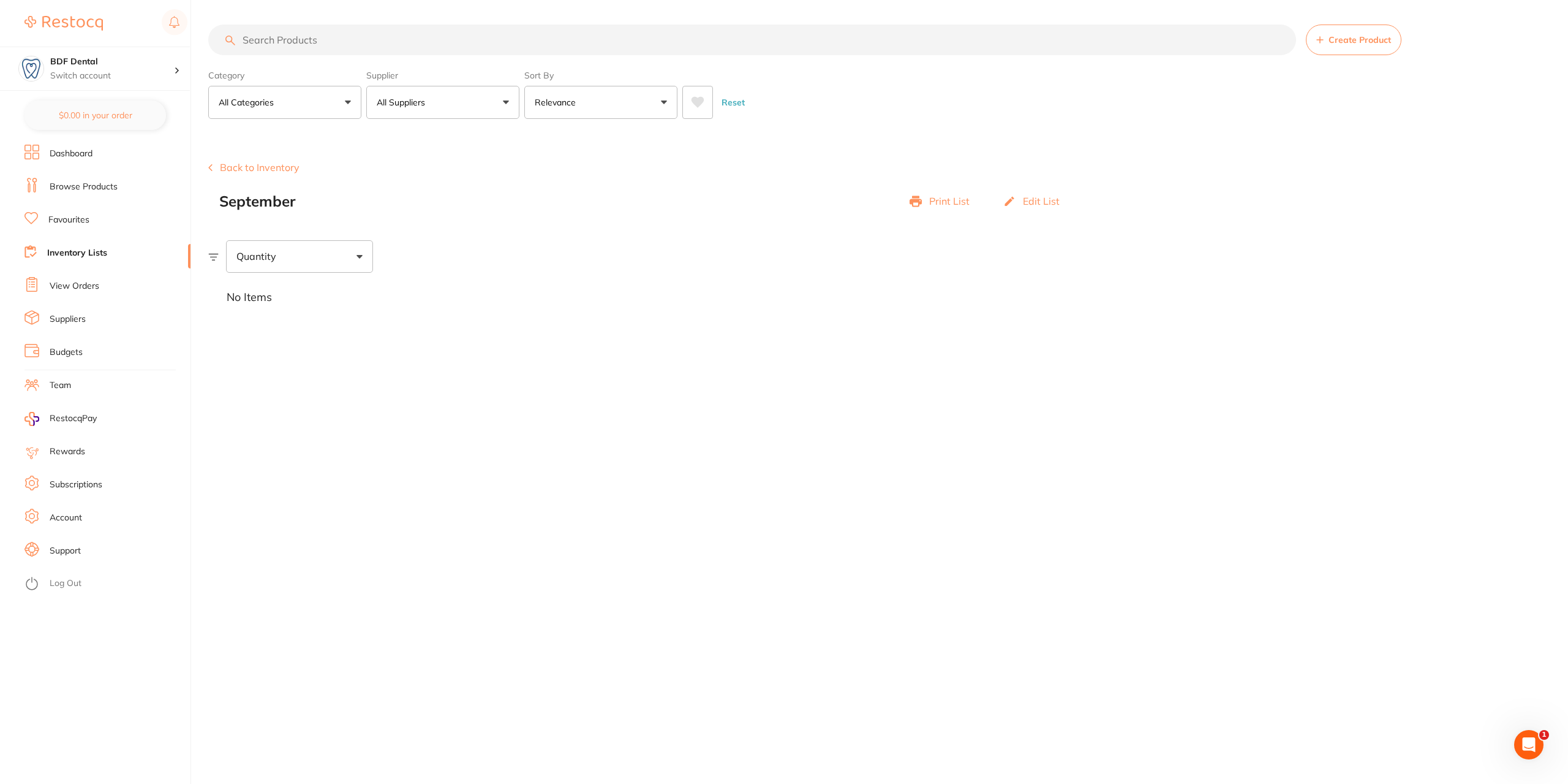
click at [294, 32] on input "search" at bounding box center [752, 40] width 1088 height 31
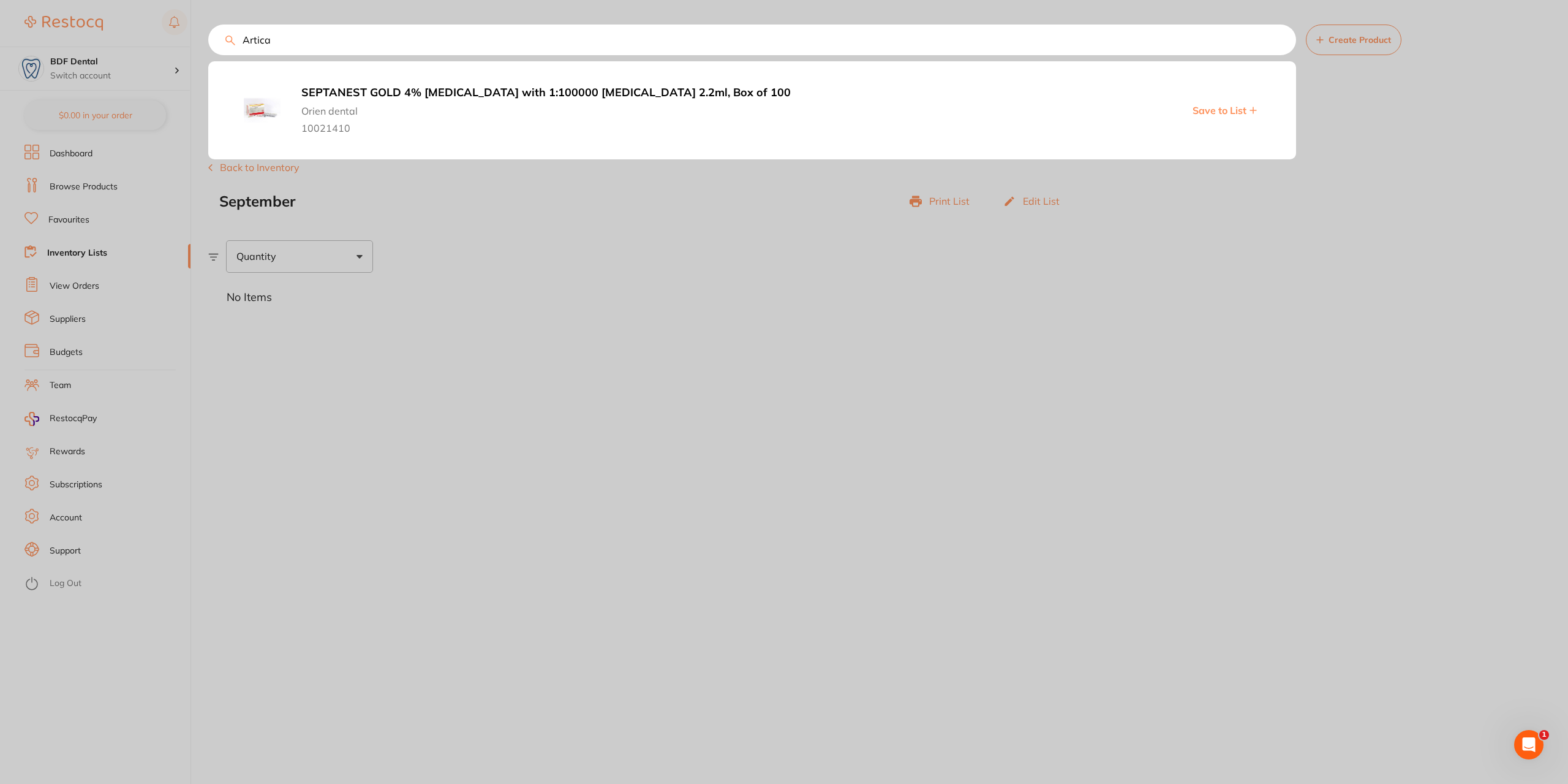
click at [470, 98] on b "SEPTANEST GOLD 4% Articaine with 1:100000 Adrenalin 2.2ml, Box of 100" at bounding box center [603, 93] width 603 height 13
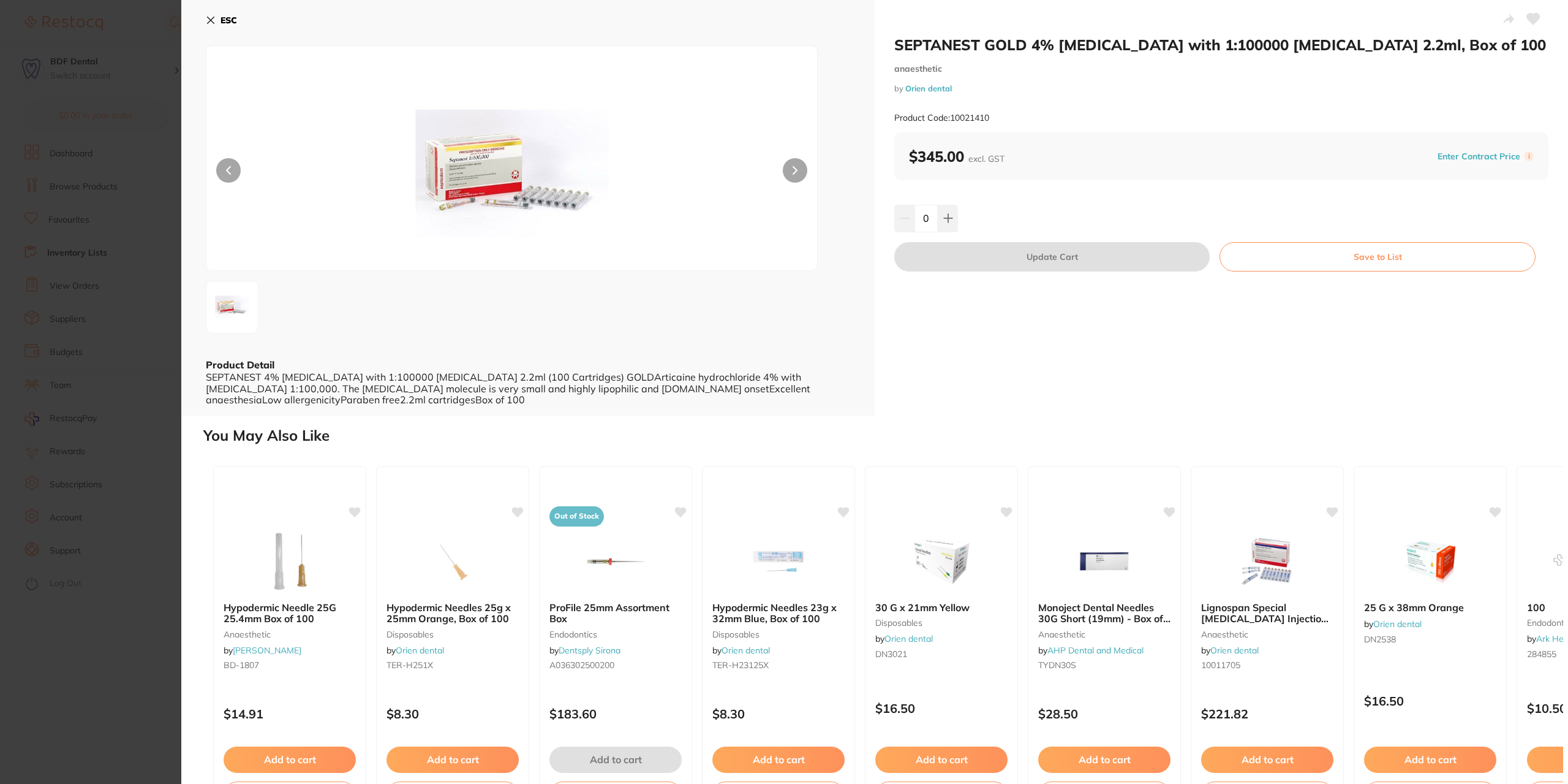
click at [211, 16] on icon at bounding box center [211, 20] width 10 height 10
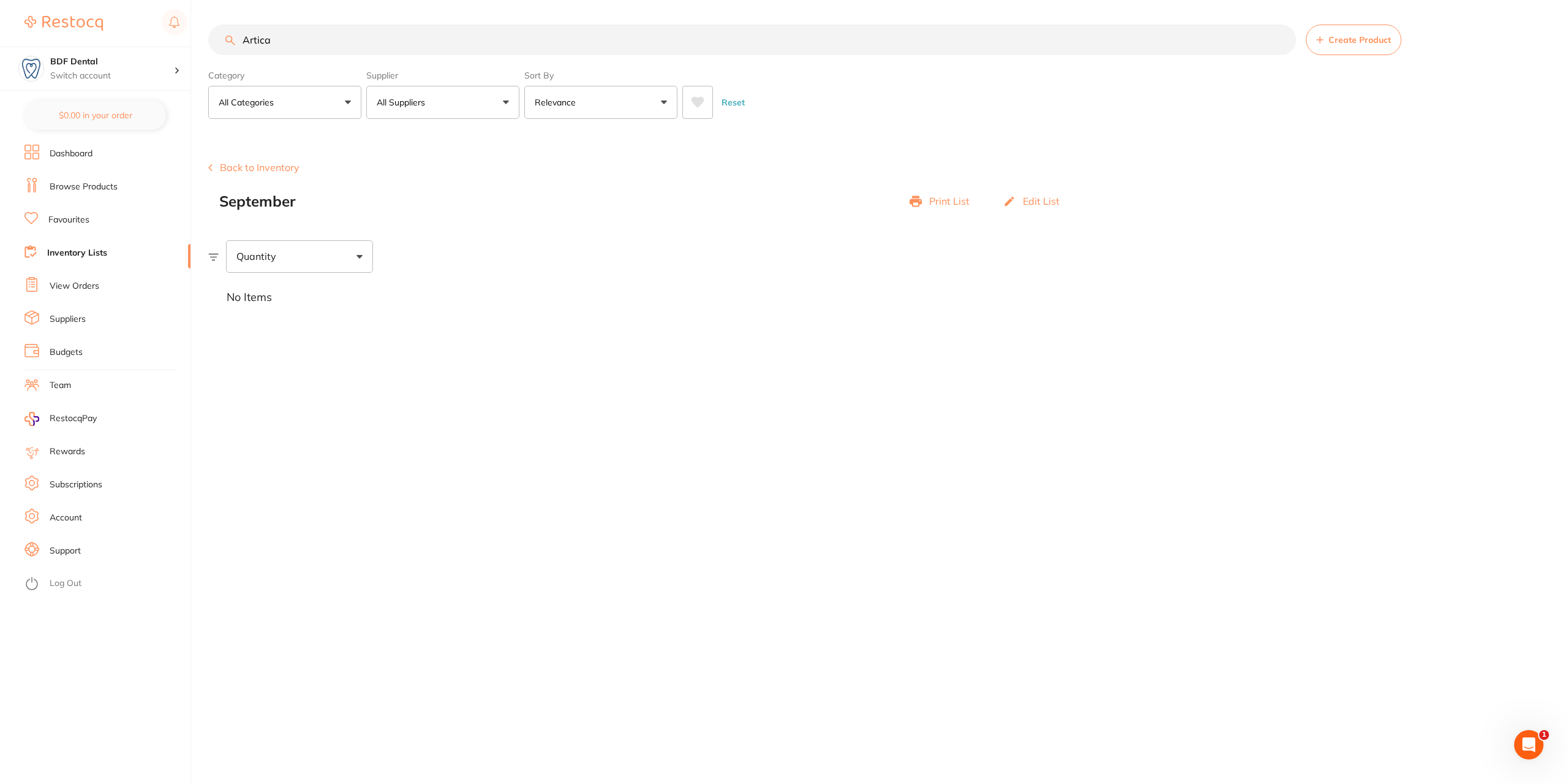
click at [322, 44] on input "Artica" at bounding box center [752, 40] width 1088 height 31
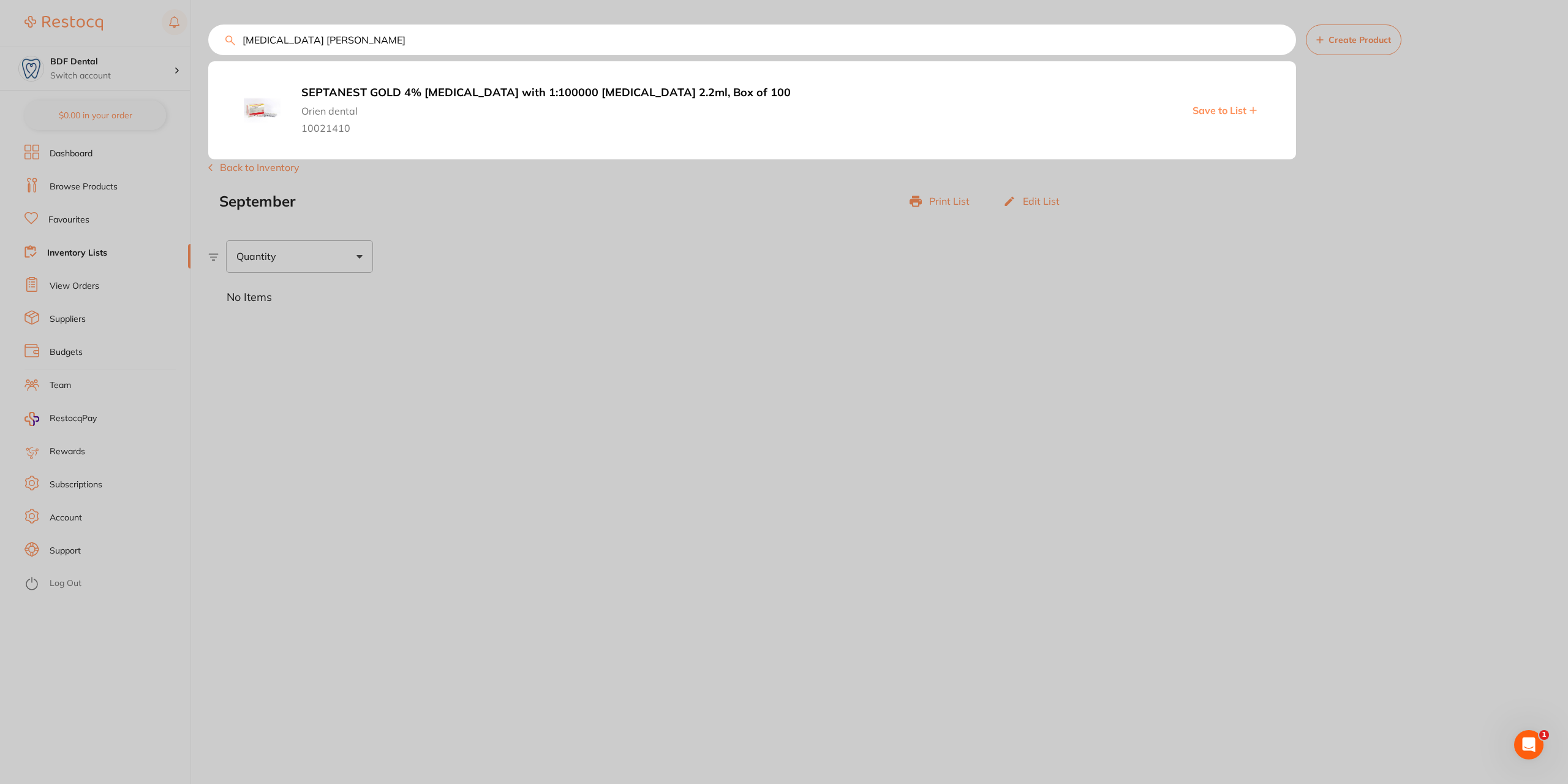
type input "Articaine henry schein"
drag, startPoint x: 554, startPoint y: 106, endPoint x: 679, endPoint y: 123, distance: 126.2
click at [555, 105] on span "Orien dental" at bounding box center [603, 107] width 603 height 17
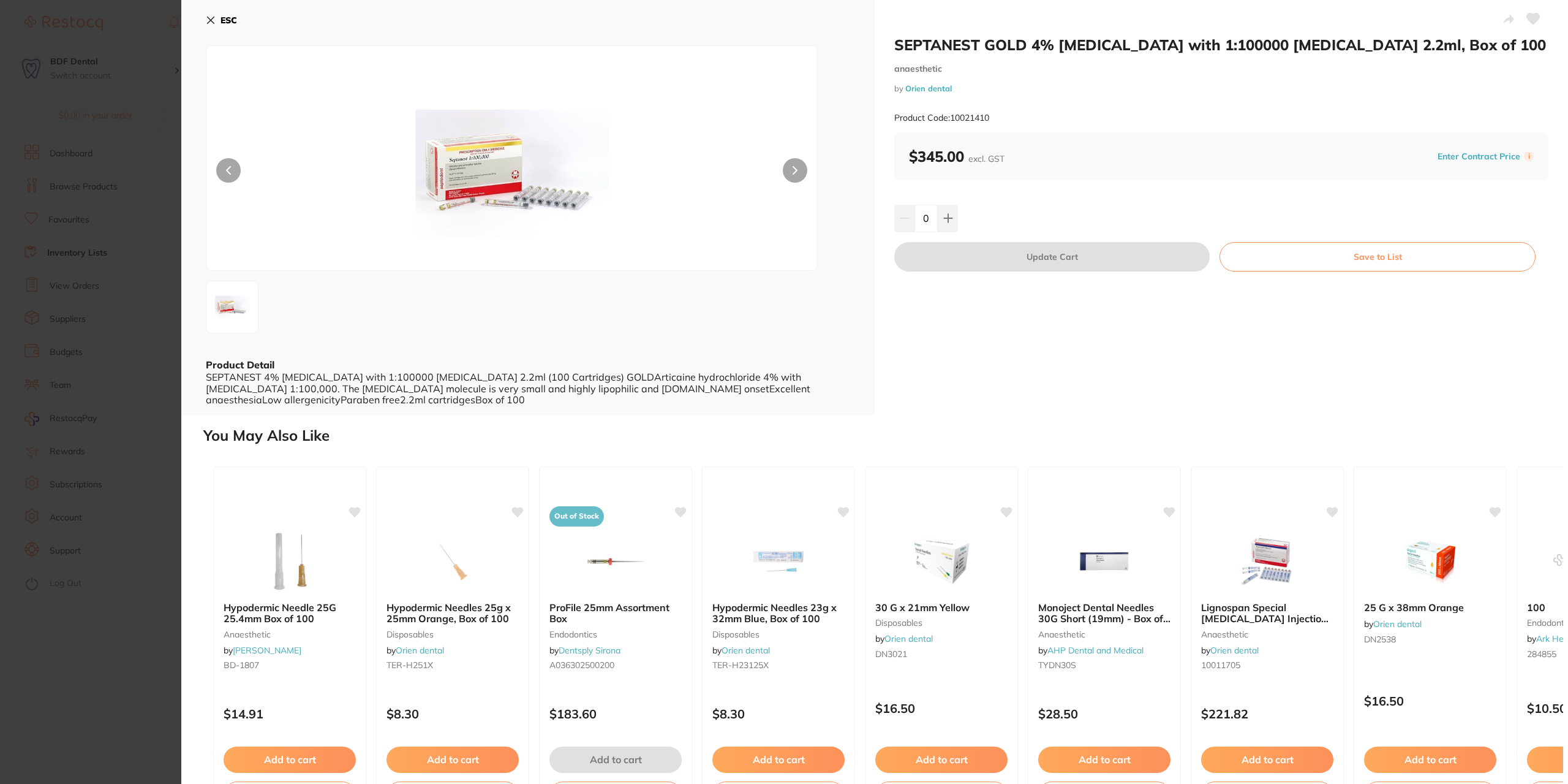
click at [212, 20] on icon at bounding box center [211, 20] width 10 height 10
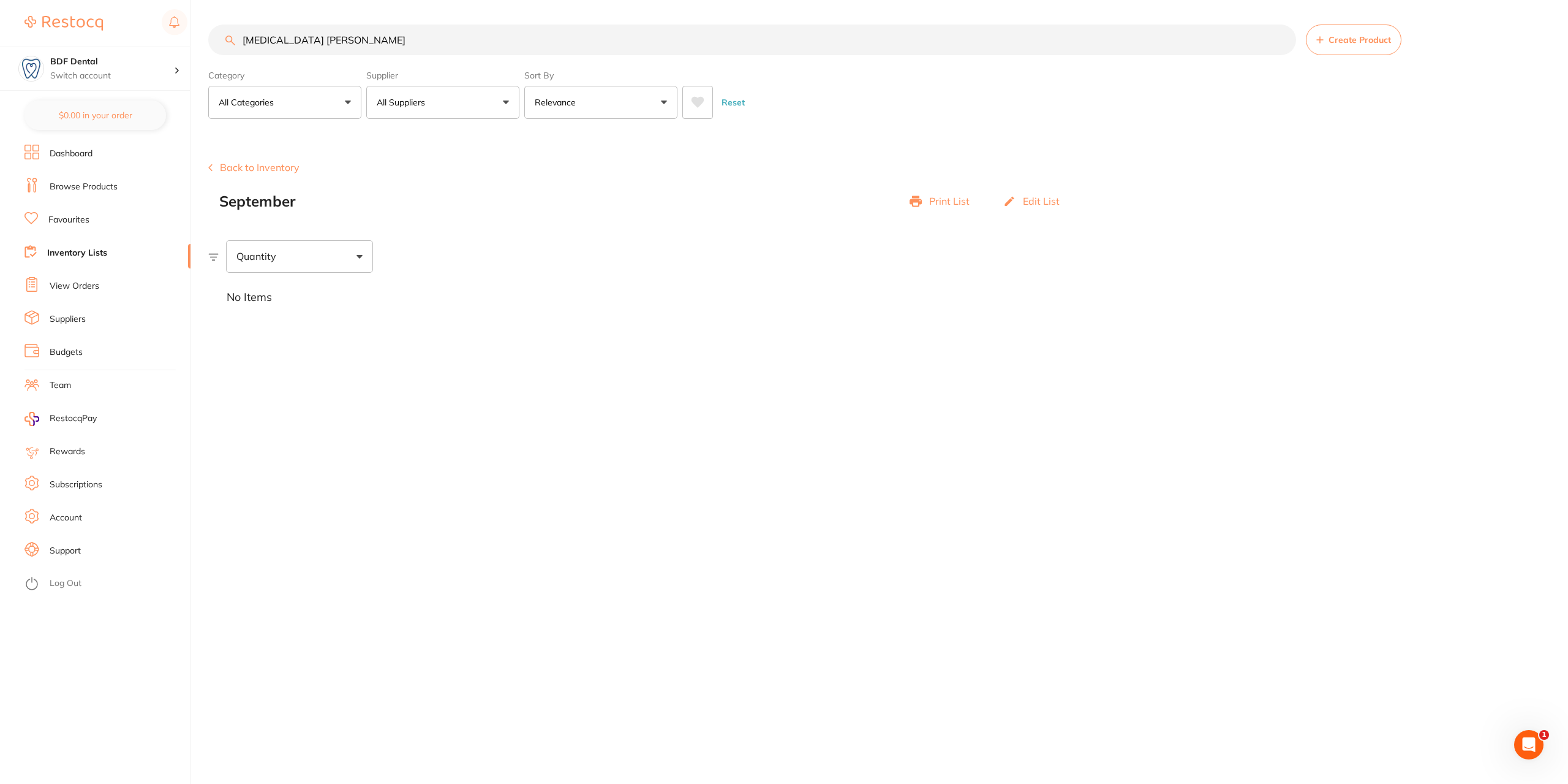
click at [385, 30] on input "Articaine henry schein" at bounding box center [752, 40] width 1088 height 31
click at [359, 84] on div "Category All Categories All Categories anaesthetic Clear" at bounding box center [285, 91] width 153 height 54
click at [412, 105] on p "All Suppliers" at bounding box center [403, 102] width 53 height 12
click at [433, 207] on p "Orien dental" at bounding box center [439, 209] width 57 height 11
click at [448, 167] on li "All Suppliers" at bounding box center [443, 176] width 143 height 26
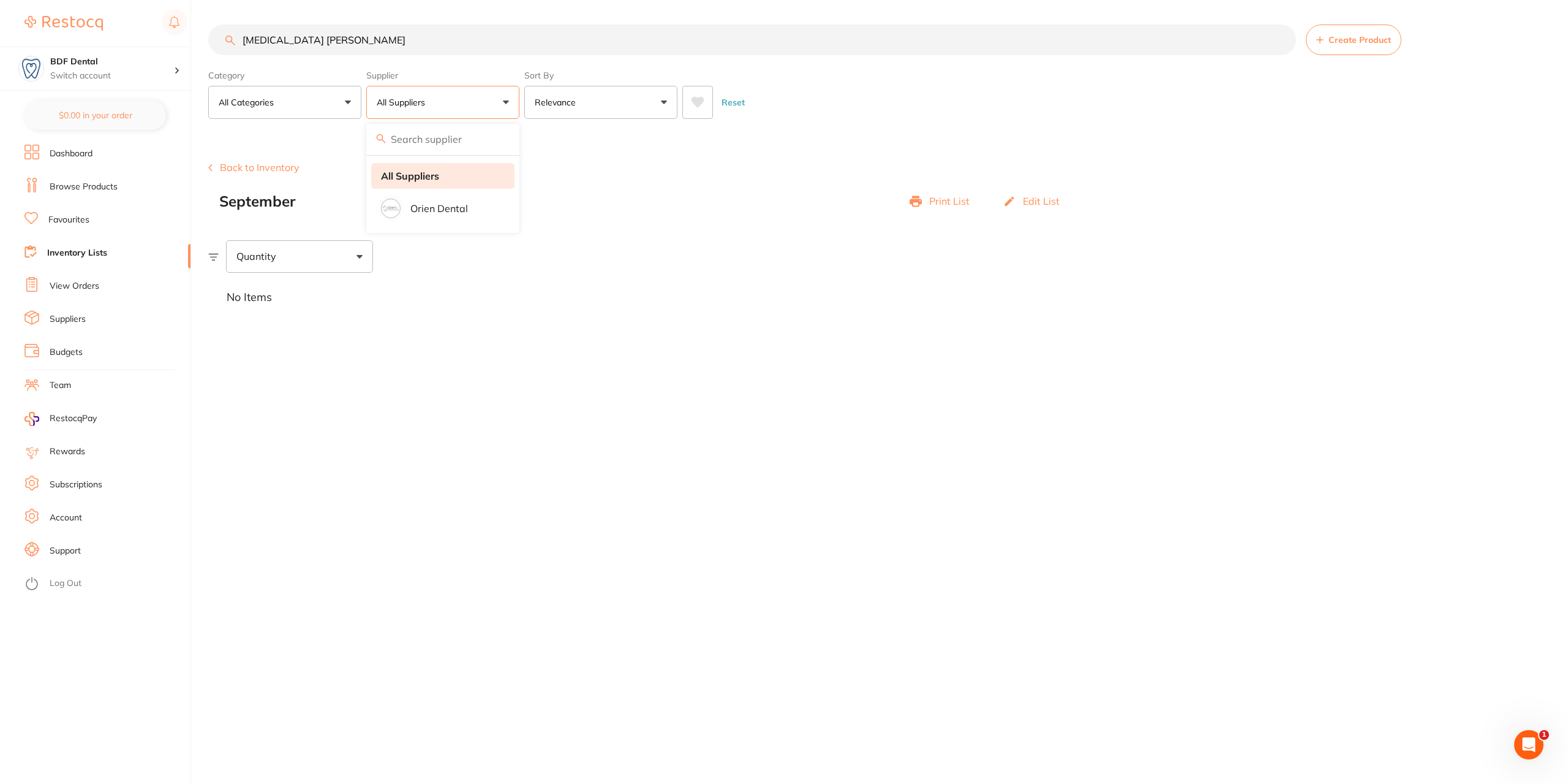
click at [427, 178] on strong "All Suppliers" at bounding box center [410, 176] width 58 height 11
click at [410, 176] on strong "All Suppliers" at bounding box center [410, 176] width 58 height 11
drag, startPoint x: 366, startPoint y: 42, endPoint x: 135, endPoint y: 37, distance: 231.1
click at [135, 37] on div "$0.00 BDF Dental Switch account BDF Dental $0.00 in your order Dashboard Browse…" at bounding box center [784, 392] width 1568 height 784
click at [455, 101] on button "All Suppliers" at bounding box center [443, 102] width 153 height 33
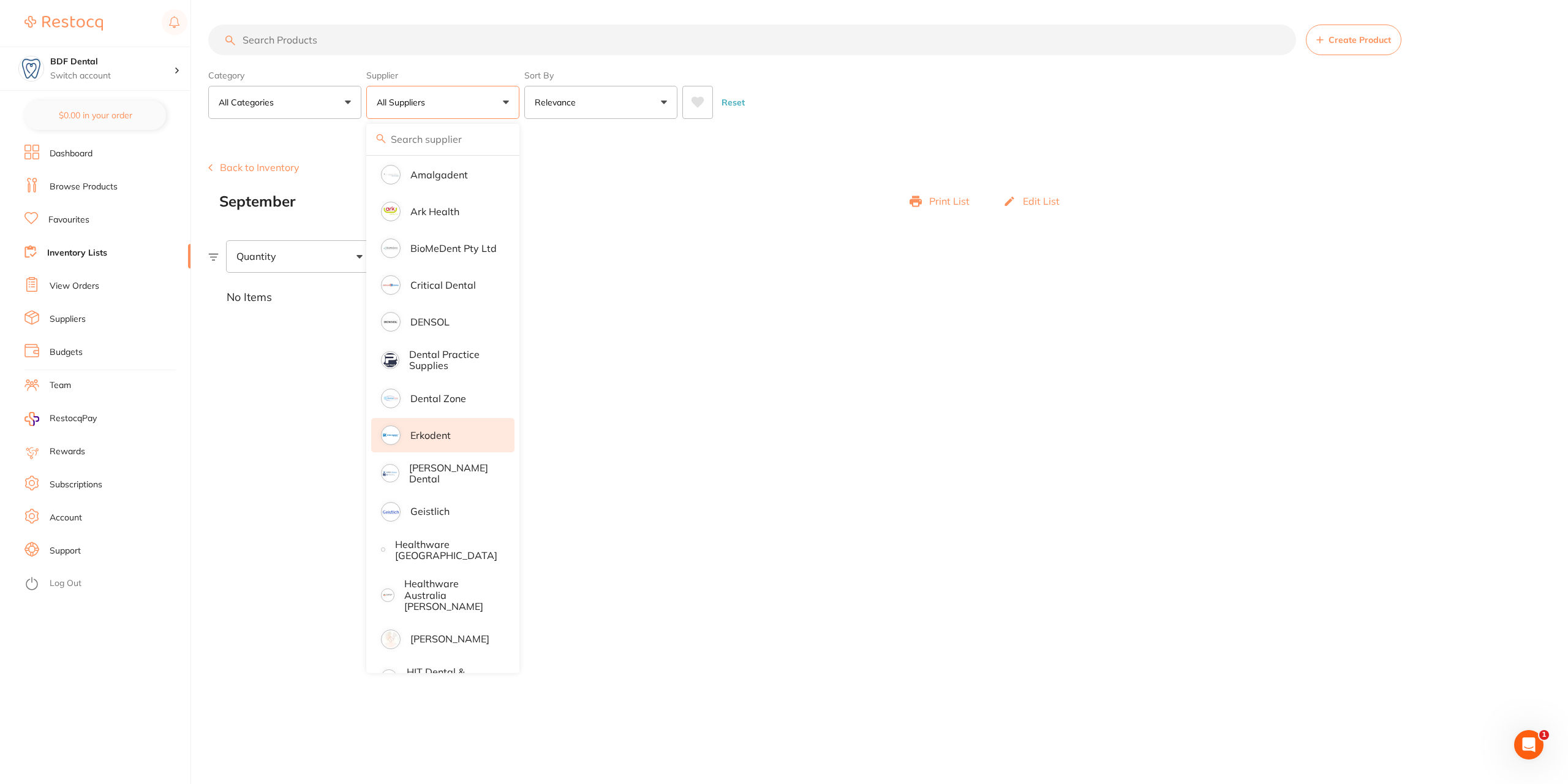
scroll to position [245, 0]
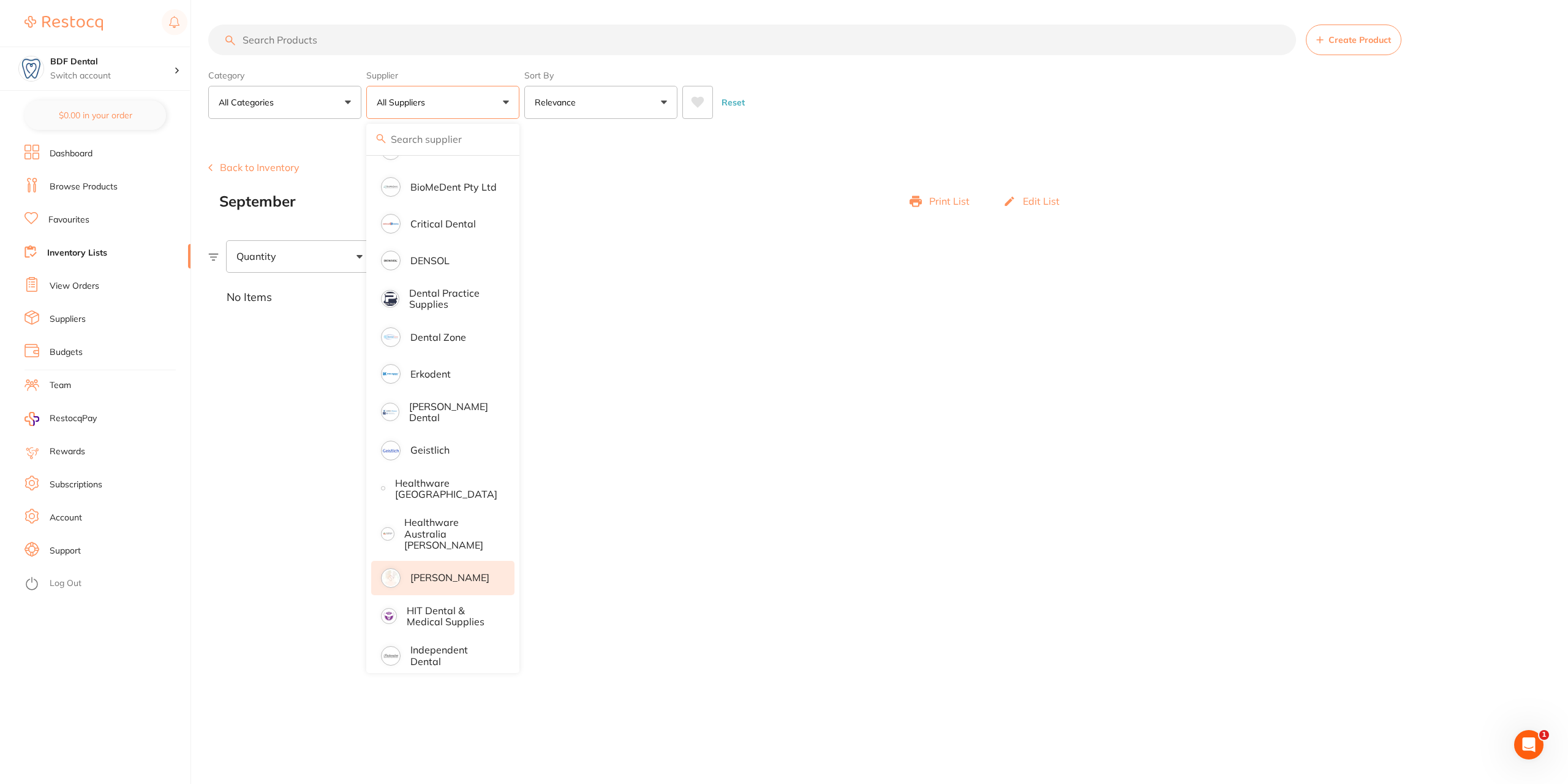
click at [427, 572] on p "[PERSON_NAME]" at bounding box center [450, 578] width 79 height 11
click at [714, 248] on div "Quantity" at bounding box center [888, 255] width 1360 height 32
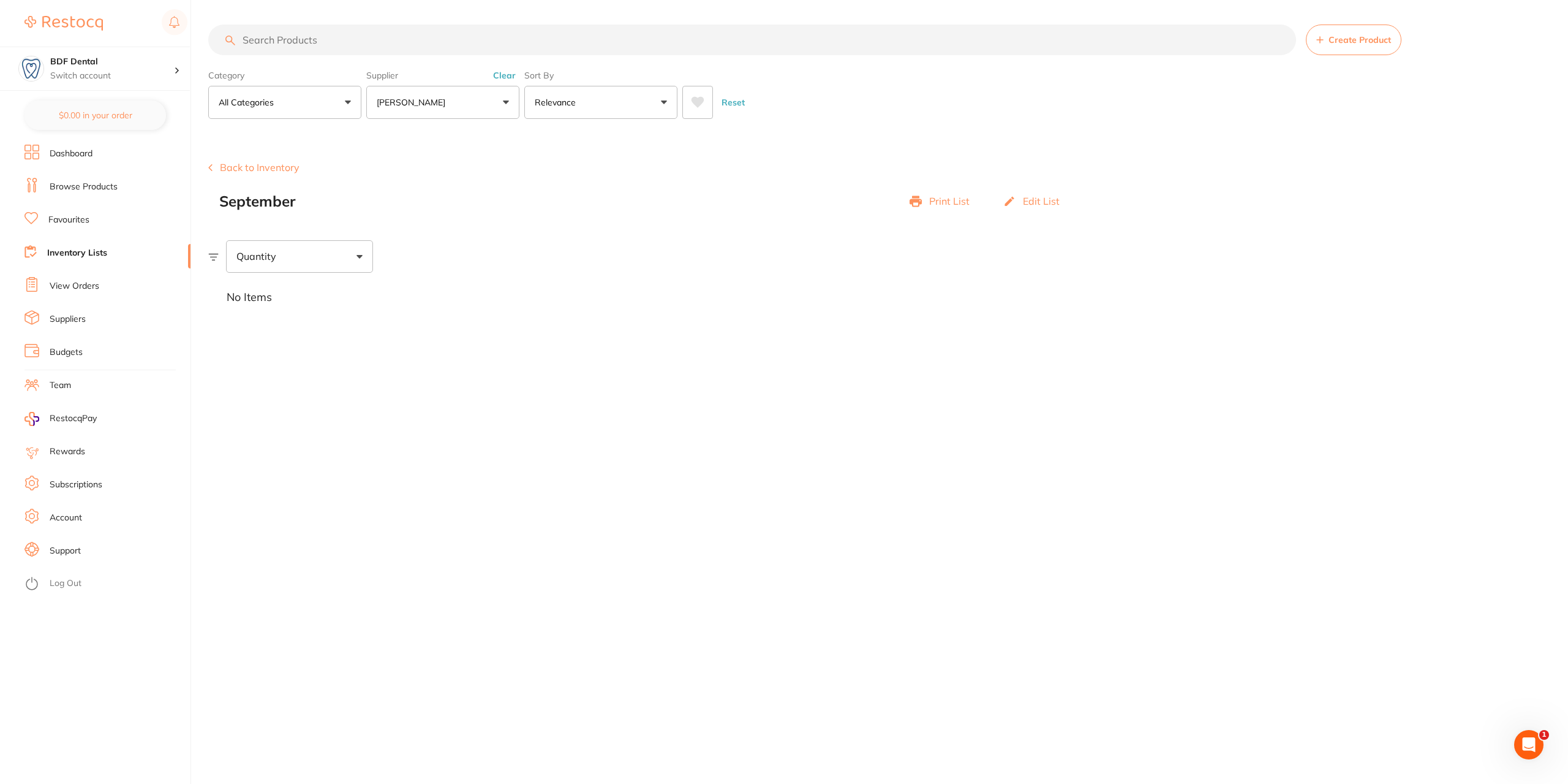
click at [321, 39] on input "search" at bounding box center [752, 40] width 1088 height 31
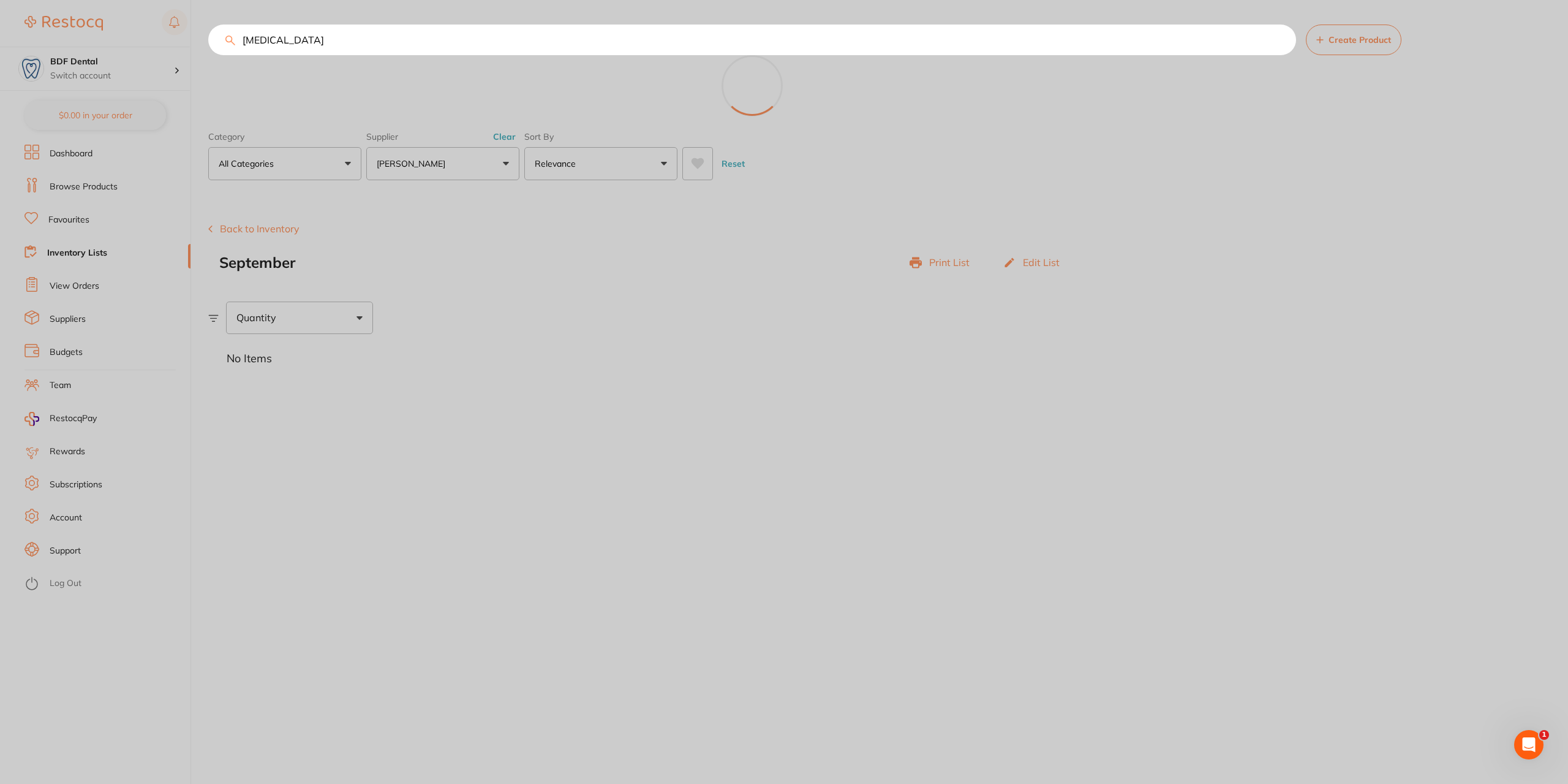
scroll to position [0, 0]
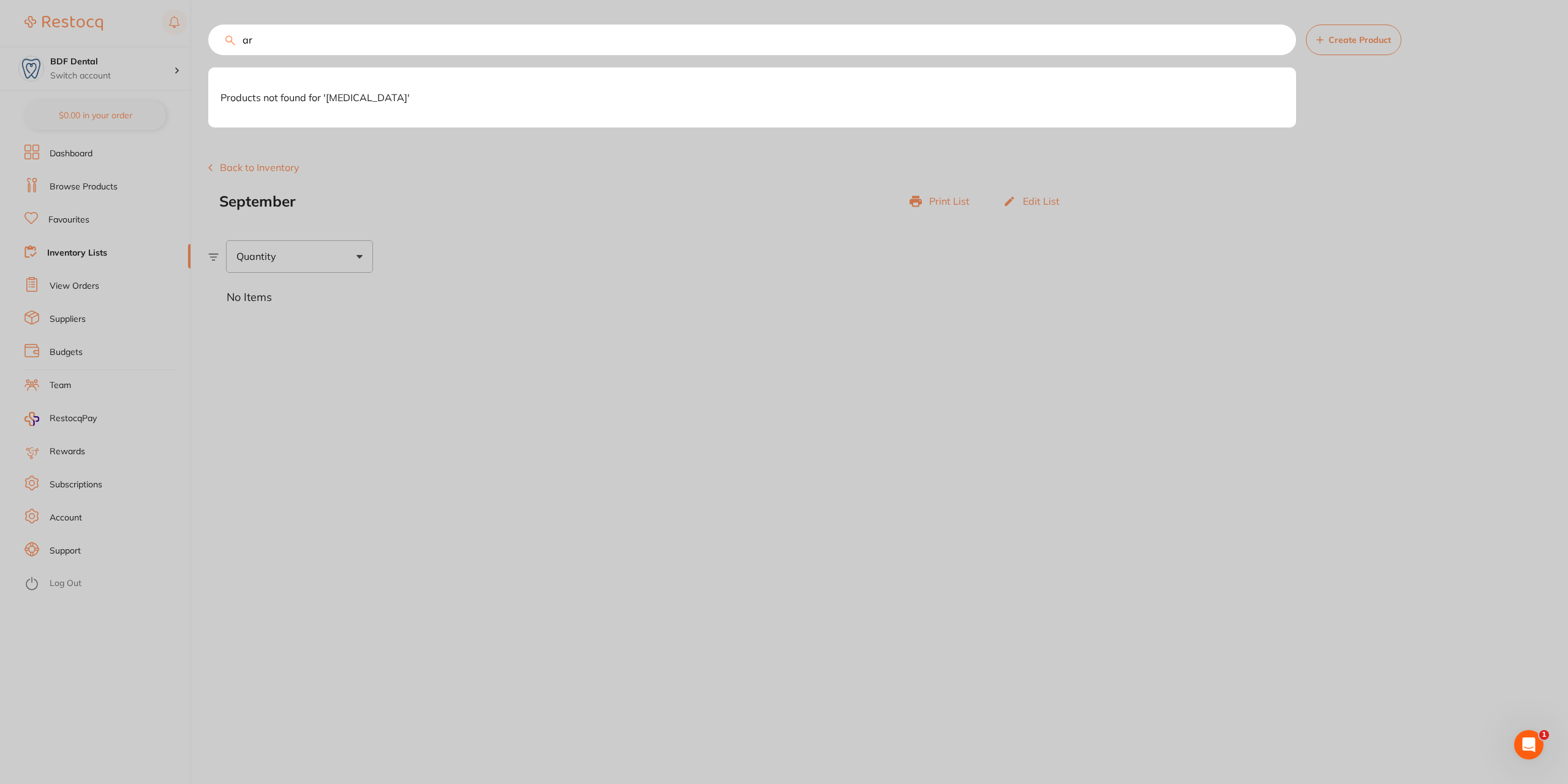
type input "a"
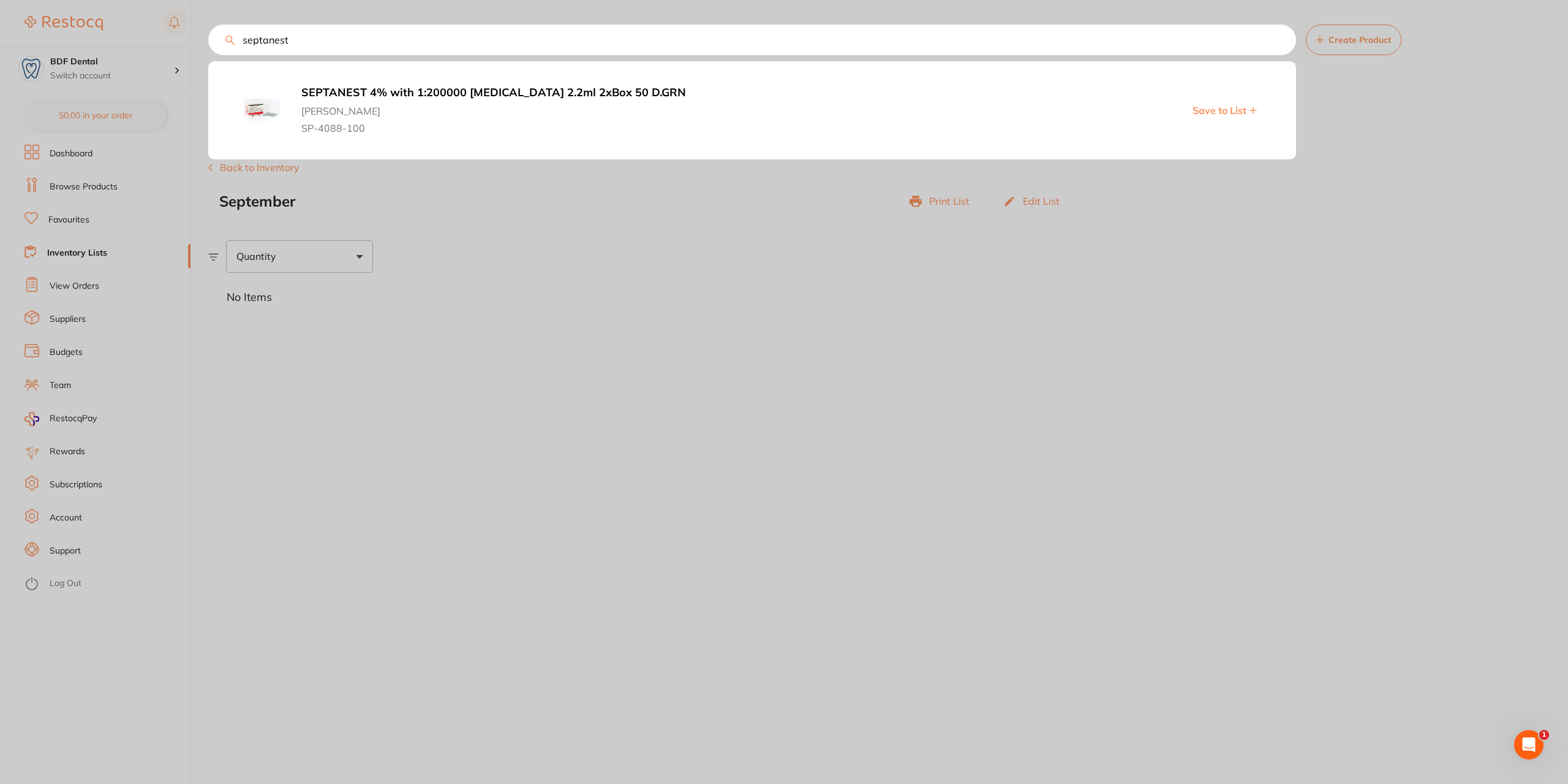
drag, startPoint x: 439, startPoint y: 93, endPoint x: 578, endPoint y: 116, distance: 140.9
click at [439, 93] on b "SEPTANEST 4% with 1:200000 [MEDICAL_DATA] 2.2ml 2xBox 50 D.GRN" at bounding box center [603, 93] width 603 height 13
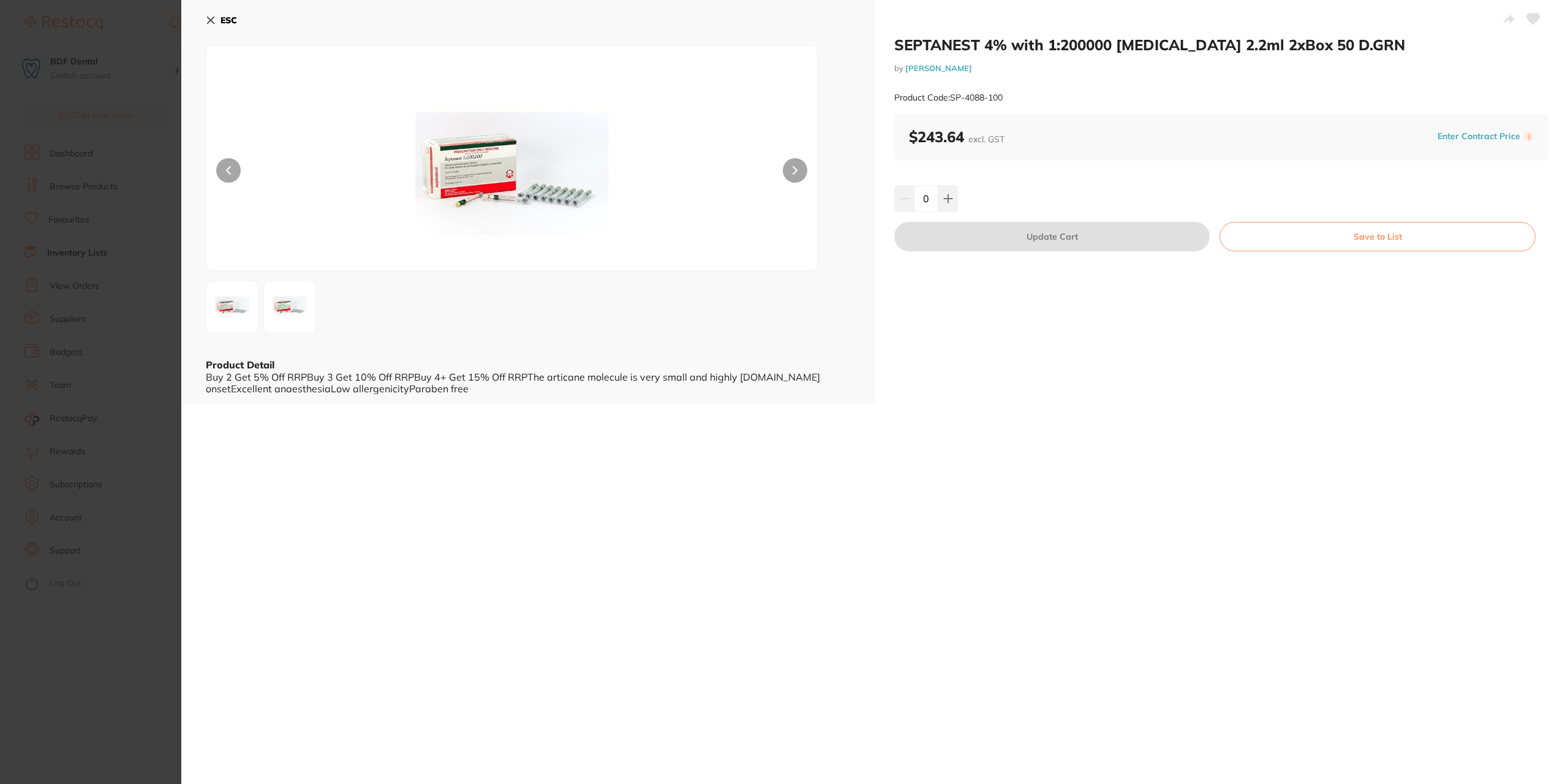
click at [212, 18] on icon at bounding box center [211, 20] width 10 height 10
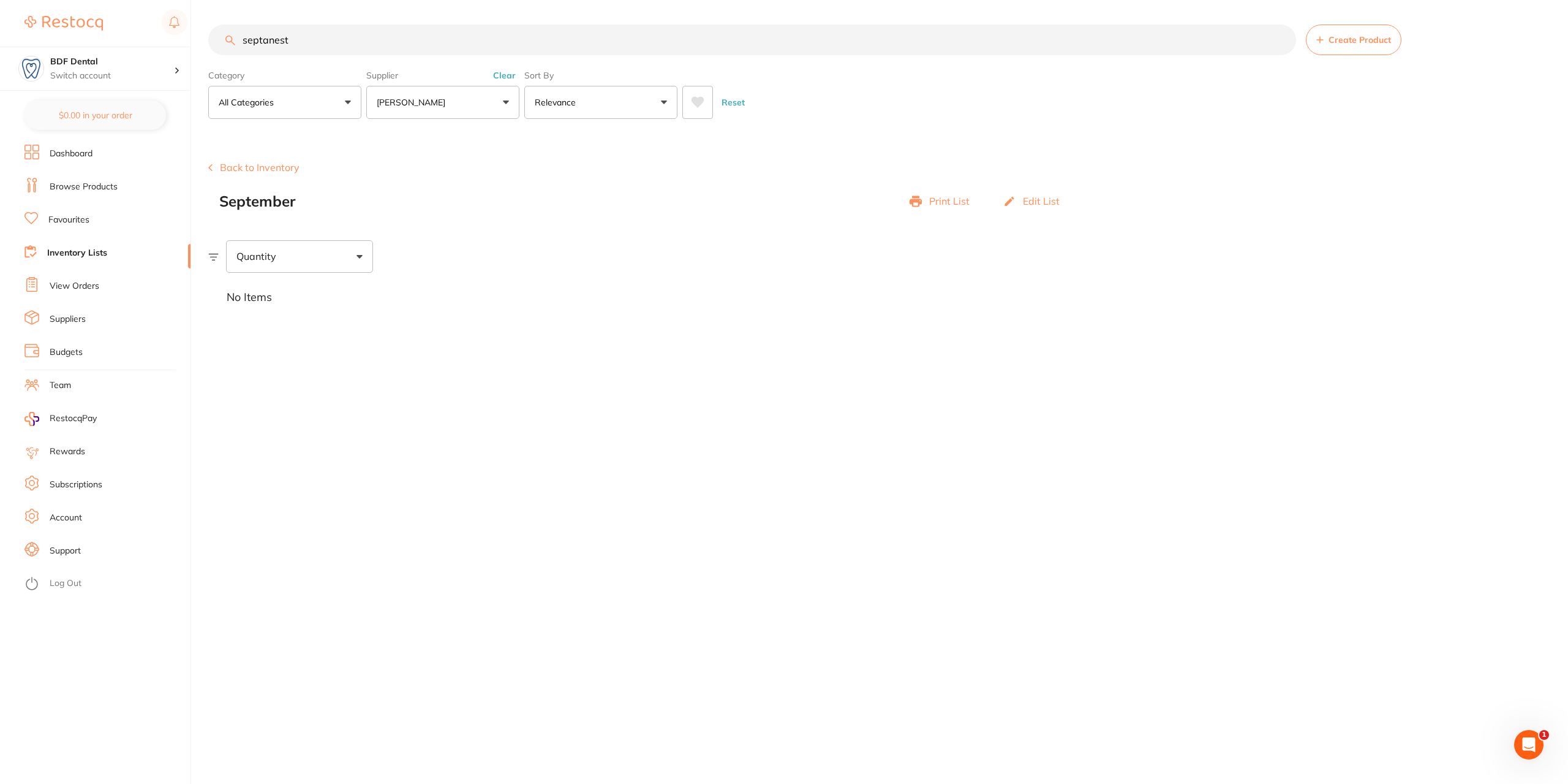
click at [412, 40] on input "septanest" at bounding box center [752, 40] width 1088 height 31
drag, startPoint x: 412, startPoint y: 40, endPoint x: 334, endPoint y: 40, distance: 78.0
click at [334, 40] on input "septanest" at bounding box center [752, 40] width 1088 height 31
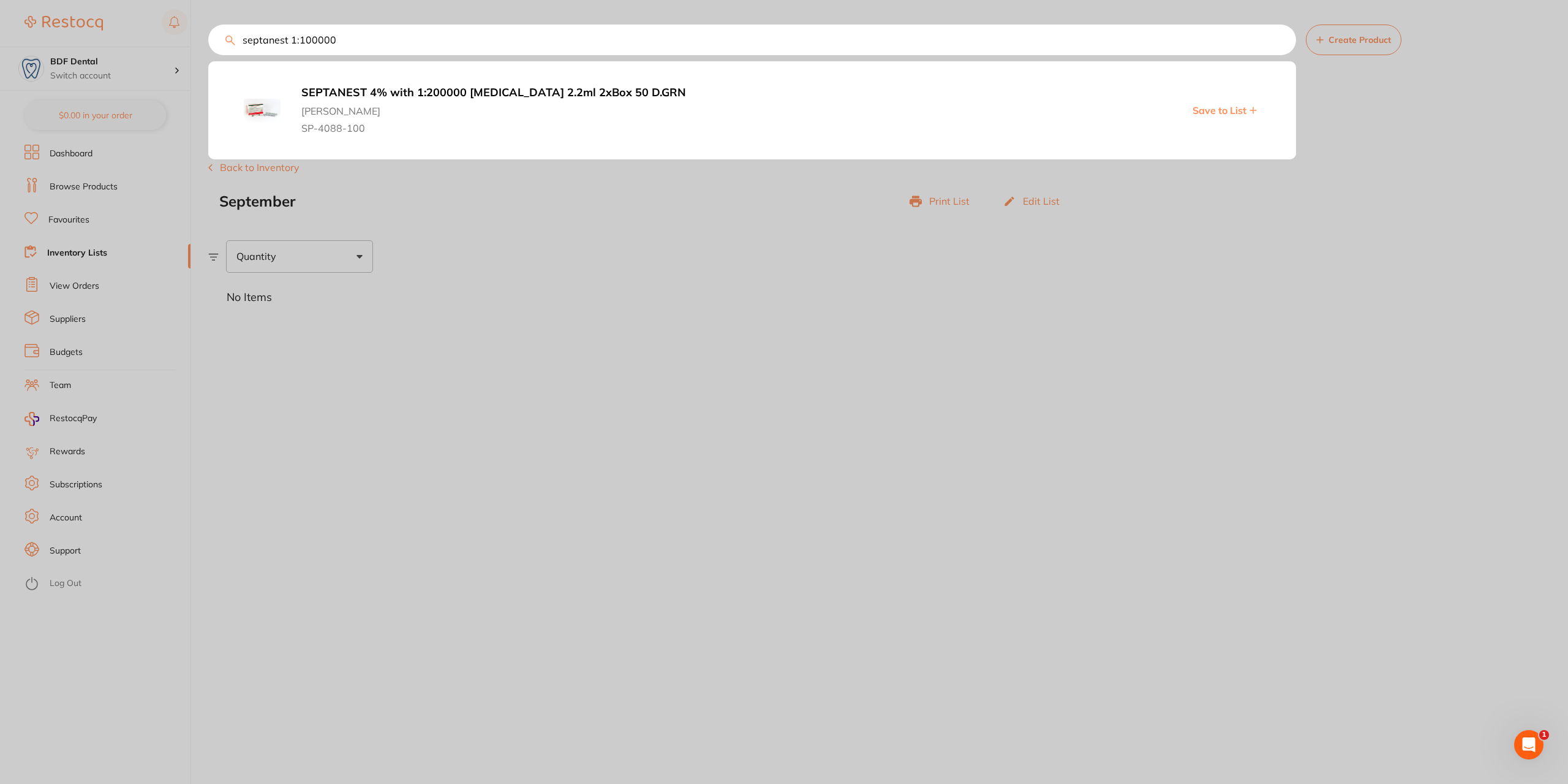
type input "septanest 1:100000"
click at [485, 101] on span "[PERSON_NAME]" at bounding box center [603, 107] width 603 height 17
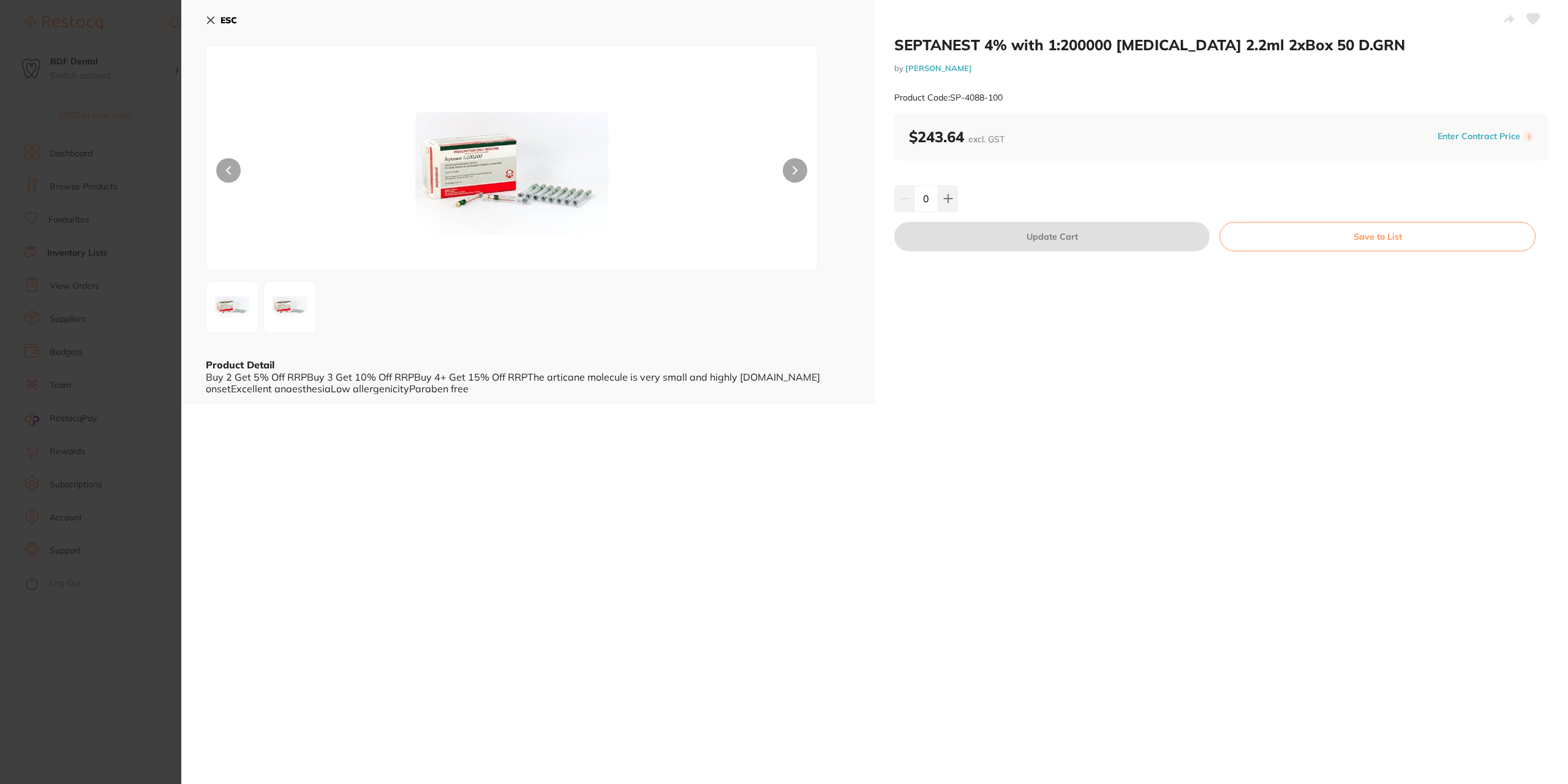
click at [208, 19] on icon at bounding box center [211, 20] width 6 height 6
